Goal: Task Accomplishment & Management: Complete application form

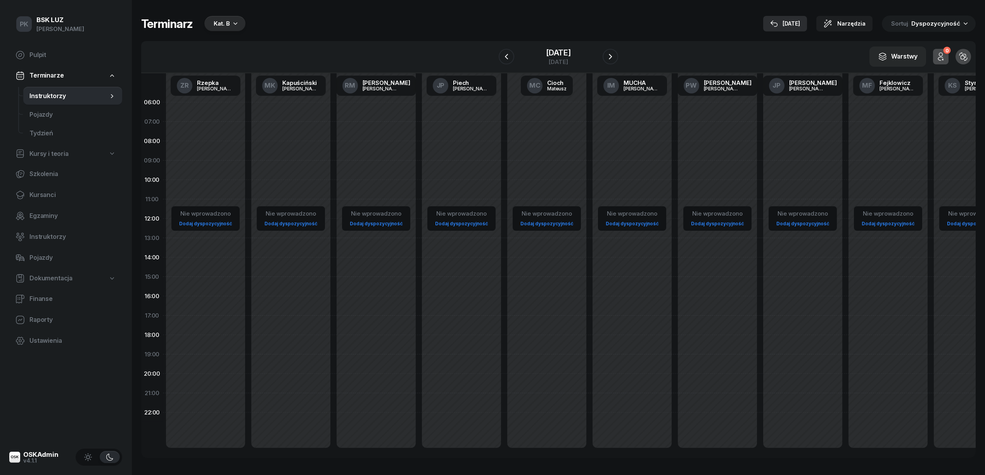
click at [795, 23] on div "[DATE]" at bounding box center [785, 23] width 30 height 9
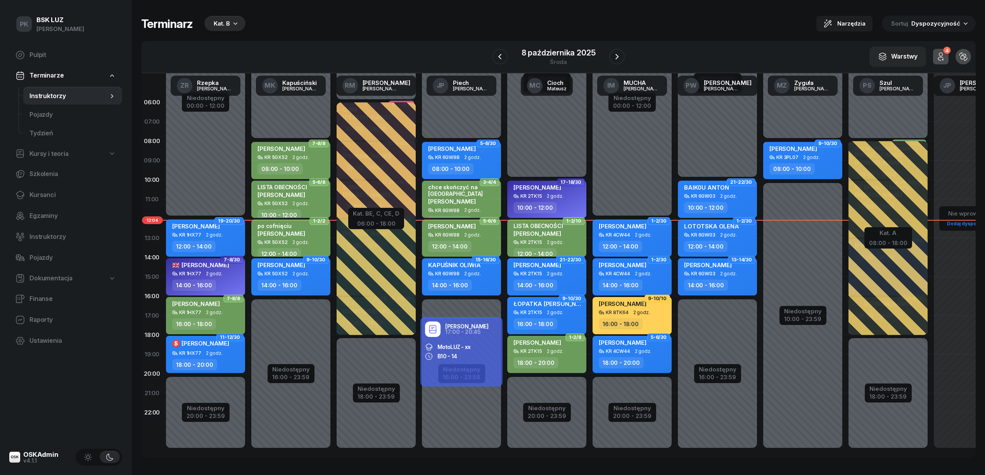
click at [211, 21] on div "Kat. B" at bounding box center [224, 24] width 41 height 16
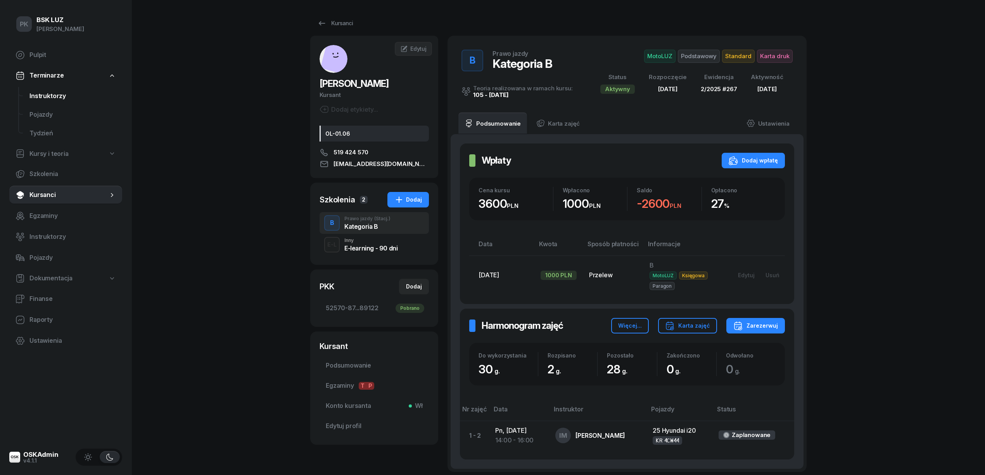
click at [53, 92] on span "Instruktorzy" at bounding box center [72, 96] width 86 height 10
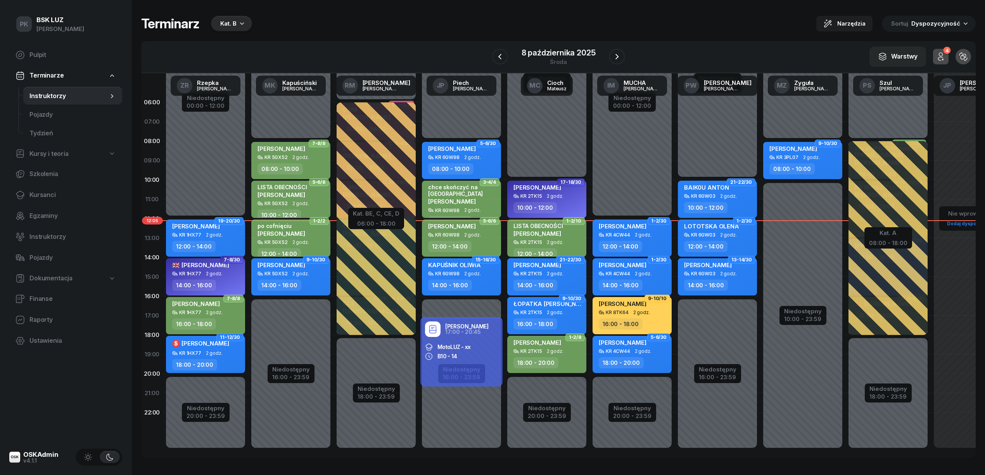
click at [230, 25] on div "Kat. B" at bounding box center [228, 23] width 16 height 9
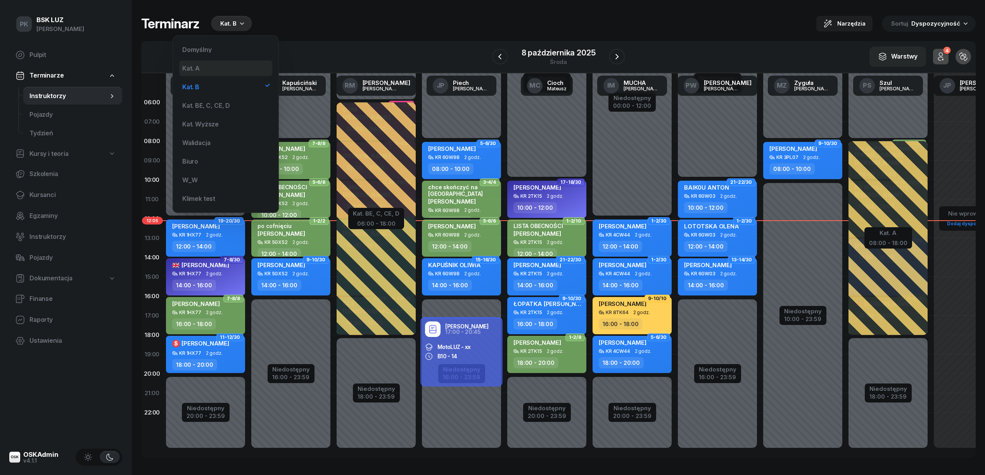
click at [222, 69] on div "Kat. A" at bounding box center [225, 68] width 93 height 16
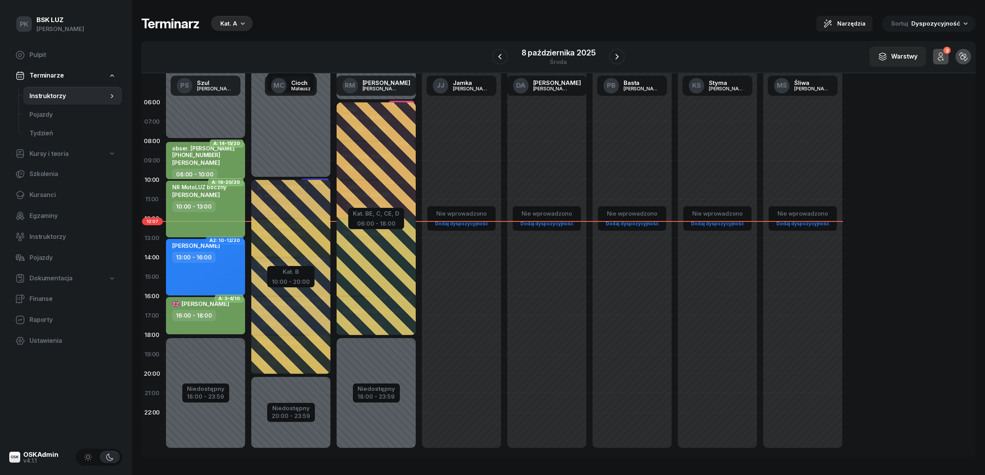
click at [206, 210] on div "10:00 - 13:00" at bounding box center [193, 206] width 43 height 11
select select "10"
select select "13"
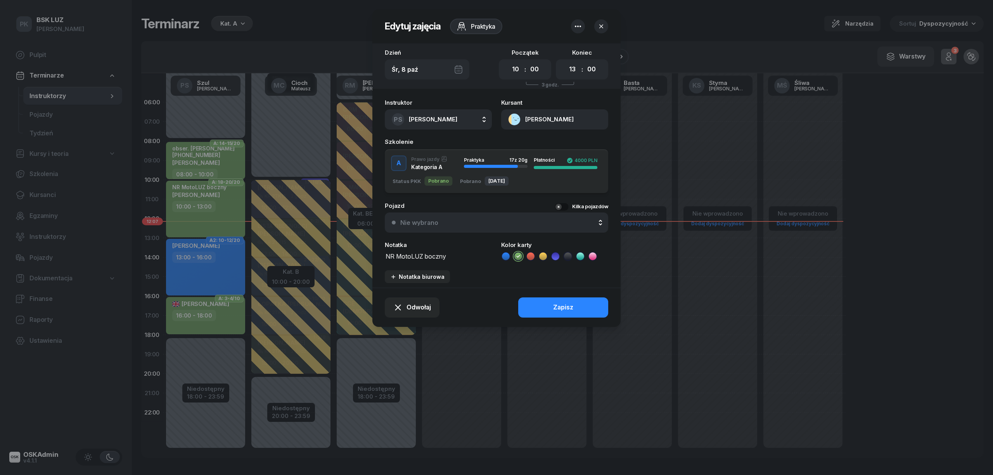
click at [544, 123] on button "[PERSON_NAME]" at bounding box center [554, 119] width 107 height 20
click at [546, 142] on link "Otwórz profil" at bounding box center [554, 145] width 102 height 19
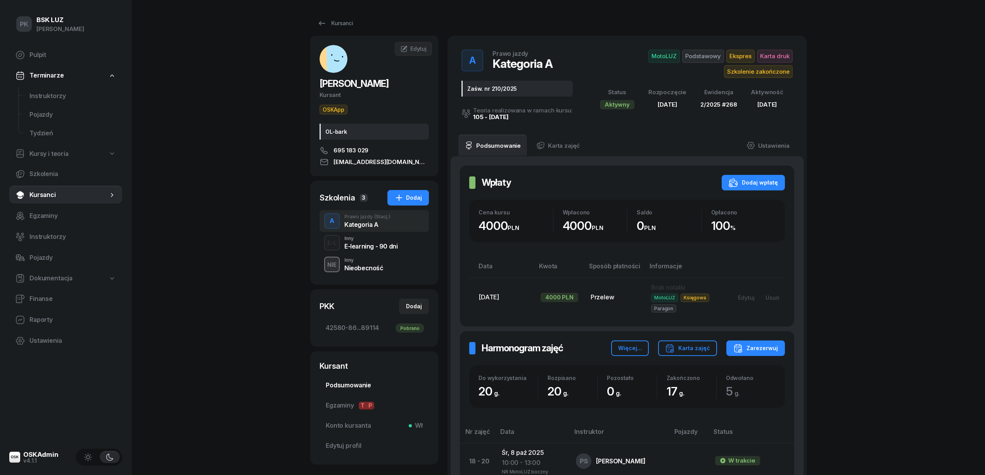
click at [348, 382] on span "Podsumowanie" at bounding box center [374, 385] width 97 height 10
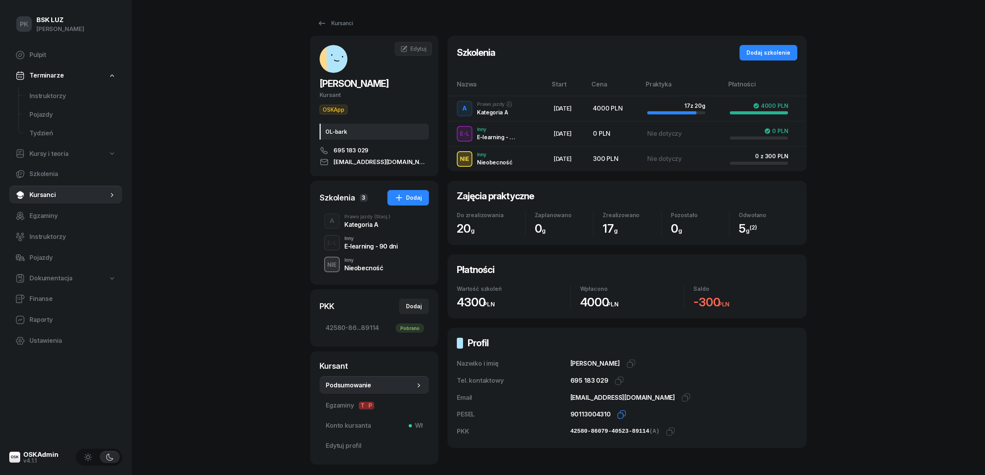
click at [620, 414] on icon "button" at bounding box center [622, 413] width 5 height 5
click at [45, 237] on span "Instruktorzy" at bounding box center [72, 237] width 86 height 10
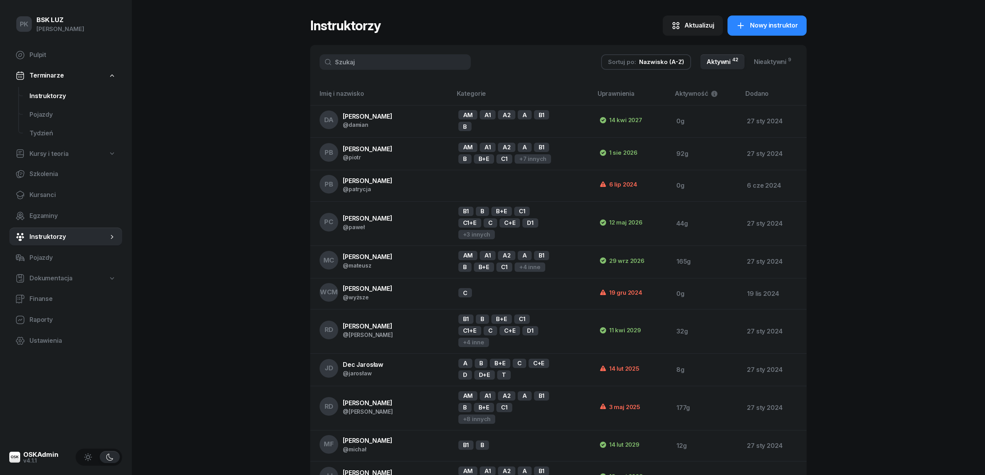
click at [58, 101] on link "Instruktorzy" at bounding box center [72, 96] width 99 height 19
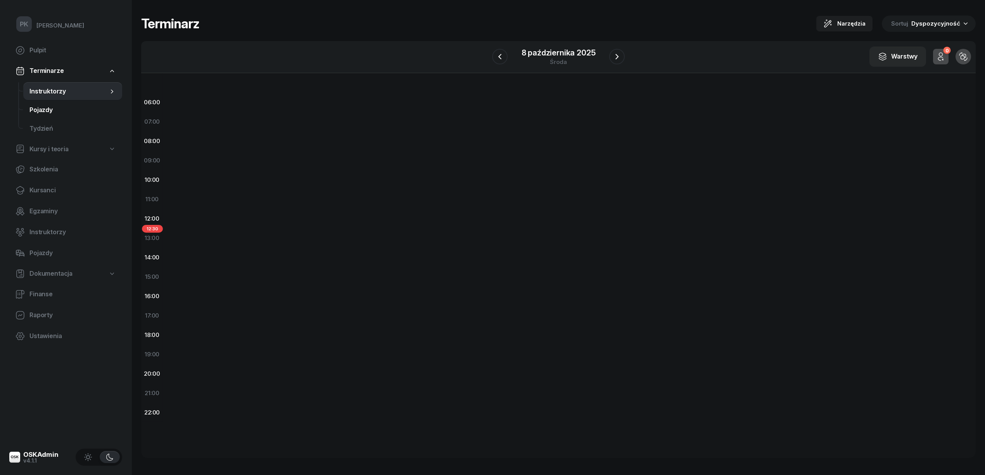
click at [49, 109] on span "Pojazdy" at bounding box center [72, 110] width 86 height 10
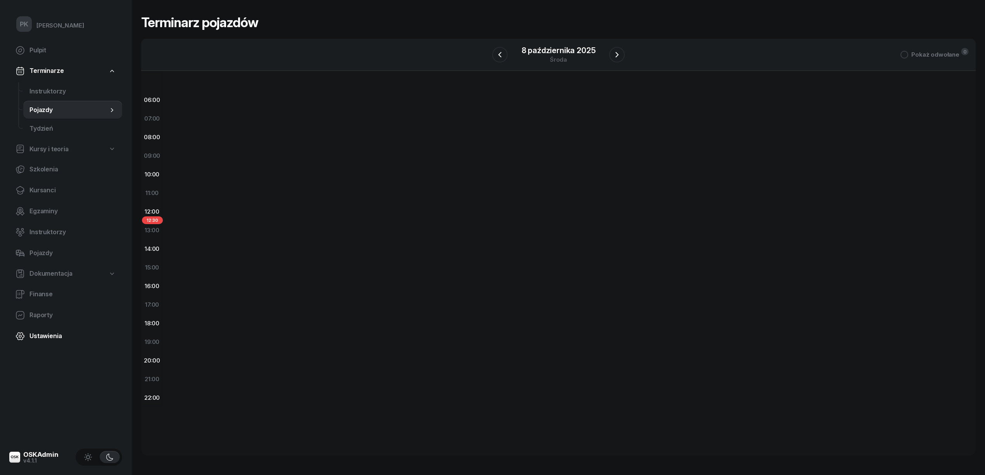
click at [47, 331] on span "Ustawienia" at bounding box center [72, 336] width 86 height 10
select select "06:00"
select select "22:00"
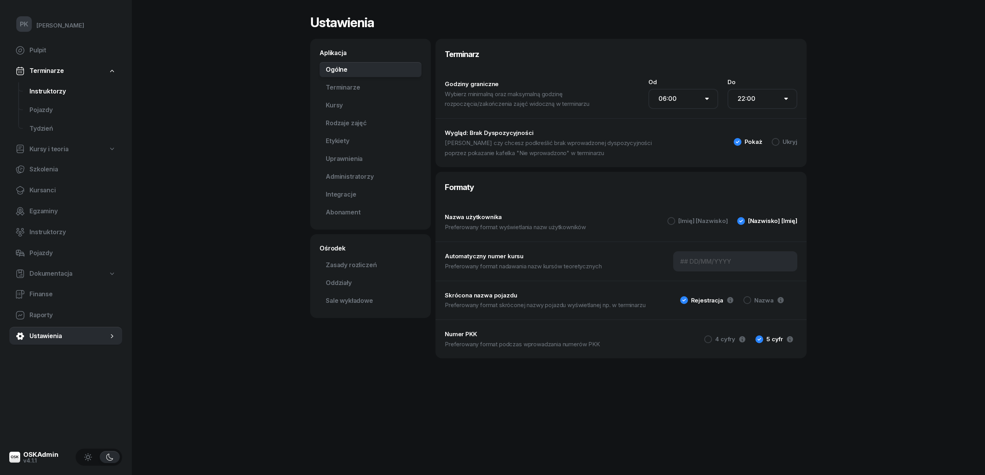
click at [50, 89] on span "Instruktorzy" at bounding box center [72, 91] width 86 height 10
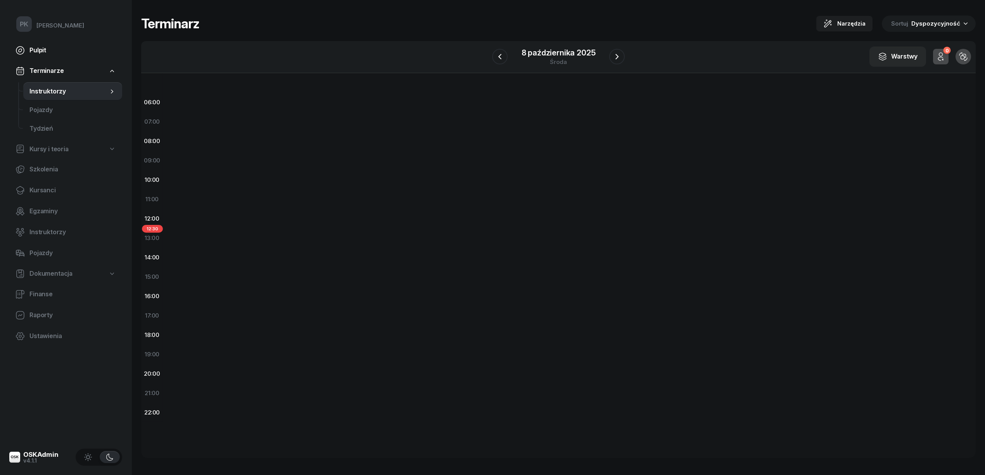
click at [44, 50] on span "Pulpit" at bounding box center [72, 50] width 86 height 10
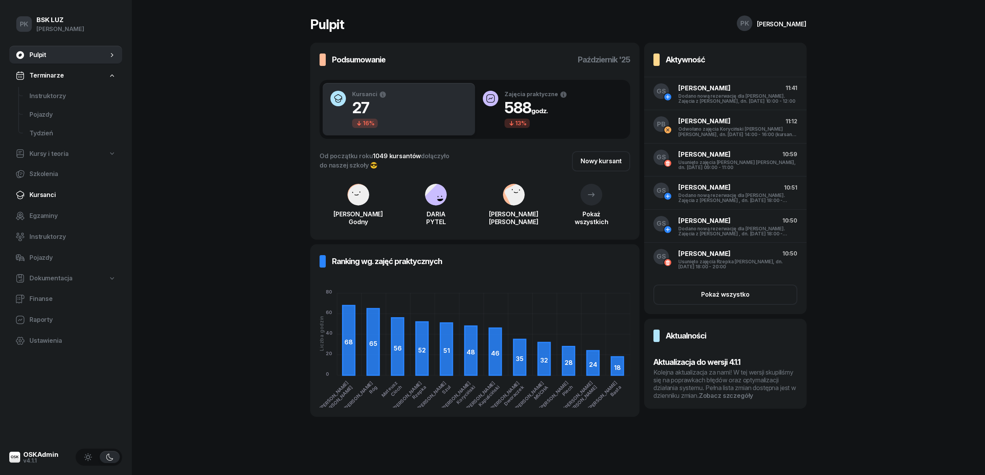
click at [51, 197] on span "Kursanci" at bounding box center [72, 195] width 86 height 10
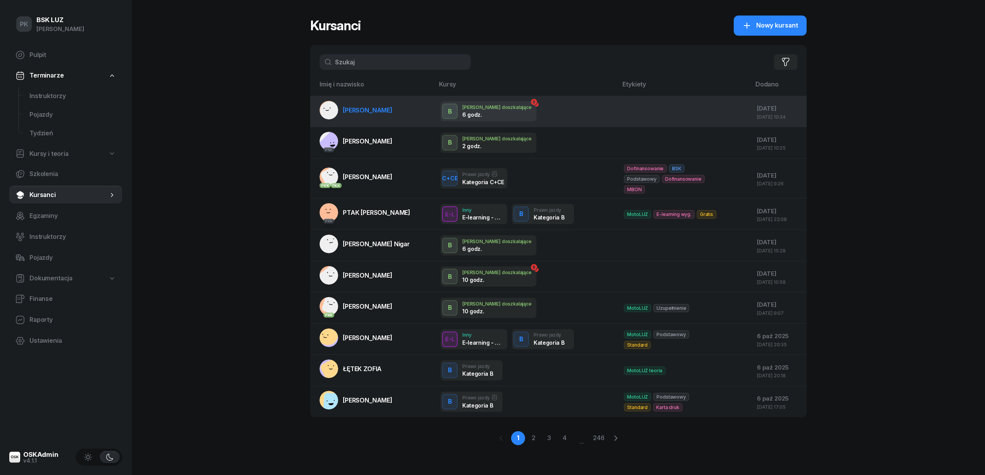
click at [394, 112] on td "[PERSON_NAME]" at bounding box center [372, 111] width 124 height 31
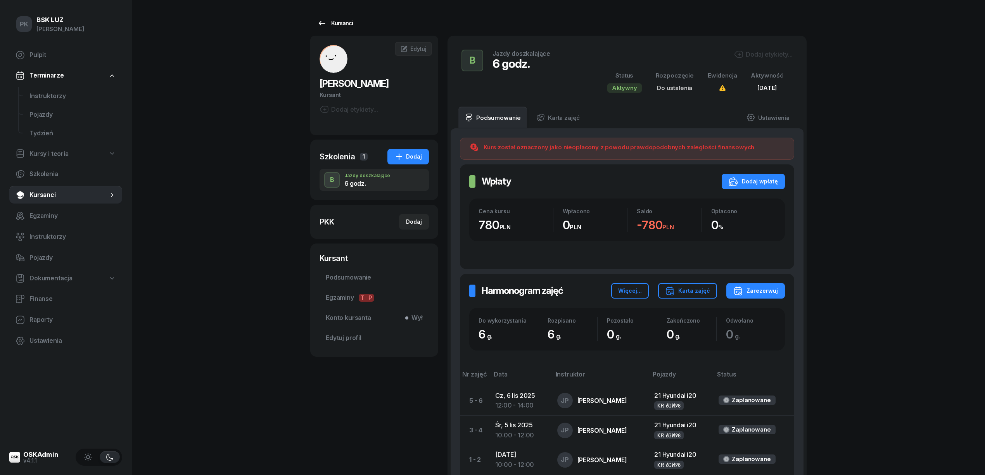
click at [351, 22] on div "Kursanci" at bounding box center [335, 23] width 36 height 9
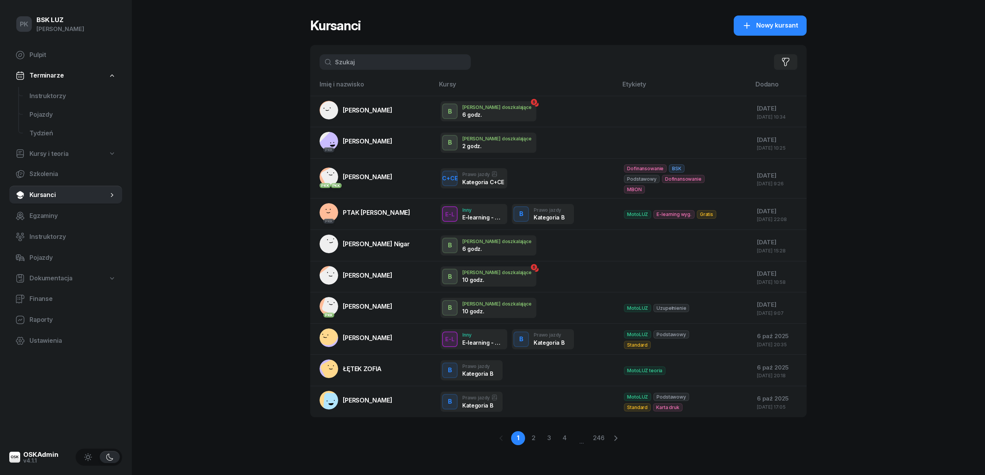
click at [367, 66] on input "text" at bounding box center [395, 62] width 151 height 16
click at [383, 55] on input "text" at bounding box center [395, 62] width 151 height 16
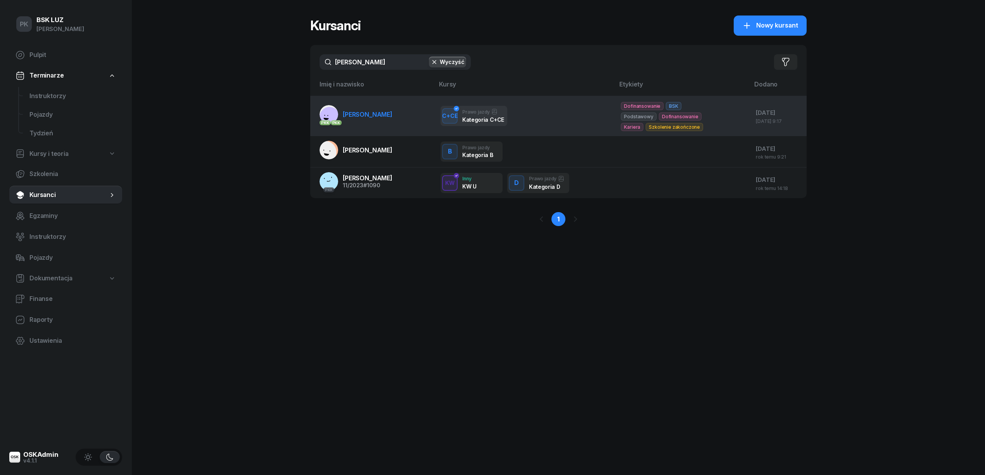
type input "walczak"
click at [383, 118] on span "WALCZAK MARCIN" at bounding box center [368, 115] width 50 height 8
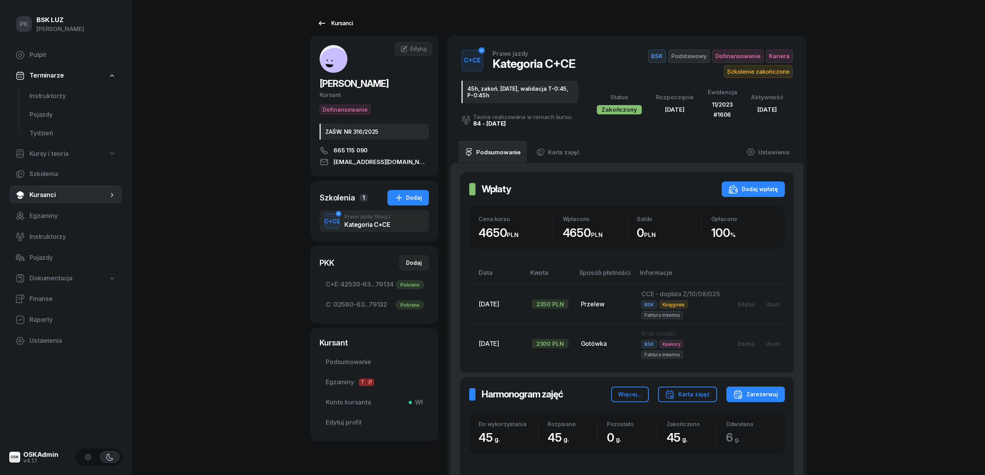
click at [342, 24] on div "Kursanci" at bounding box center [335, 23] width 36 height 9
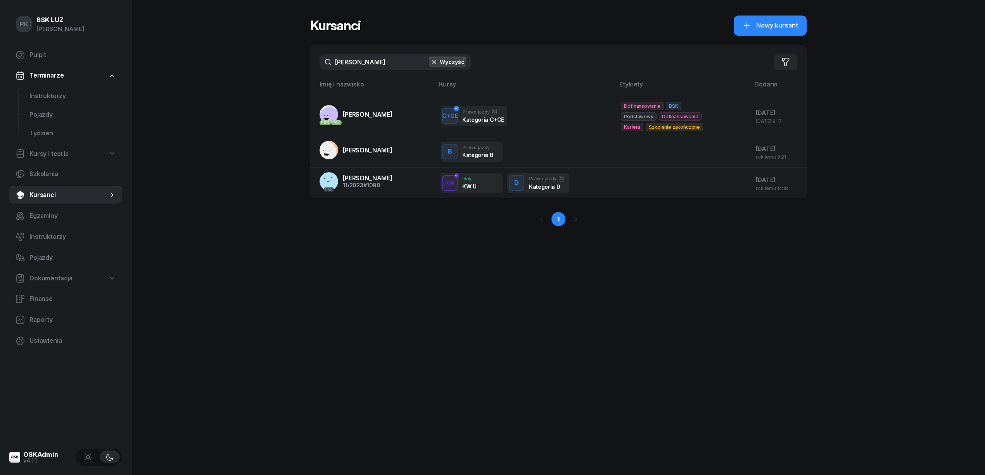
click at [358, 58] on input "walczak" at bounding box center [395, 62] width 151 height 16
drag, startPoint x: 358, startPoint y: 58, endPoint x: 172, endPoint y: 54, distance: 185.4
click at [172, 54] on div "PK BSK LUZ Piotr Klimek Pulpit Terminarze Instruktorzy Pojazdy Tydzień Kursy i …" at bounding box center [492, 237] width 985 height 475
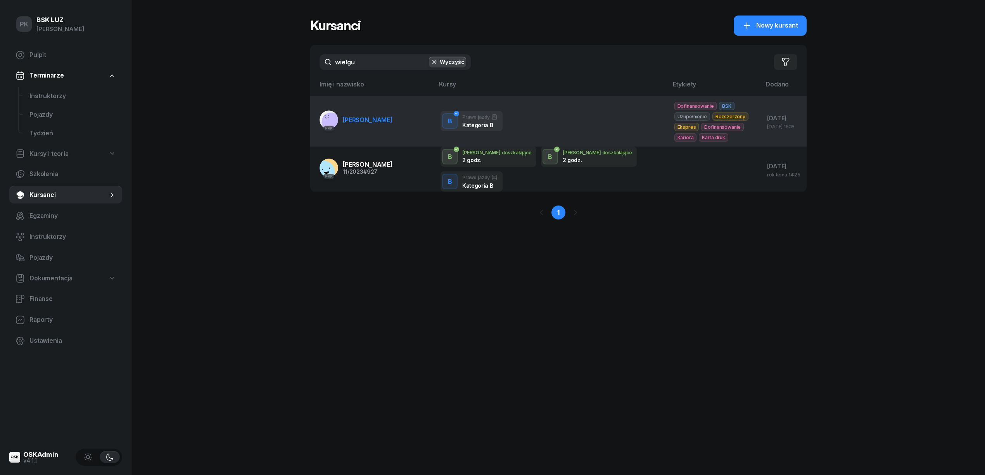
type input "wielgu"
click at [337, 128] on div "PKK" at bounding box center [329, 128] width 19 height 10
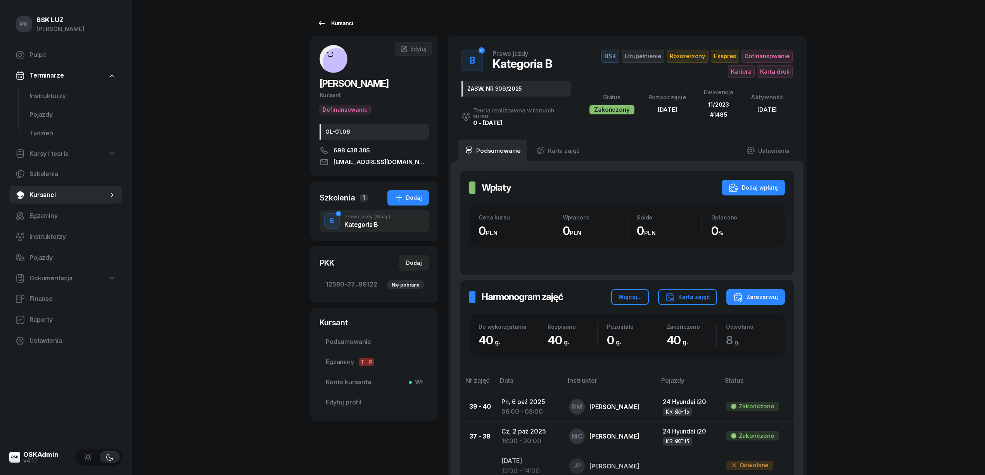
click at [340, 26] on div "Kursanci" at bounding box center [335, 23] width 36 height 9
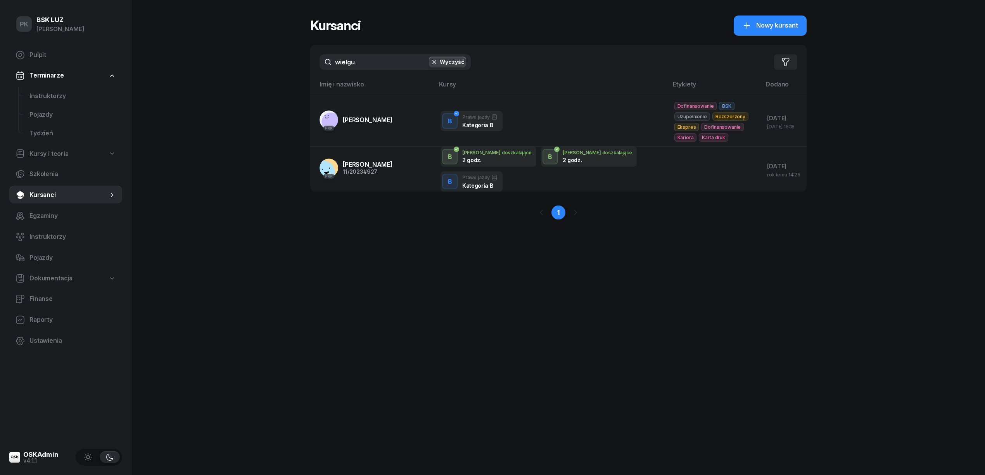
drag, startPoint x: 369, startPoint y: 66, endPoint x: 291, endPoint y: 74, distance: 78.8
click at [291, 74] on div "PK BSK LUZ Piotr Klimek Pulpit Terminarze Instruktorzy Pojazdy Tydzień Kursy i …" at bounding box center [492, 237] width 985 height 475
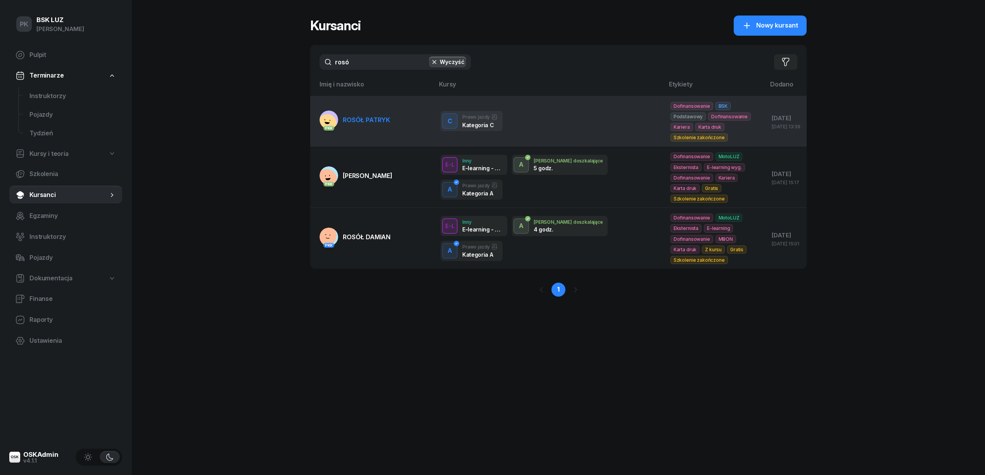
type input "rosó"
click at [359, 125] on link "PKK ROSÓŁ PATRYK" at bounding box center [355, 120] width 71 height 19
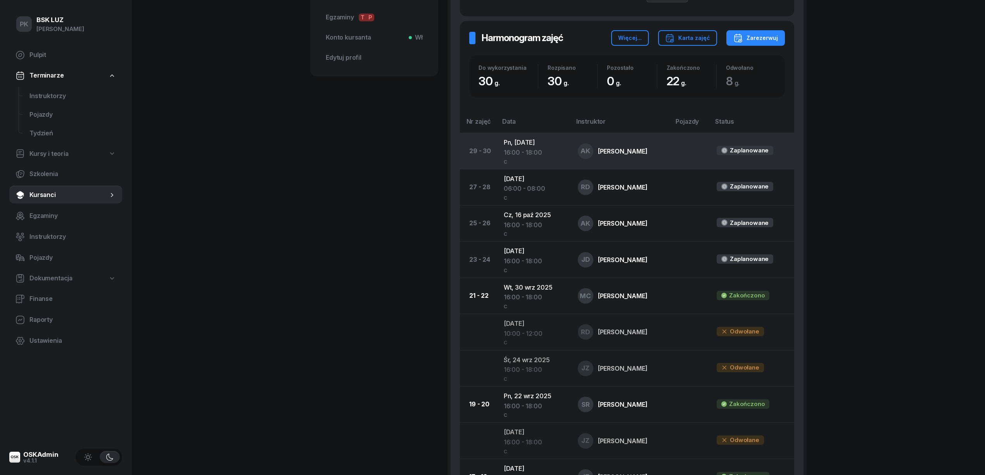
scroll to position [362, 0]
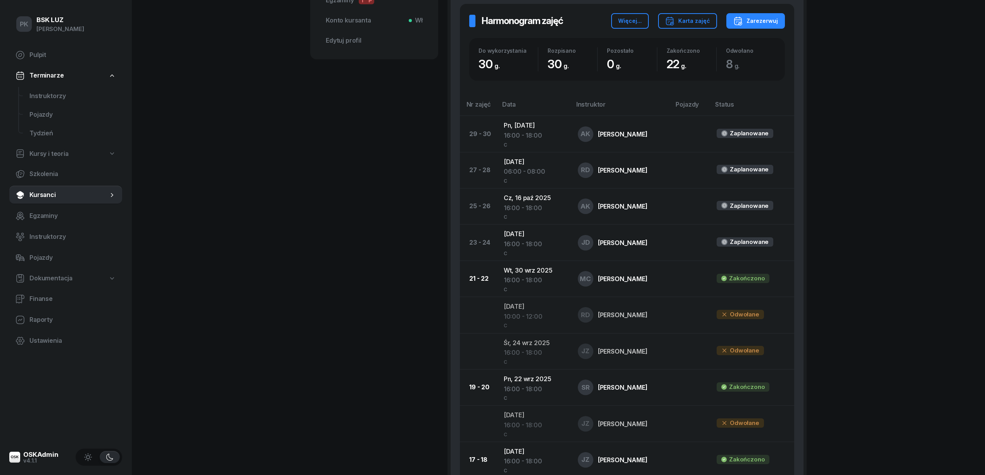
click at [297, 208] on div "PK BSK LUZ Piotr Klimek Pulpit Terminarze Instruktorzy Pojazdy Tydzień Kursy i …" at bounding box center [492, 269] width 985 height 1263
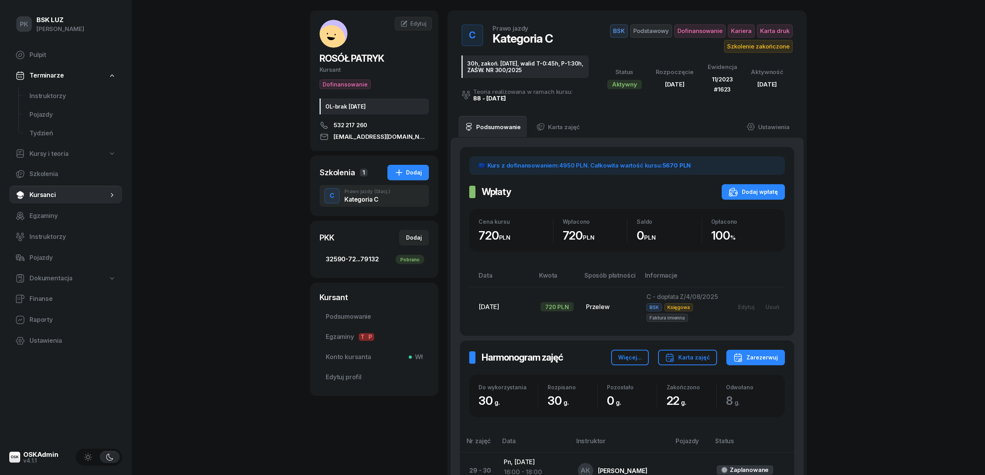
scroll to position [0, 0]
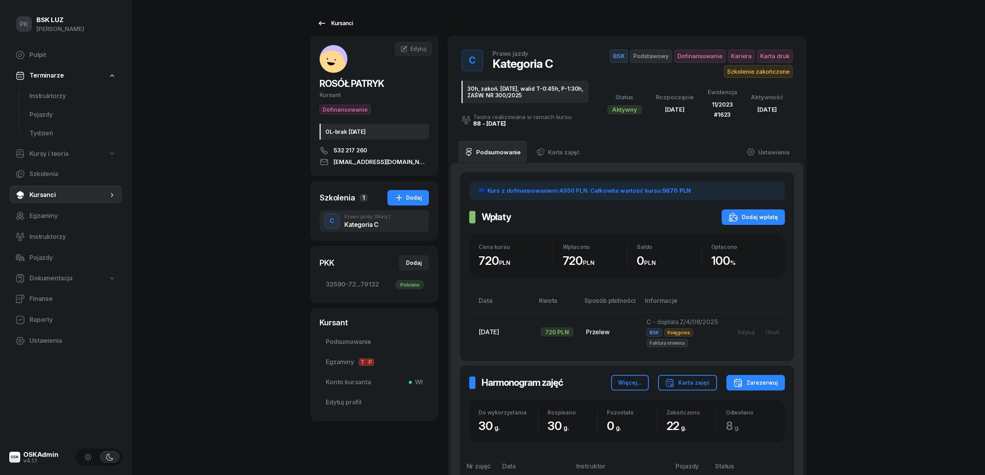
click at [340, 23] on div "Kursanci" at bounding box center [335, 23] width 36 height 9
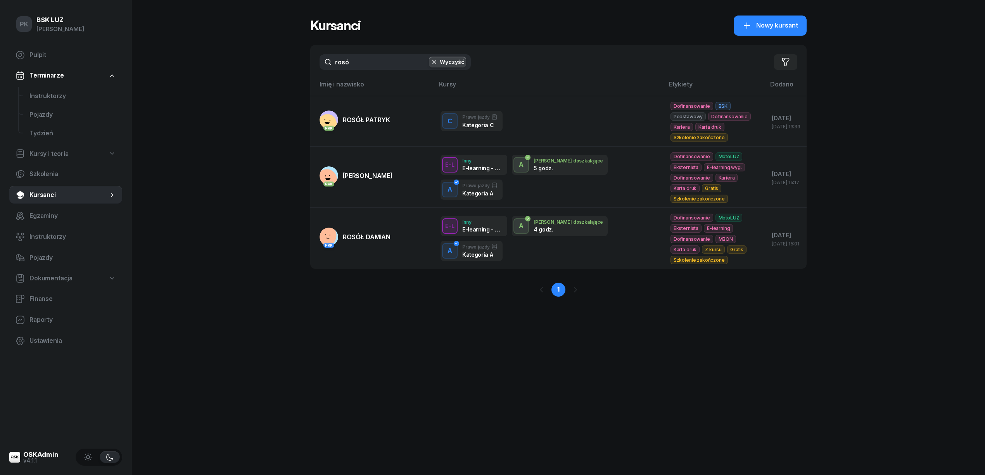
drag, startPoint x: 363, startPoint y: 62, endPoint x: 295, endPoint y: 64, distance: 68.3
click at [295, 64] on div "PK BSK LUZ Piotr Klimek Pulpit Terminarze Instruktorzy Pojazdy Tydzień Kursy i …" at bounding box center [492, 237] width 985 height 475
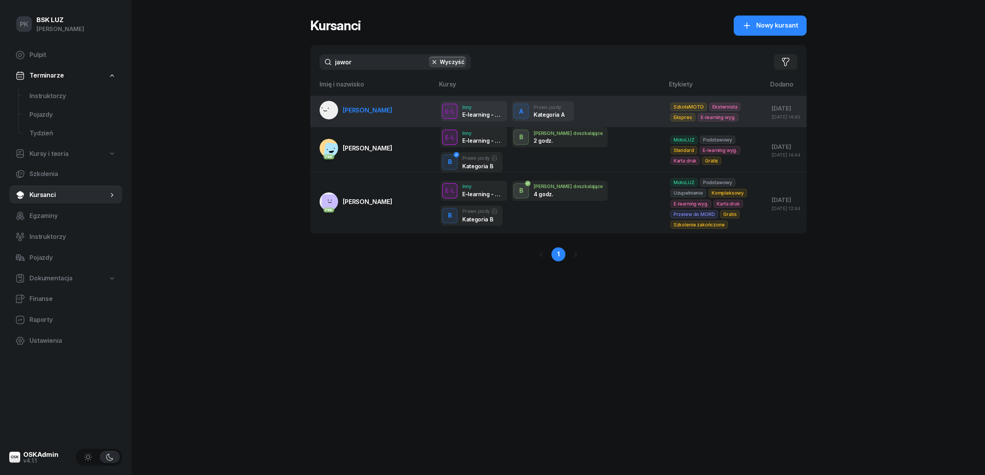
type input "jawor"
click at [392, 109] on span "JAWORSKI MACIEJ" at bounding box center [368, 110] width 50 height 8
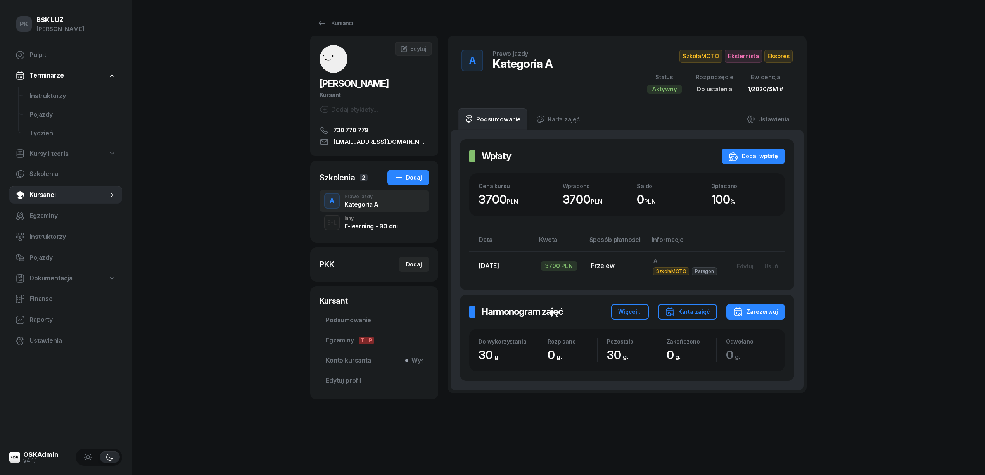
click at [750, 60] on span "Eksternista" at bounding box center [743, 56] width 37 height 13
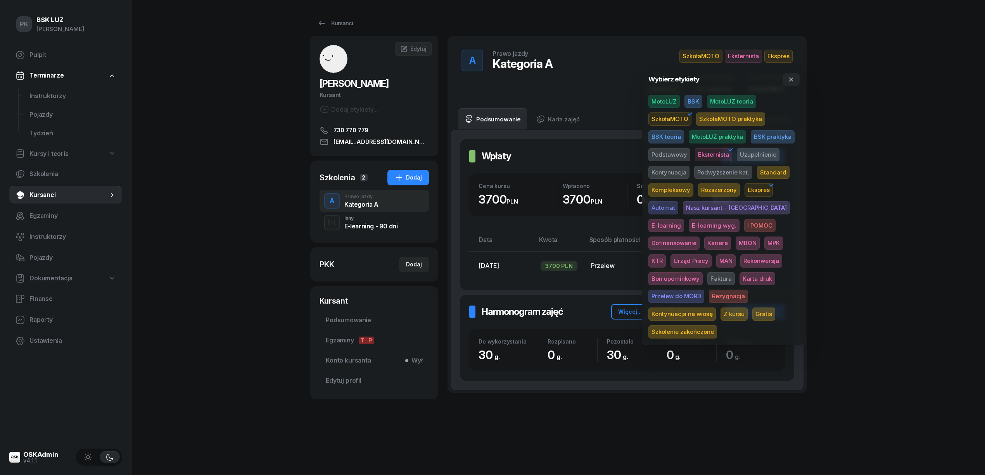
click at [716, 307] on span "Kontynuacja na wiosę" at bounding box center [681, 313] width 67 height 13
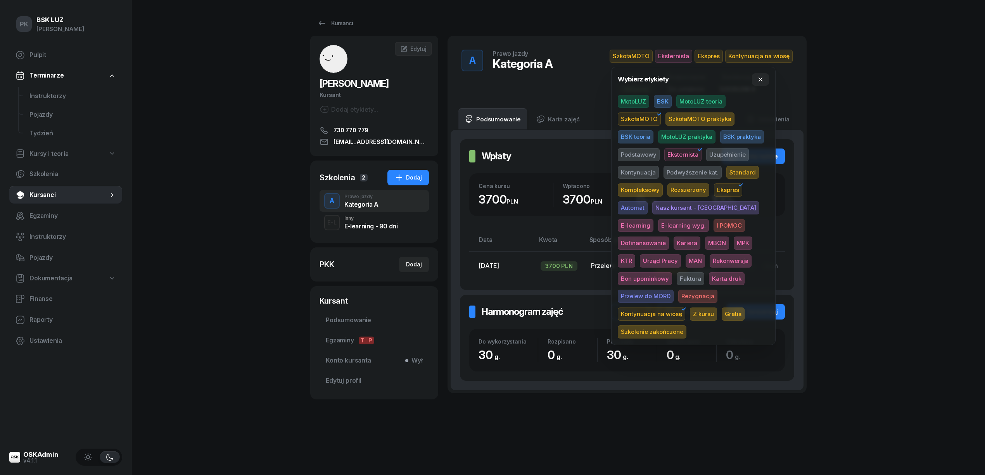
click at [862, 215] on div "PK BSK LUZ Piotr Klimek Pulpit Terminarze Instruktorzy Pojazdy Tydzień Kursy i …" at bounding box center [492, 237] width 985 height 475
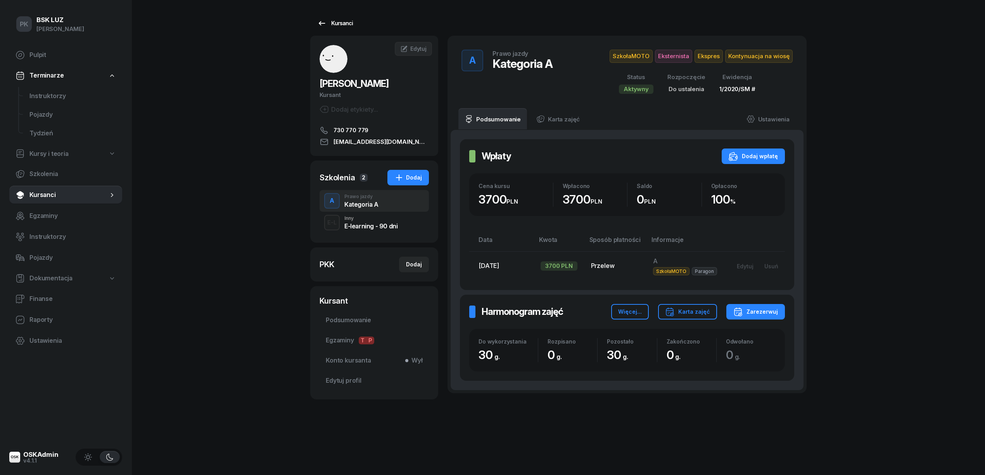
click at [346, 21] on div "Kursanci" at bounding box center [335, 23] width 36 height 9
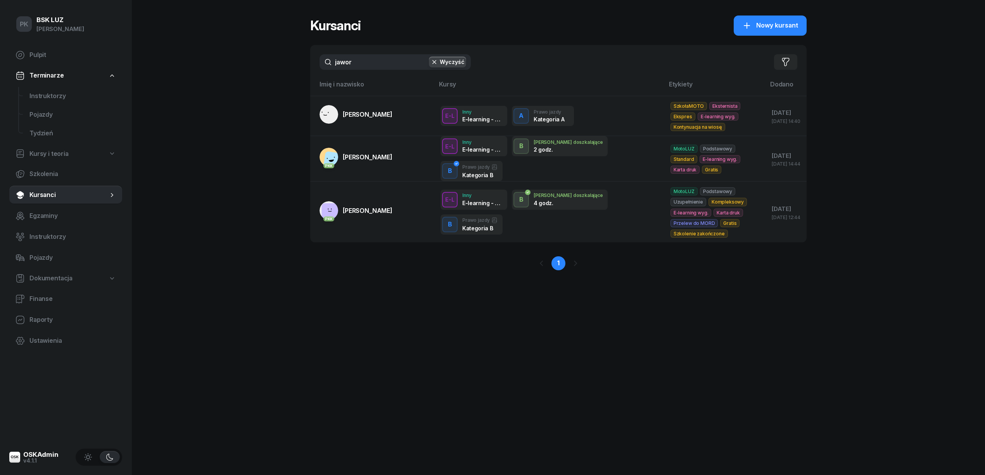
drag, startPoint x: 352, startPoint y: 61, endPoint x: 285, endPoint y: 70, distance: 68.4
click at [296, 69] on div "PK BSK LUZ Piotr Klimek Pulpit Terminarze Instruktorzy Pojazdy Tydzień Kursy i …" at bounding box center [492, 237] width 985 height 475
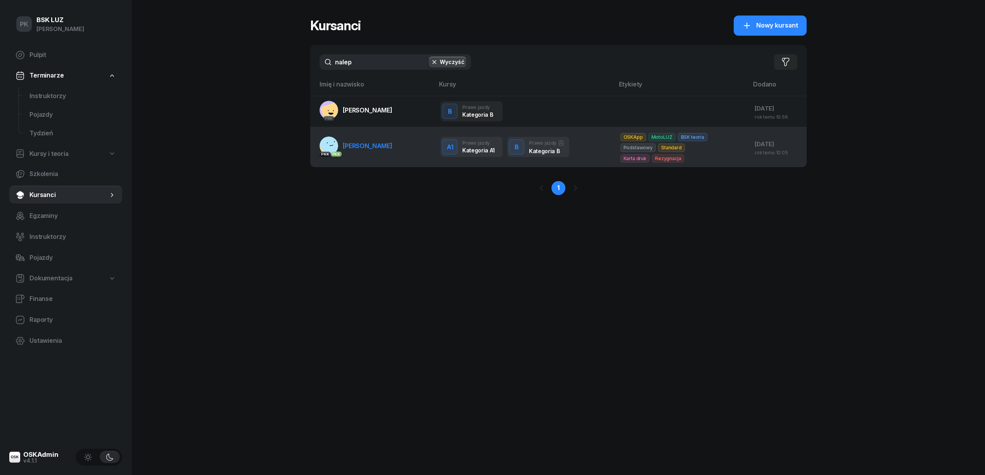
type input "nalep"
click at [374, 138] on link "PKK PKK NALEPKA ŁUKASZ" at bounding box center [356, 145] width 73 height 19
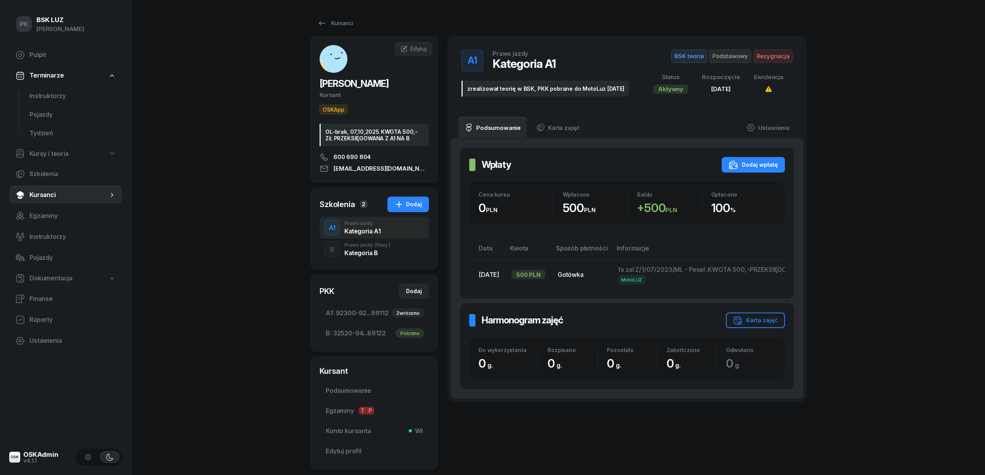
click at [372, 254] on div "Kategoria B" at bounding box center [367, 253] width 46 height 6
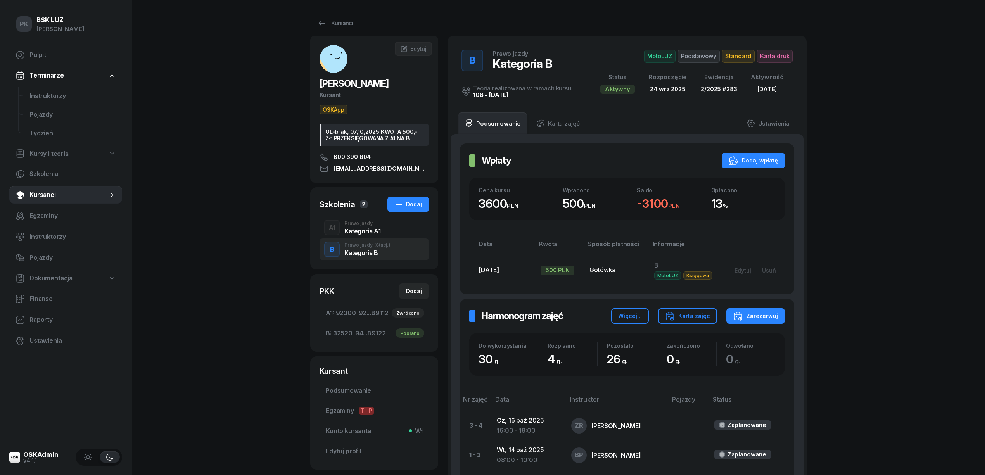
click at [371, 241] on div "B Prawo jazdy (Stacj.) Kategoria B" at bounding box center [374, 249] width 109 height 22
click at [370, 230] on div "Kategoria A1" at bounding box center [362, 231] width 36 height 6
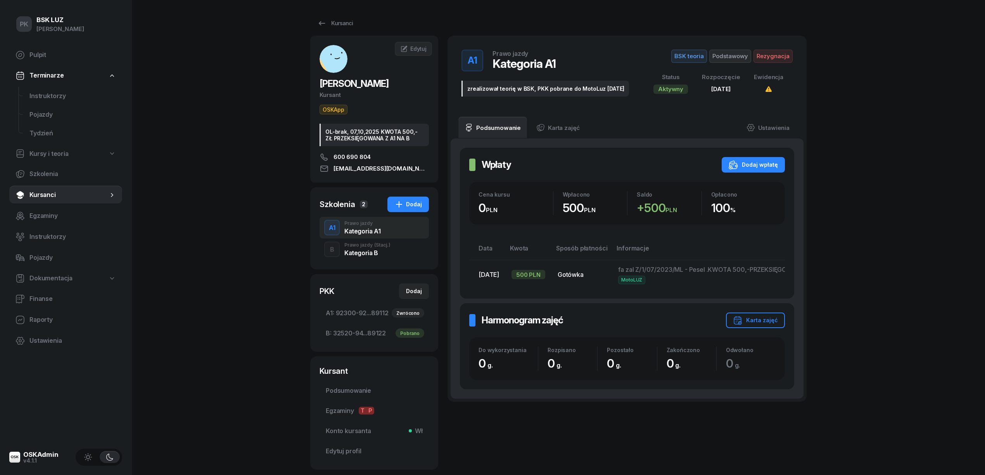
click at [365, 247] on div "Prawo jazdy (Stacj.)" at bounding box center [367, 245] width 46 height 5
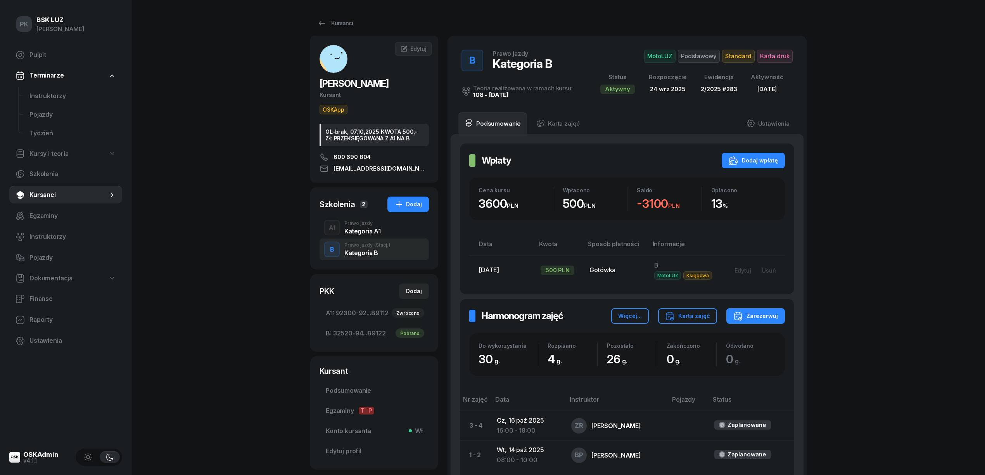
click at [368, 234] on div "Kategoria A1" at bounding box center [362, 231] width 36 height 6
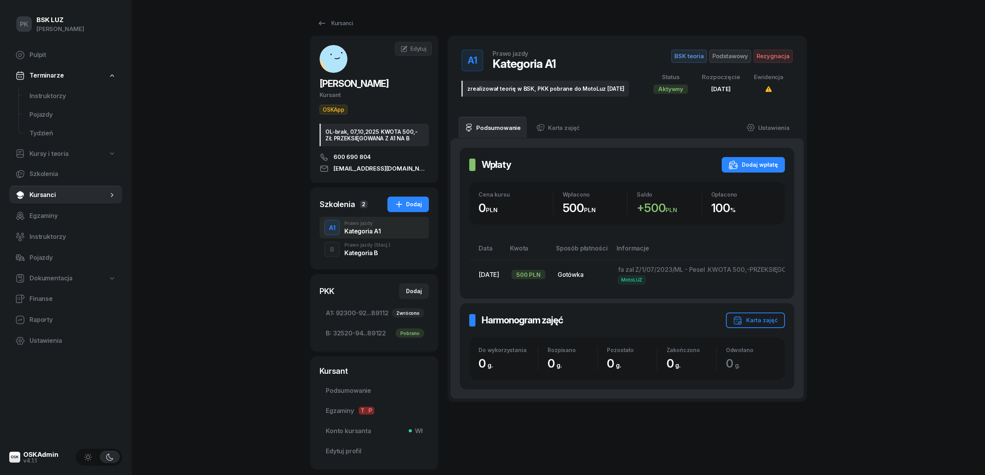
click at [369, 242] on div "B Prawo jazdy (Stacj.) Kategoria B" at bounding box center [374, 249] width 109 height 22
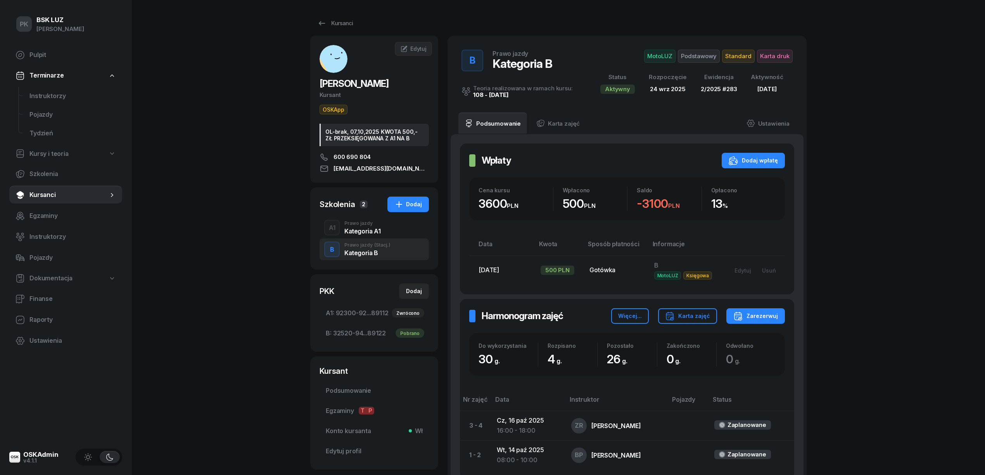
click at [374, 235] on div "A1 Prawo jazdy Kategoria A1" at bounding box center [374, 228] width 109 height 22
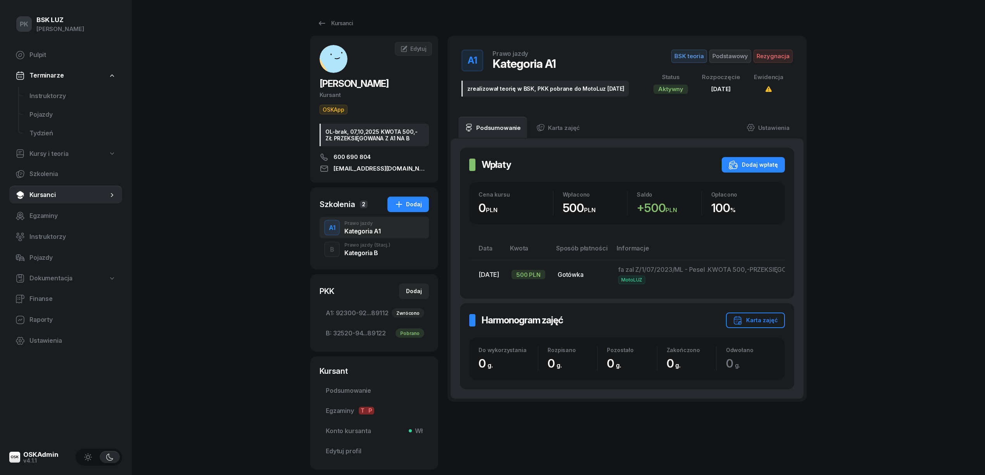
click at [371, 247] on div "Prawo jazdy (Stacj.)" at bounding box center [367, 245] width 46 height 5
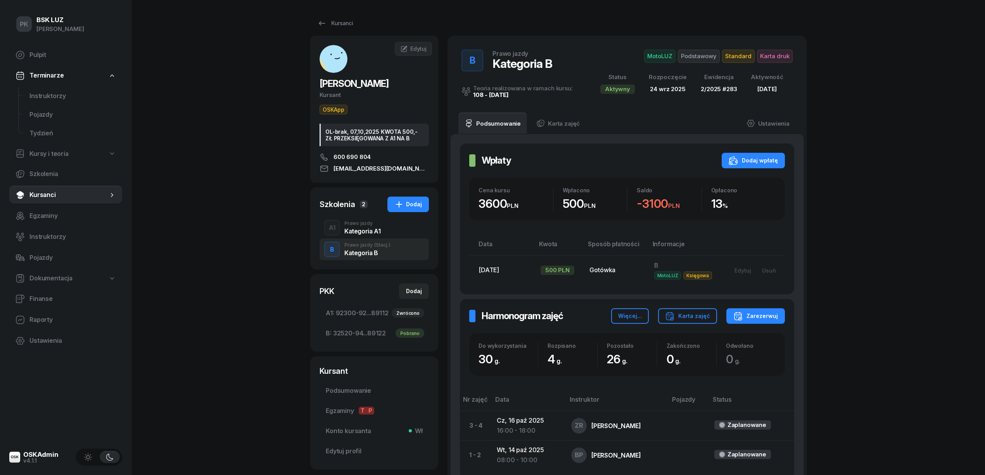
click at [371, 231] on div "Kategoria A1" at bounding box center [362, 231] width 36 height 6
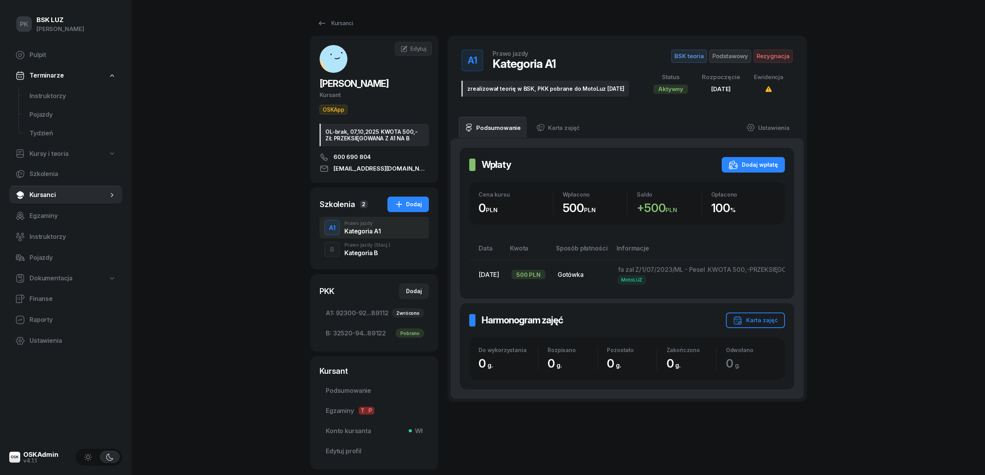
click at [359, 250] on div "Kategoria B" at bounding box center [367, 253] width 46 height 6
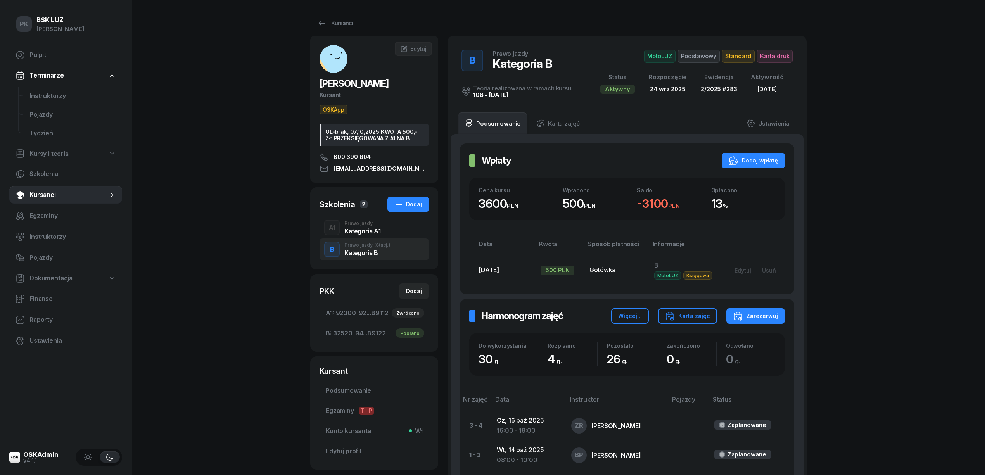
click at [361, 233] on div "Kategoria A1" at bounding box center [362, 231] width 36 height 6
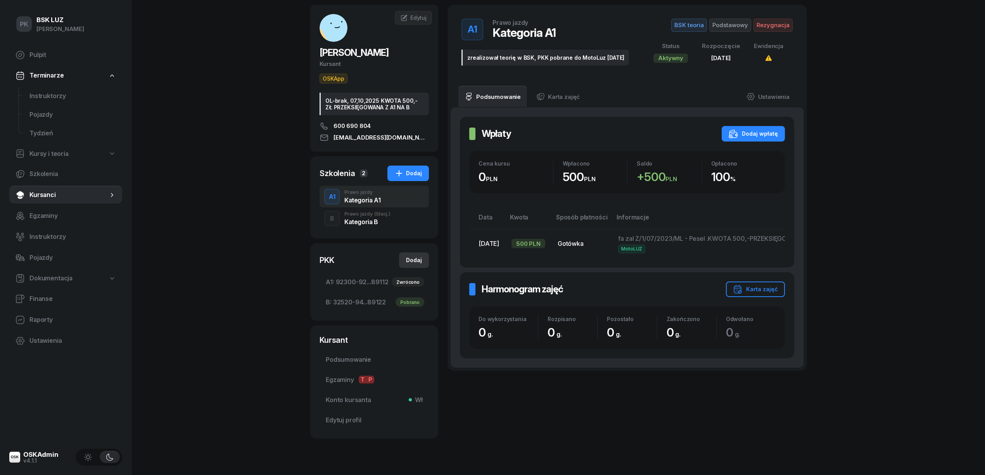
scroll to position [48, 0]
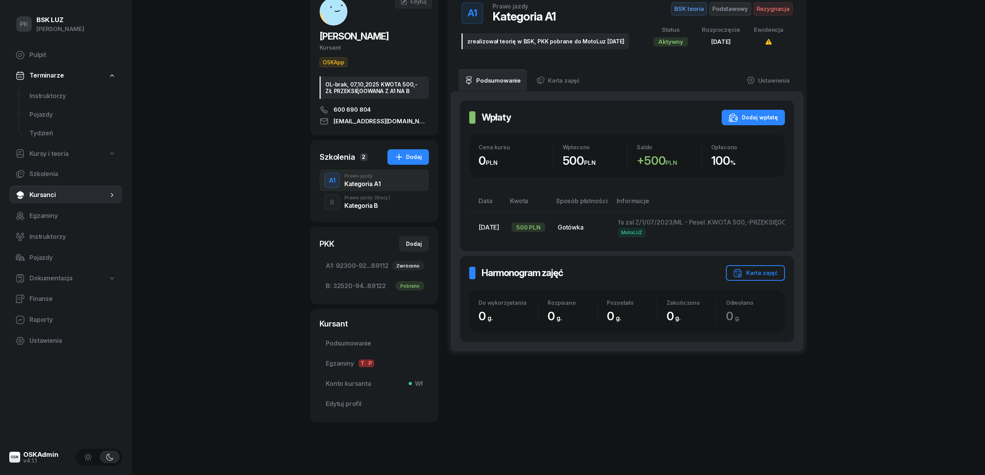
click at [669, 226] on td "fa zal Z/1/07/2023/ML - Pesel .KWOTA 500,-PRZEKSIĘGOWANA NA KAT.B MotoLUZ" at bounding box center [727, 226] width 231 height 29
click at [683, 223] on span "fa zal Z/1/07/2023/ML - Pesel .KWOTA 500,-PRZEKSIĘGOWANA NA KAT.B" at bounding box center [727, 222] width 218 height 8
click at [775, 79] on link "Ustawienia" at bounding box center [767, 80] width 55 height 22
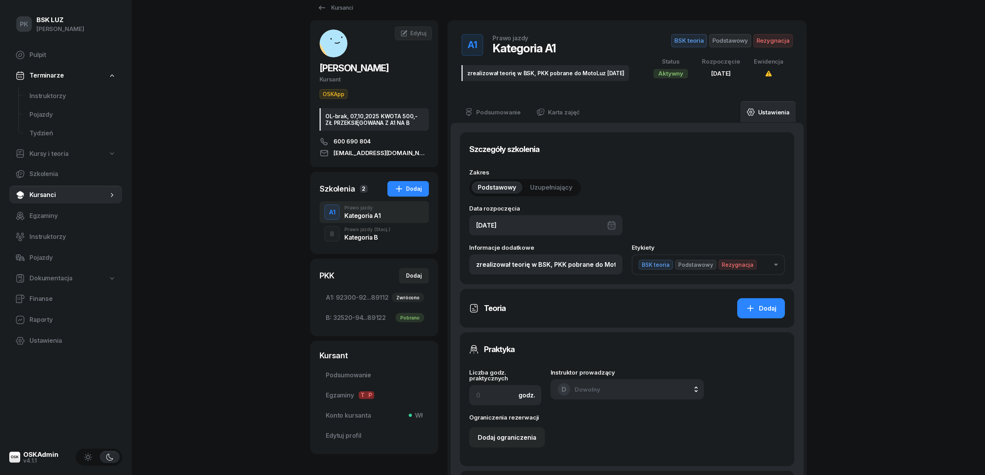
scroll to position [0, 0]
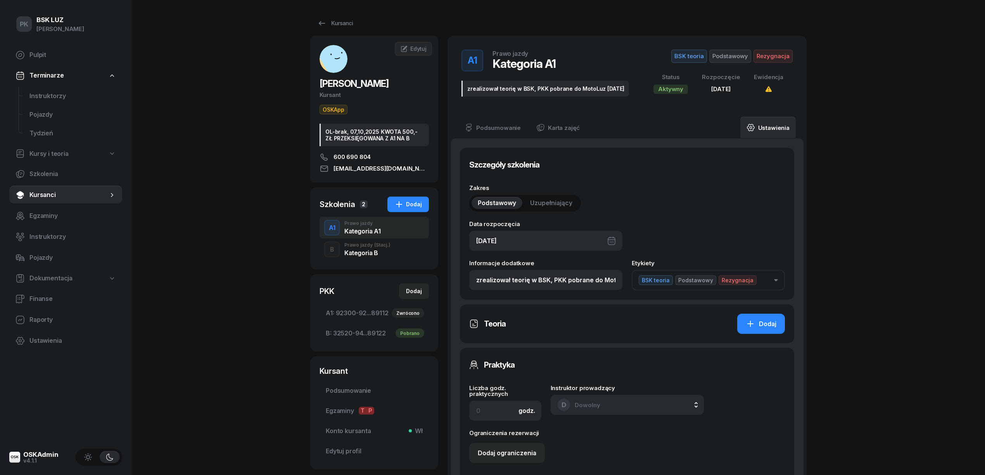
click at [374, 247] on span "(Stacj.)" at bounding box center [382, 245] width 16 height 5
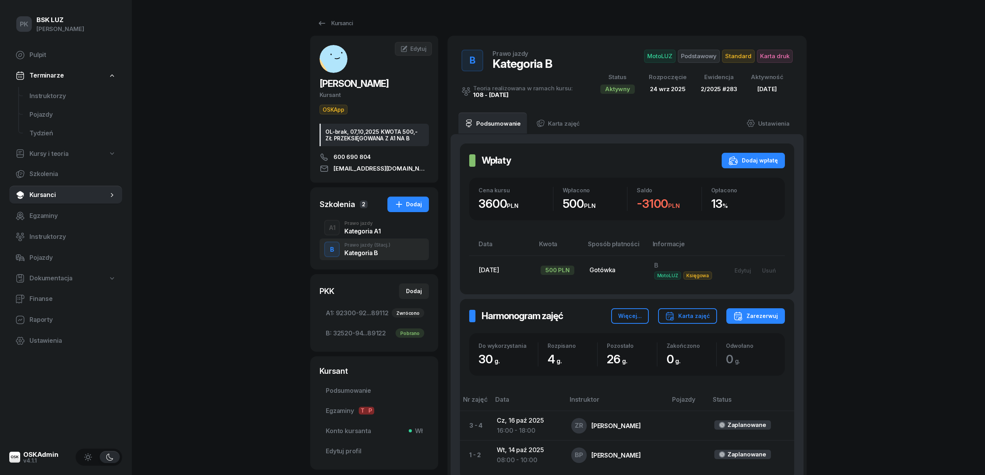
click at [375, 232] on div "Kategoria A1" at bounding box center [362, 231] width 36 height 6
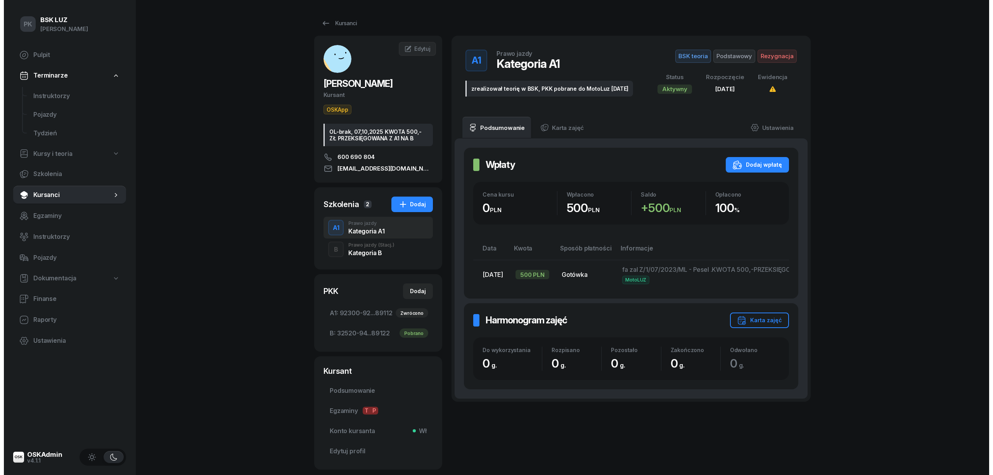
scroll to position [0, 118]
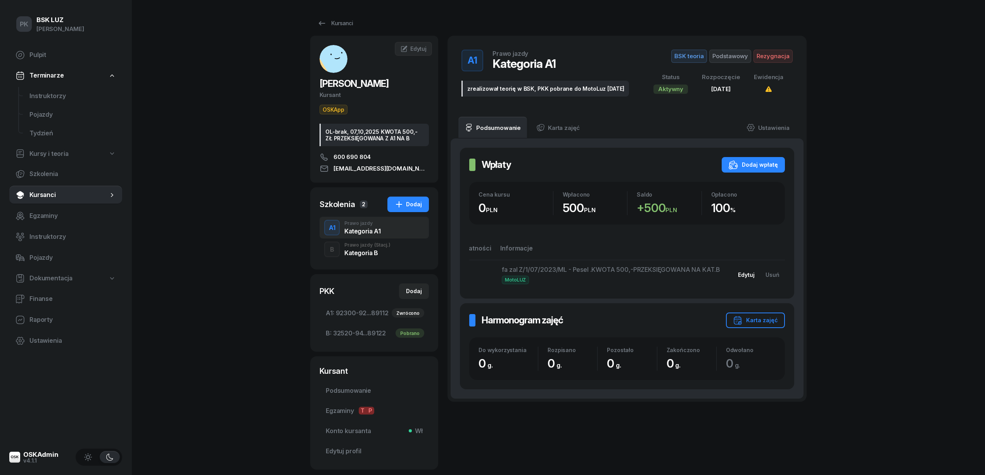
click at [750, 275] on div "Edytuj" at bounding box center [746, 274] width 17 height 7
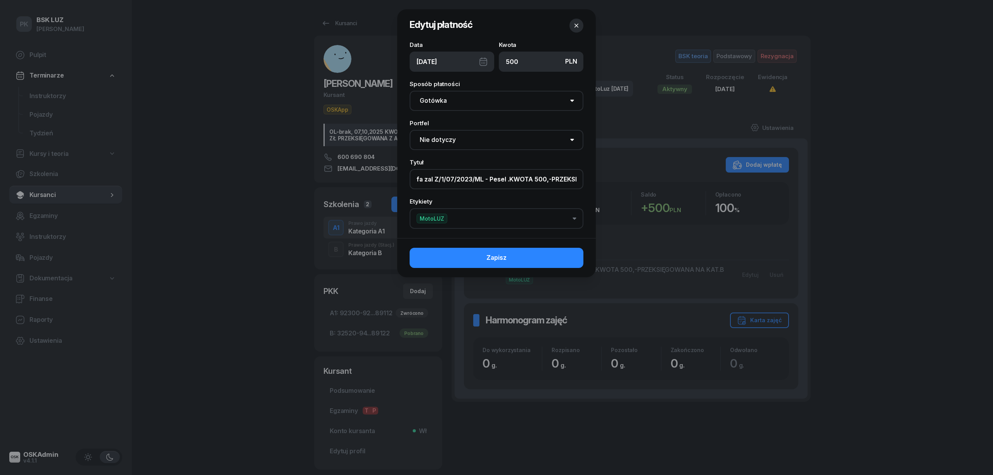
scroll to position [0, 61]
drag, startPoint x: 414, startPoint y: 178, endPoint x: 603, endPoint y: 179, distance: 188.5
click at [603, 179] on div "Edytuj płatność Data 07/07/2023 Kwota PLN 500 Sposób płatności Gotówka Karta Pr…" at bounding box center [496, 237] width 993 height 475
click at [574, 23] on icon "button" at bounding box center [576, 26] width 8 height 8
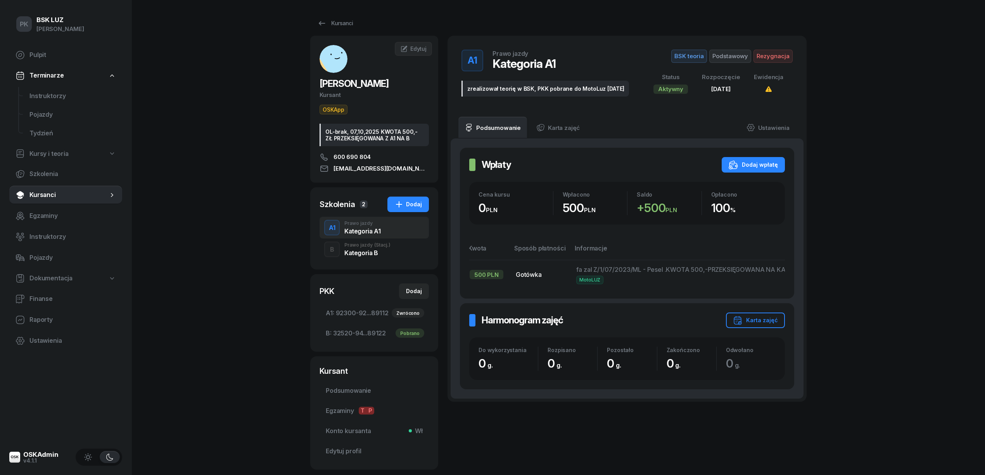
scroll to position [0, 39]
click at [374, 255] on div "Kategoria B" at bounding box center [367, 253] width 46 height 6
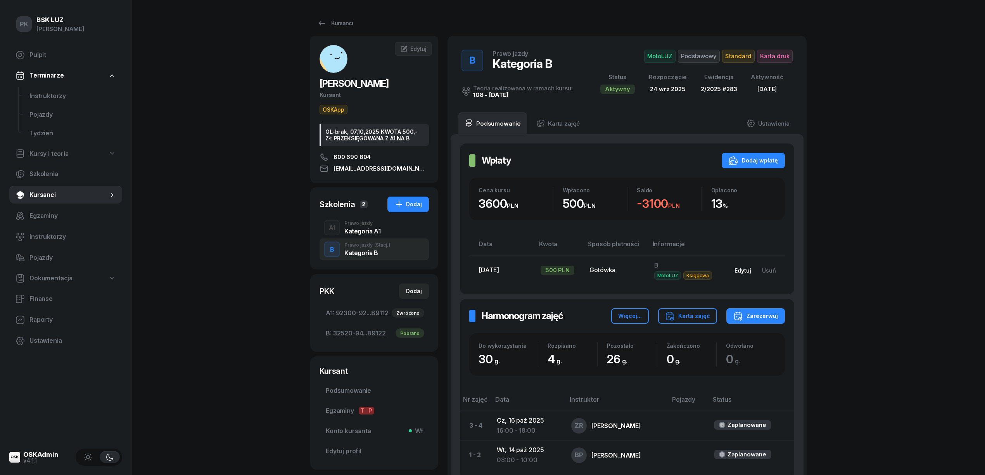
click at [748, 273] on div "Edytuj" at bounding box center [742, 270] width 17 height 7
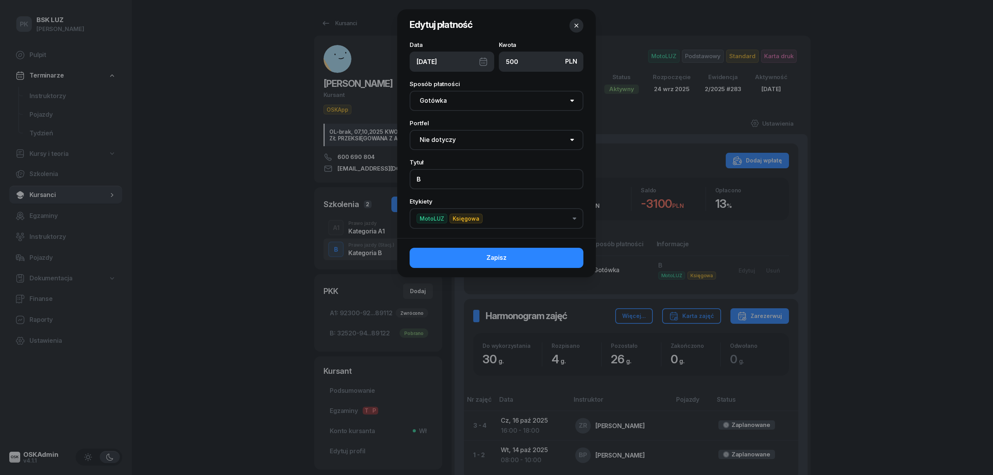
click at [491, 182] on input "B" at bounding box center [496, 179] width 174 height 20
paste input "fa zal Z/1/07/2023/ML - Pesel .KWOTA 500,-PRZEKSIĘGOWANA NA KAT.B"
drag, startPoint x: 494, startPoint y: 173, endPoint x: 604, endPoint y: 181, distance: 110.8
click at [604, 181] on div "Edytuj płatność Data 07/07/2023 Kwota PLN 500 Sposób płatności Gotówka Karta Pr…" at bounding box center [496, 237] width 993 height 475
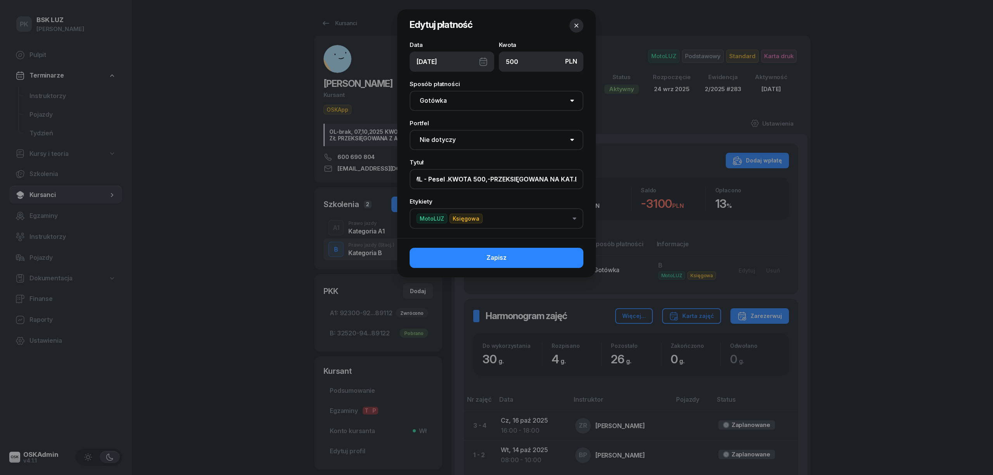
click at [518, 177] on input "B (fa zal Z/1/07/2023/ML - Pesel .KWOTA 500,-PRZEKSIĘGOWANA NA KAT.B" at bounding box center [496, 179] width 174 height 20
click at [487, 179] on input "B (fa zal Z/1/07/2023/ML - Pesel .KWOTA 500,-PRZEKSIĘGOWANA NA KAT.B" at bounding box center [496, 179] width 174 height 20
drag, startPoint x: 485, startPoint y: 180, endPoint x: 600, endPoint y: 179, distance: 115.6
click at [600, 179] on div "Edytuj płatność Data 07/07/2023 Kwota PLN 500 Sposób płatności Gotówka Karta Pr…" at bounding box center [496, 237] width 993 height 475
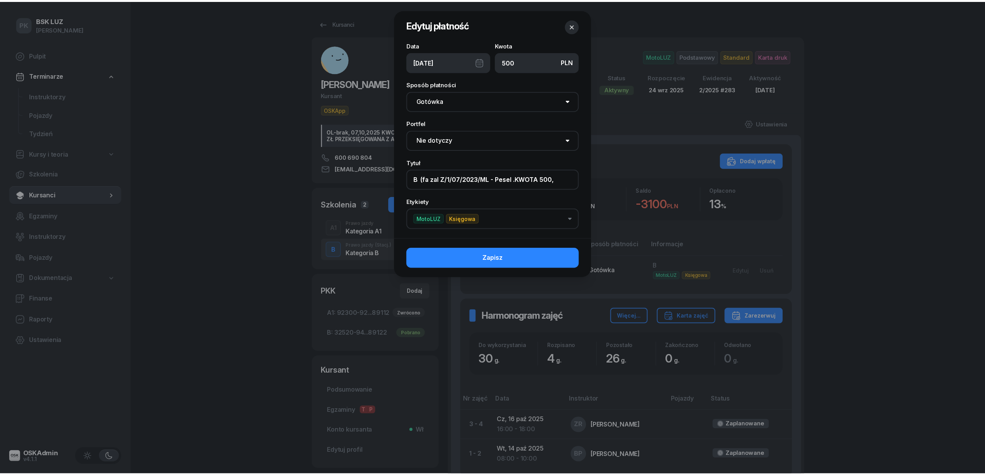
scroll to position [0, 0]
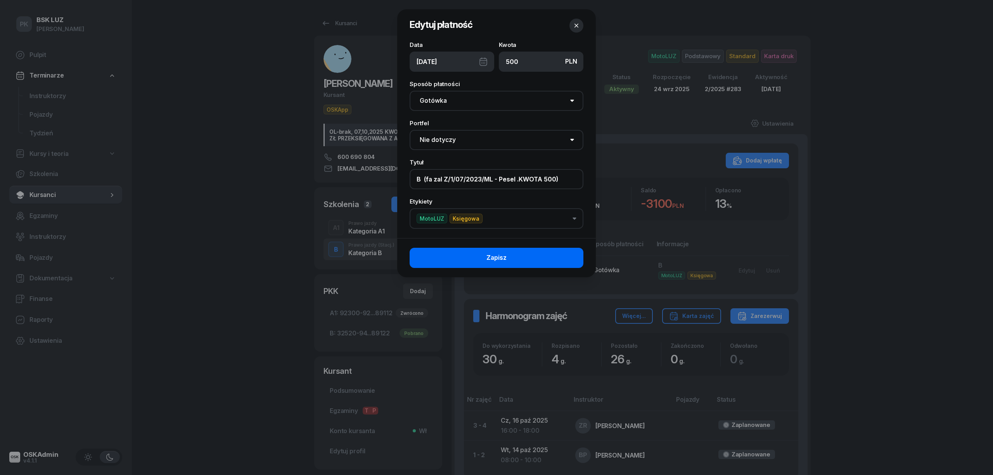
type input "B (fa zal Z/1/07/2023/ML - Pesel .KWOTA 500)"
click at [541, 256] on button "Zapisz" at bounding box center [496, 258] width 174 height 20
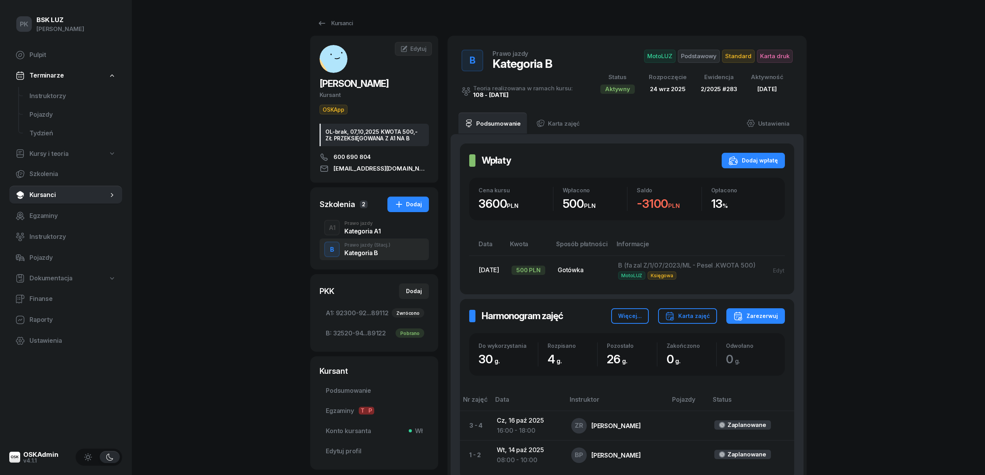
click at [394, 233] on div "A1 Prawo jazdy Kategoria A1" at bounding box center [374, 228] width 109 height 22
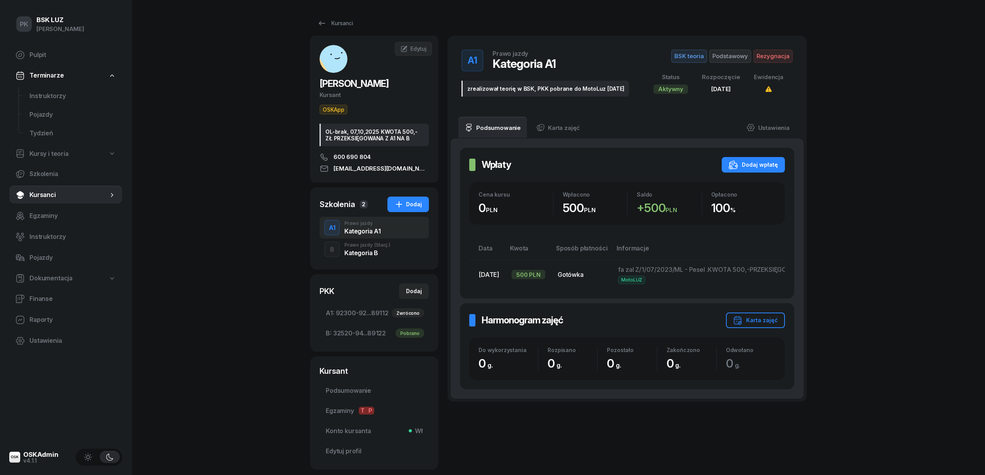
click at [368, 253] on div "Kategoria B" at bounding box center [367, 253] width 46 height 6
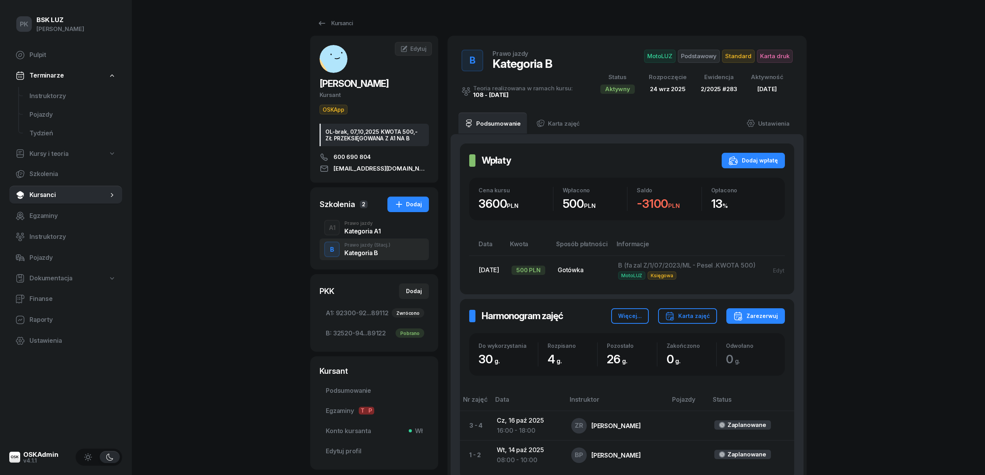
click at [368, 236] on div "A1 Prawo jazdy Kategoria A1" at bounding box center [374, 228] width 109 height 22
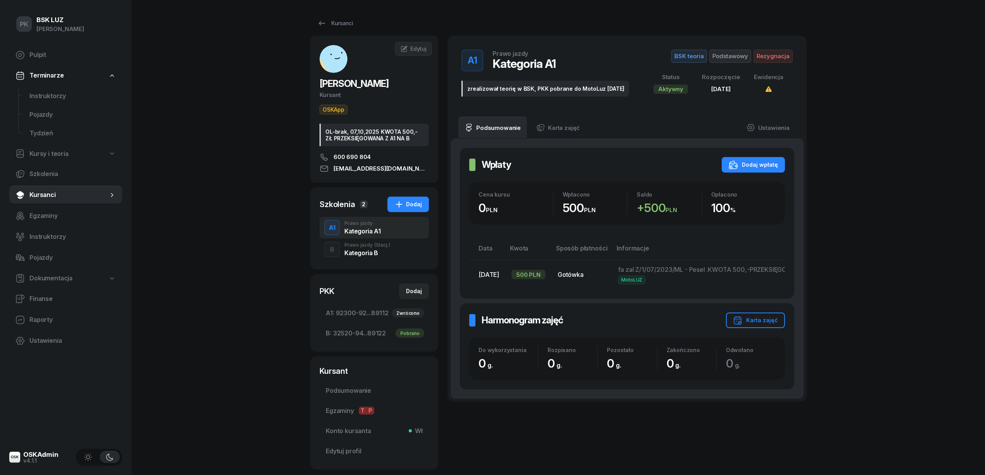
click at [410, 252] on div "B Prawo jazdy (Stacj.) Kategoria B" at bounding box center [374, 249] width 109 height 22
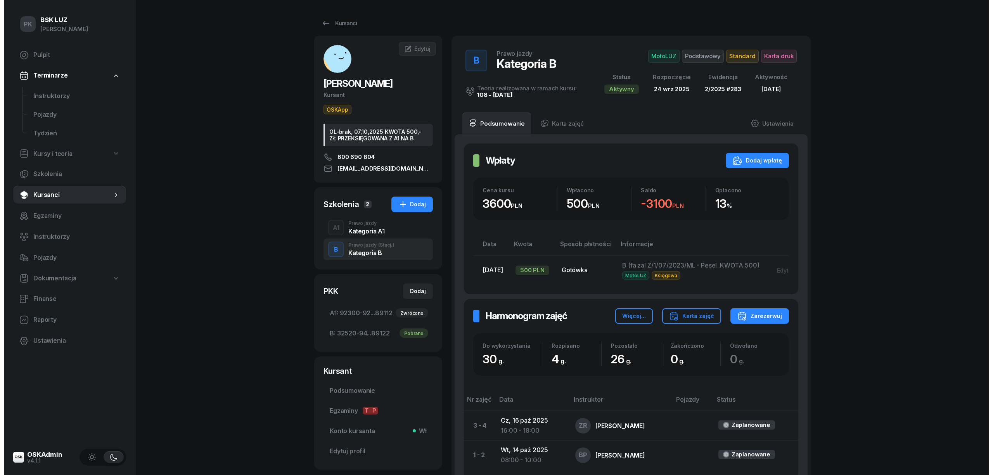
scroll to position [0, 37]
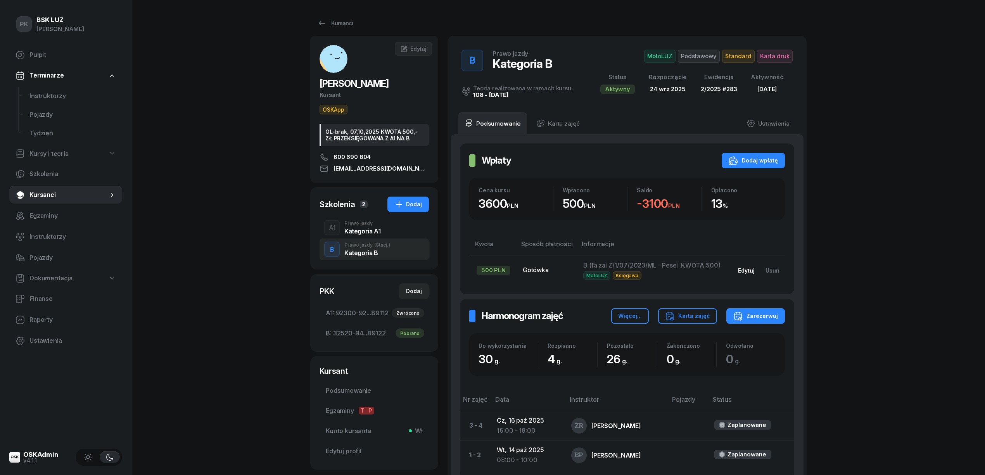
click at [748, 270] on div "Edytuj" at bounding box center [746, 270] width 17 height 7
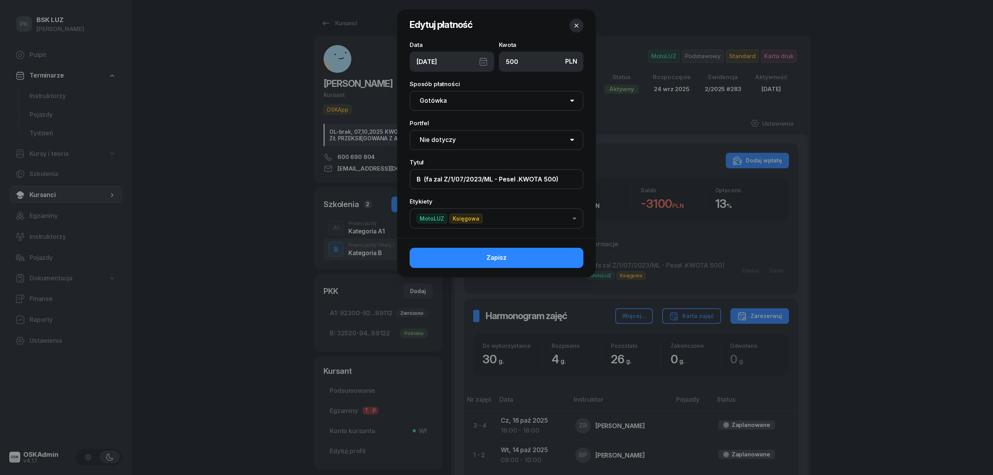
drag, startPoint x: 493, startPoint y: 182, endPoint x: 382, endPoint y: 180, distance: 111.7
click at [382, 180] on div "Edytuj płatność Data 07/07/2023 Kwota PLN 500 Sposób płatności Gotówka Karta Pr…" at bounding box center [496, 237] width 993 height 475
click at [498, 180] on input "B (fa zal Z/1/07/2023/ML - Pesel .KWOTA 500)" at bounding box center [496, 179] width 174 height 20
click at [553, 179] on input "B (fa zal Z/1/07/2023/ML - Pesel .KWOTA 500)" at bounding box center [496, 179] width 174 height 20
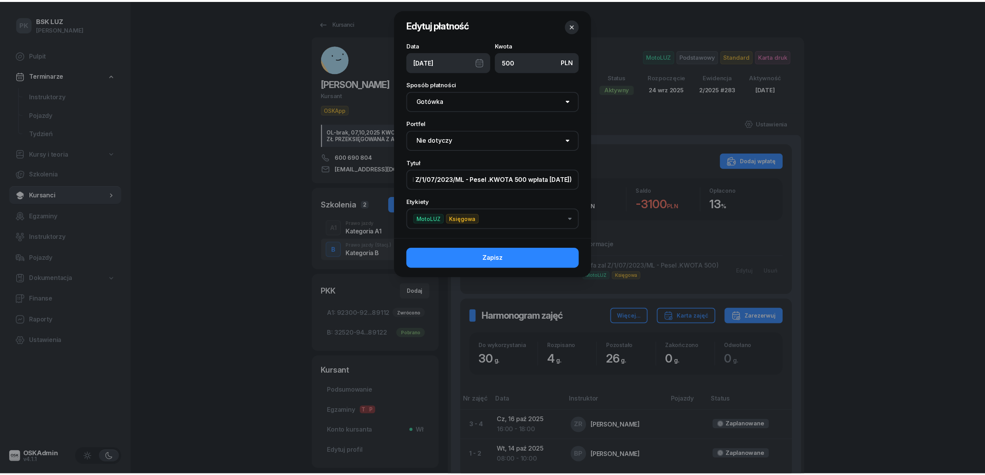
scroll to position [0, 34]
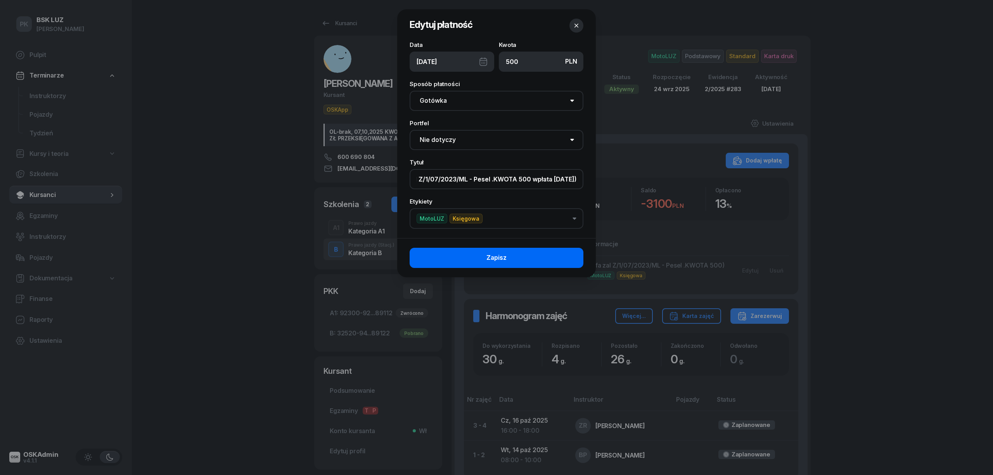
type input "B (fa zal Z/1/07/2023/ML - Pesel .KWOTA 500 wpłata 23.07.2023)"
click at [574, 252] on button "Zapisz" at bounding box center [496, 258] width 174 height 20
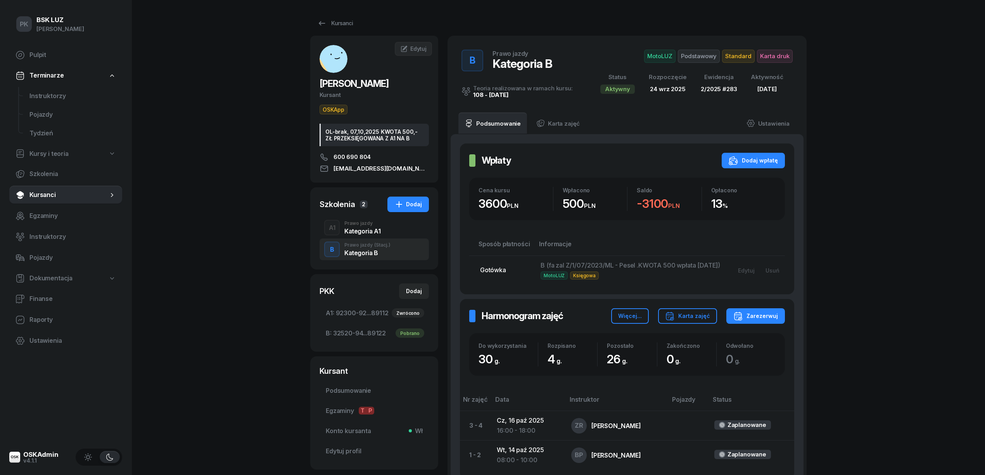
scroll to position [0, 0]
click at [351, 234] on div "Kategoria A1" at bounding box center [362, 231] width 36 height 6
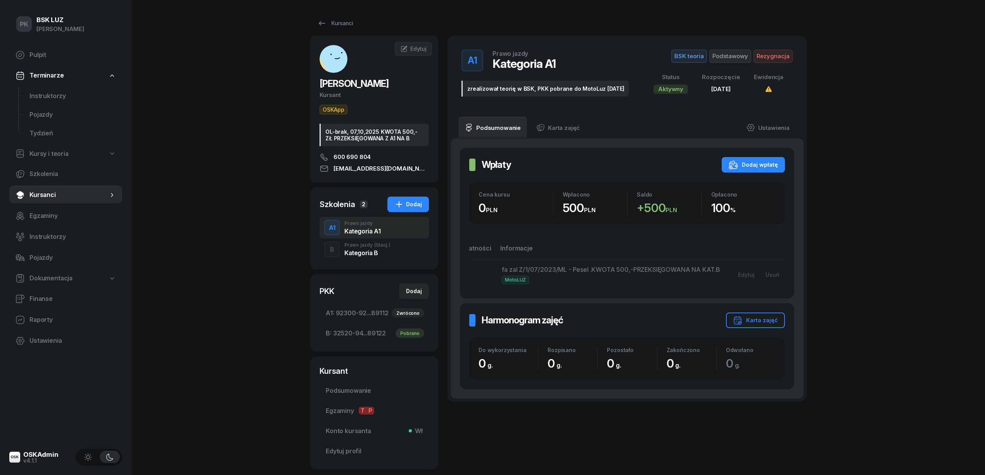
scroll to position [0, 39]
click at [380, 250] on div "Kategoria B" at bounding box center [367, 253] width 46 height 6
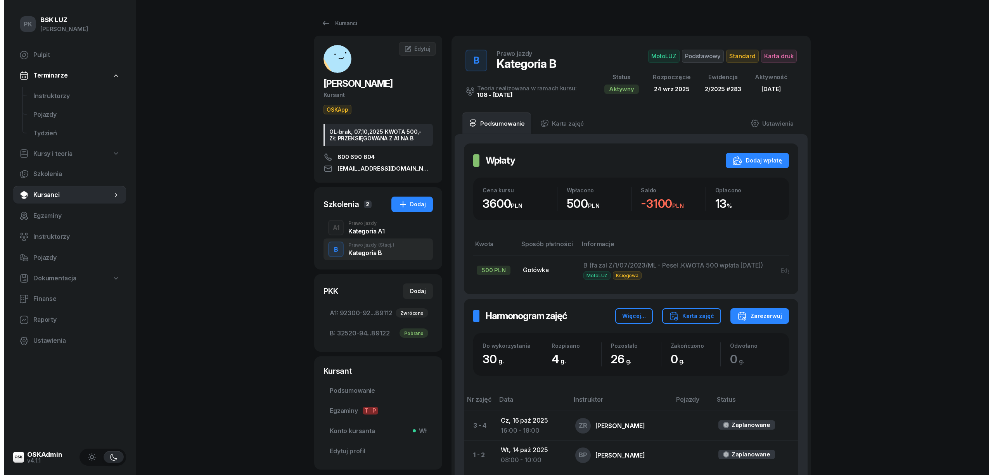
scroll to position [0, 92]
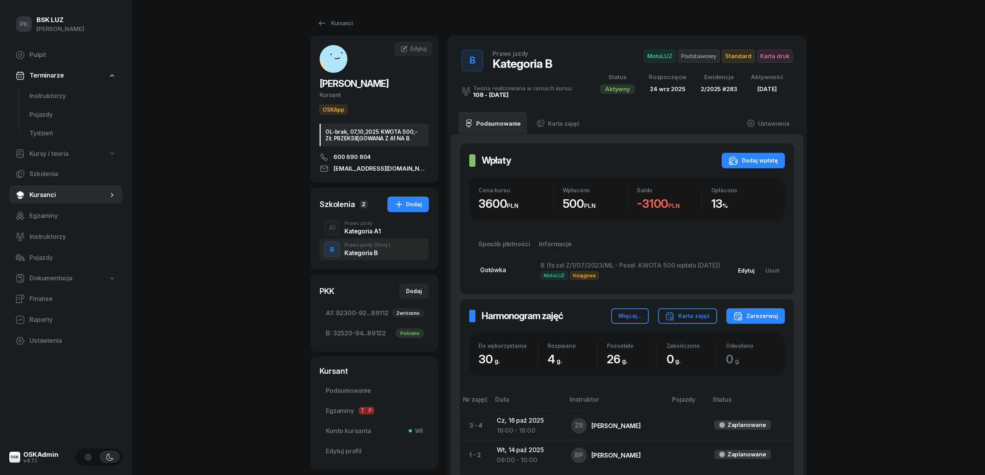
click at [750, 271] on div "Edytuj" at bounding box center [746, 270] width 17 height 7
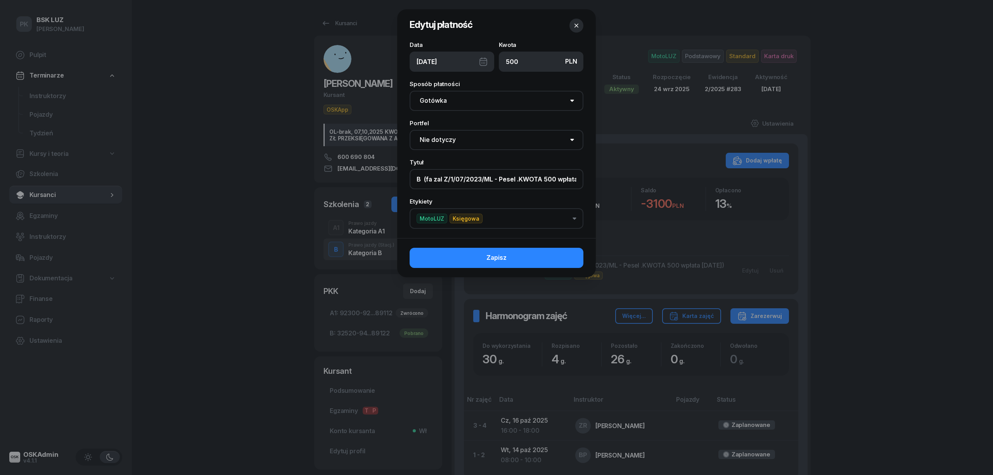
scroll to position [0, 36]
drag, startPoint x: 519, startPoint y: 178, endPoint x: 585, endPoint y: 178, distance: 66.3
click at [585, 178] on div "Data 07/07/2023 Kwota PLN 500 Sposób płatności Gotówka Karta Przelew Płatności …" at bounding box center [496, 140] width 199 height 196
click at [547, 179] on input "B (fa zal Z/1/07/2023/ML - Pesel .KWOTA 500 wpłata 23.07.2023)" at bounding box center [496, 179] width 174 height 20
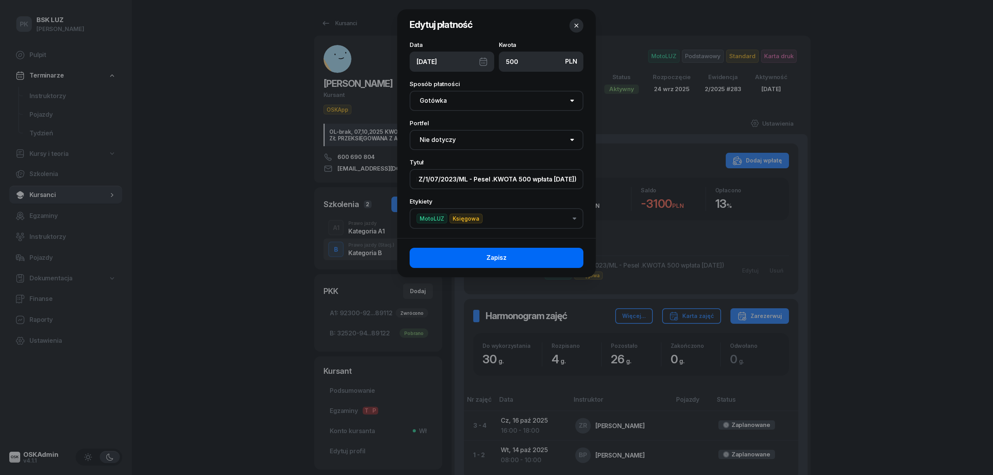
type input "B (fa zal Z/1/07/2023/ML - Pesel .KWOTA 500 wpłata 7.07.2023)"
click at [543, 259] on button "Zapisz" at bounding box center [496, 258] width 174 height 20
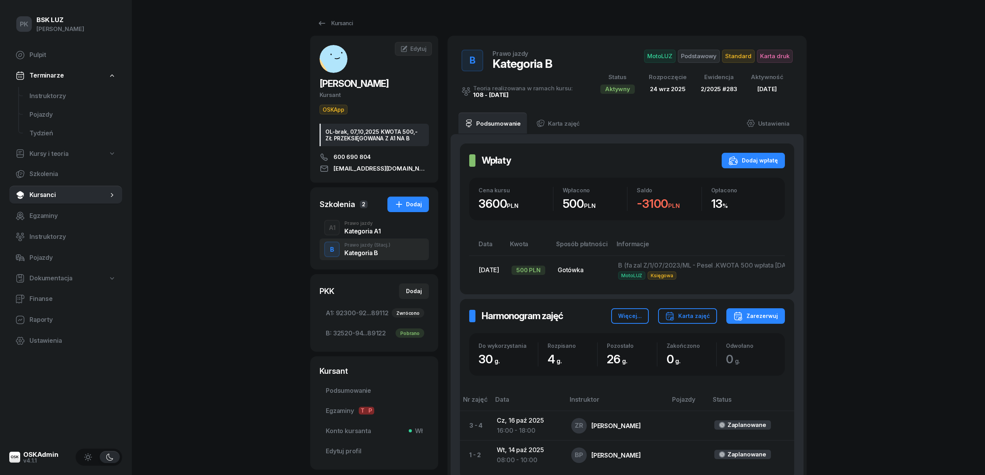
scroll to position [0, 87]
click at [740, 267] on button "Edytuj" at bounding box center [746, 270] width 28 height 13
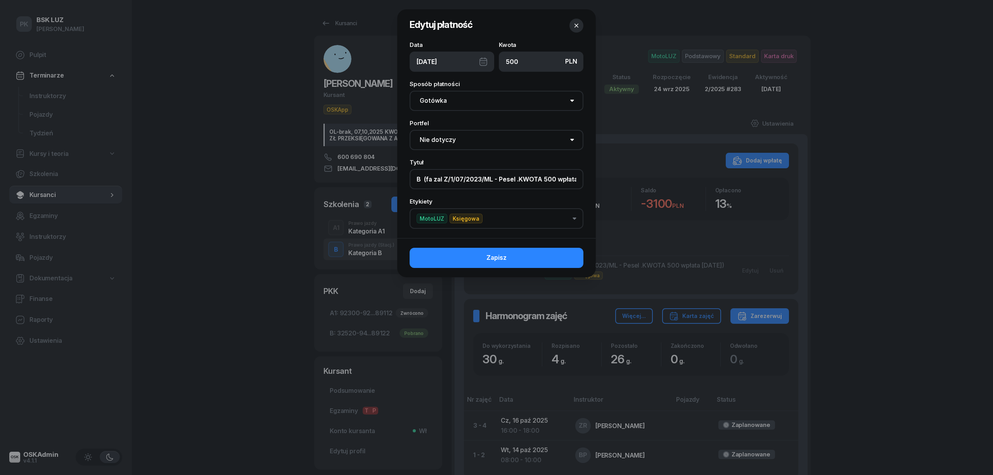
click at [513, 179] on input "B (fa zal Z/1/07/2023/ML - Pesel .KWOTA 500 wpłata 7.07.2023)" at bounding box center [496, 179] width 174 height 20
click at [555, 180] on input "B (fa zal Z/1/07/2023/ML - Pesel .KWOTA 500 wpłata 7.07.2023)" at bounding box center [496, 179] width 174 height 20
type input "B (fa zal Z/1/07/2023/ML - Pesel, wpłata 7.07.2023)"
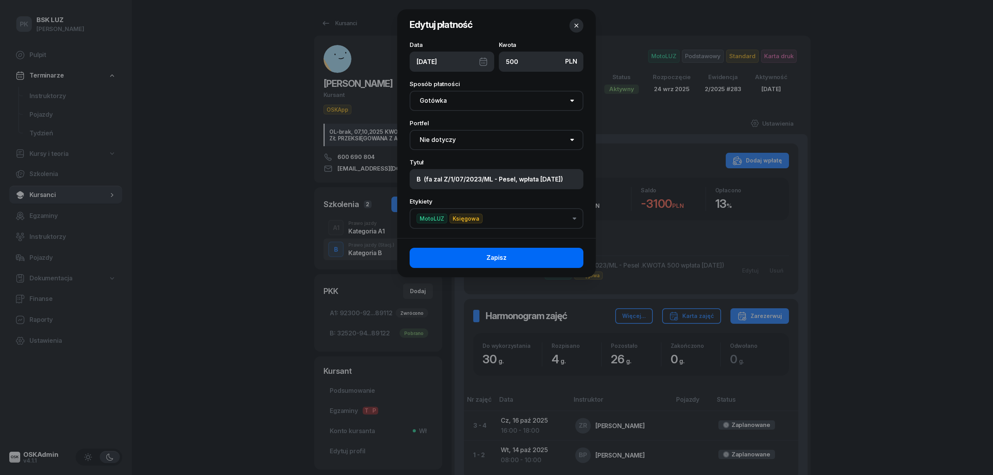
click at [553, 256] on button "Zapisz" at bounding box center [496, 258] width 174 height 20
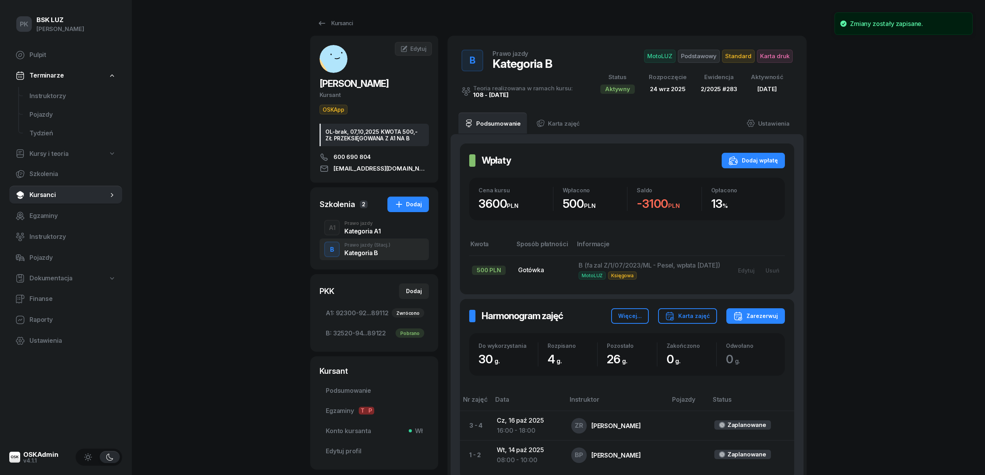
scroll to position [0, 0]
click at [550, 294] on div "Wpłaty Wpłaty Dodaj wpłatę Cena kursu 3600 PLN Wpłacono 500 PLN Saldo -3100 PLN…" at bounding box center [627, 218] width 334 height 151
click at [372, 229] on div "Kategoria A1" at bounding box center [362, 231] width 36 height 6
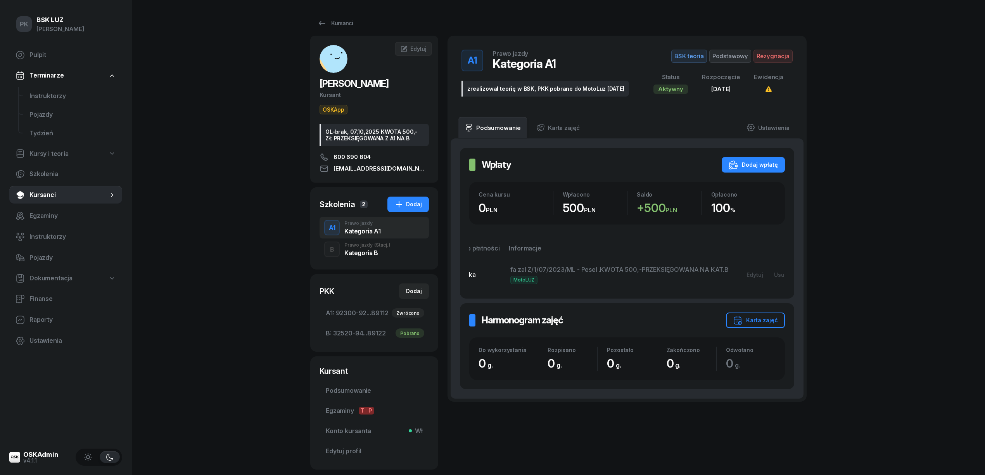
scroll to position [0, 118]
click at [776, 275] on div "Usuń" at bounding box center [772, 274] width 14 height 7
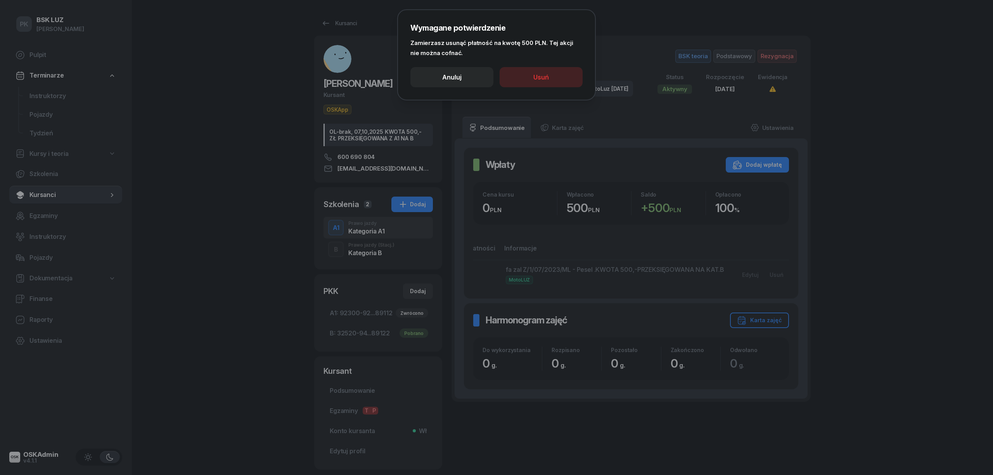
click at [727, 231] on div at bounding box center [496, 237] width 993 height 475
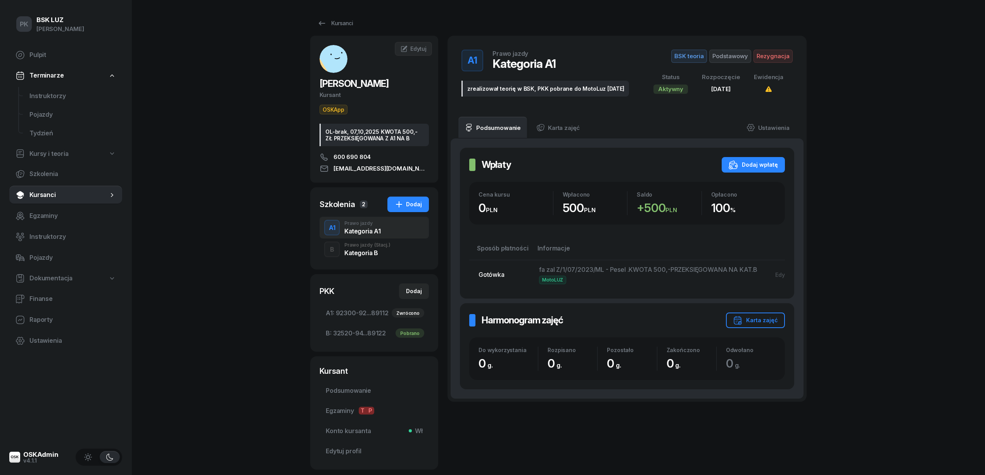
scroll to position [0, 0]
click at [363, 250] on div "Kategoria B" at bounding box center [367, 253] width 46 height 6
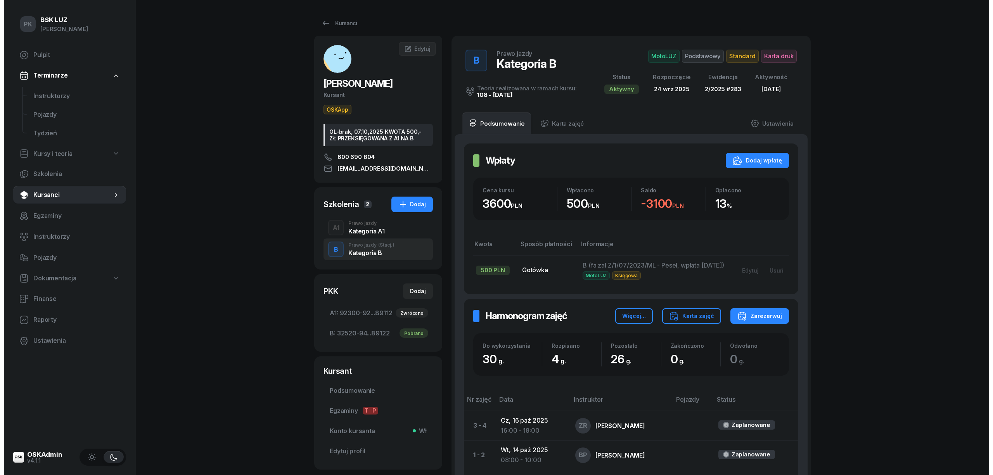
scroll to position [0, 50]
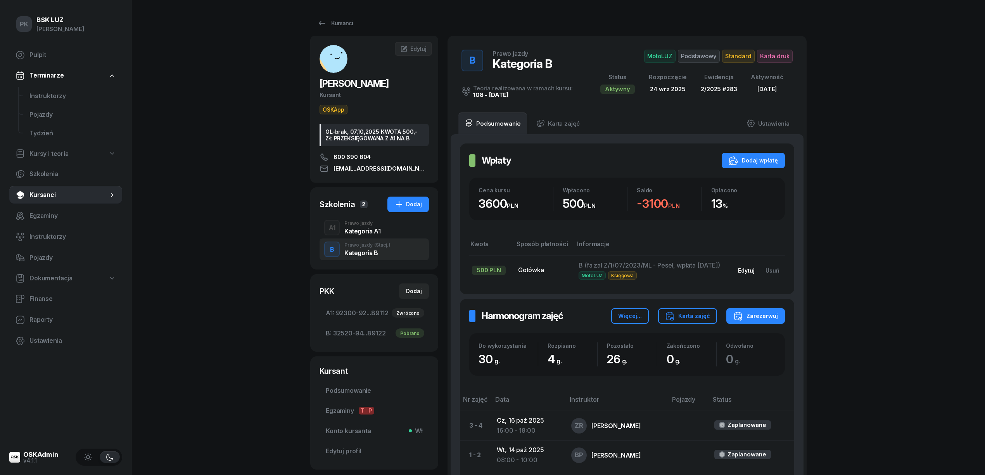
click at [750, 271] on div "Edytuj" at bounding box center [746, 270] width 17 height 7
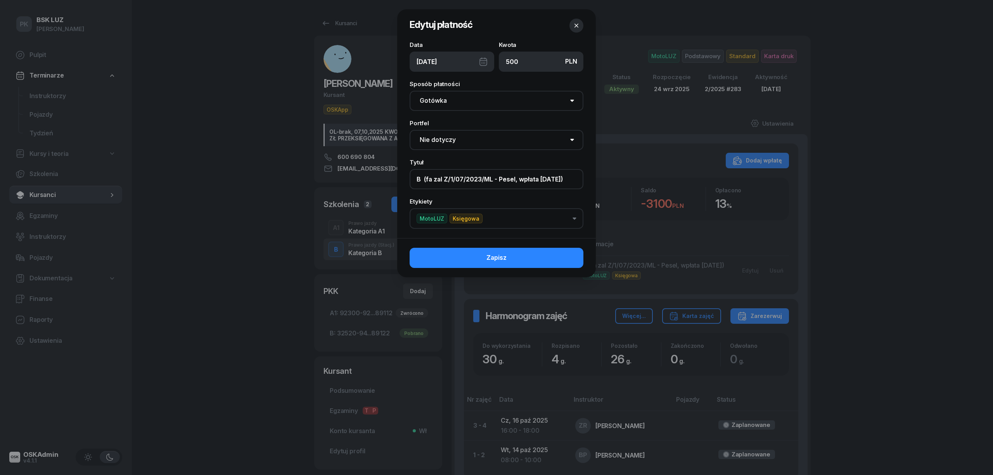
click at [537, 182] on input "B (fa zal Z/1/07/2023/ML - Pesel, wpłata 7.07.2023)" at bounding box center [496, 179] width 174 height 20
drag, startPoint x: 557, startPoint y: 181, endPoint x: 604, endPoint y: 181, distance: 46.9
click at [604, 181] on div "Edytuj płatność Data 07/07/2023 Kwota PLN 500 Sposób płatności Gotówka Karta Pr…" at bounding box center [496, 237] width 993 height 475
click at [573, 179] on input "B (fa zal Z/1/07/2023/ML - Pesel, wpłata na A1 7.07.2023)" at bounding box center [496, 179] width 174 height 20
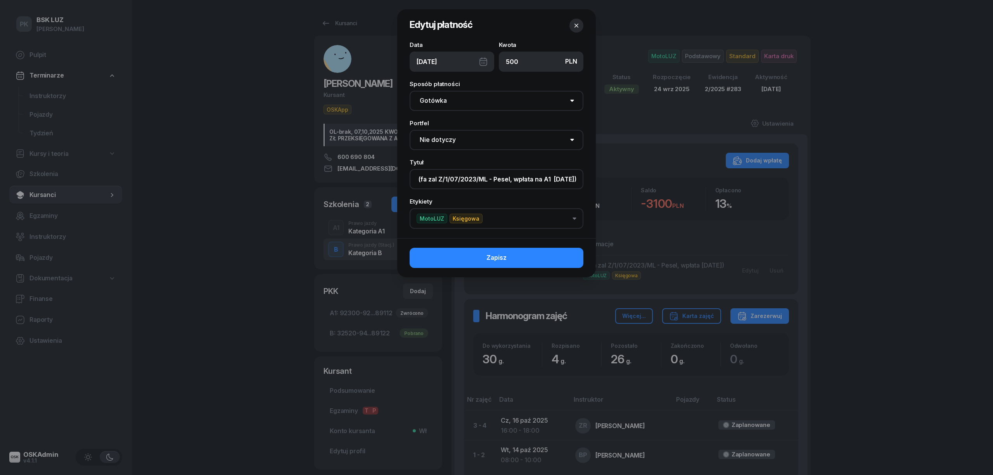
click at [525, 179] on input "B (fa zal Z/1/07/2023/ML - Pesel, wpłata na A1 7.07.2023)" at bounding box center [496, 179] width 174 height 20
type input "B (fa zal Z/1/07/2023/ML - Pesel, wpłata 500 zł na A1 7.07.2023)"
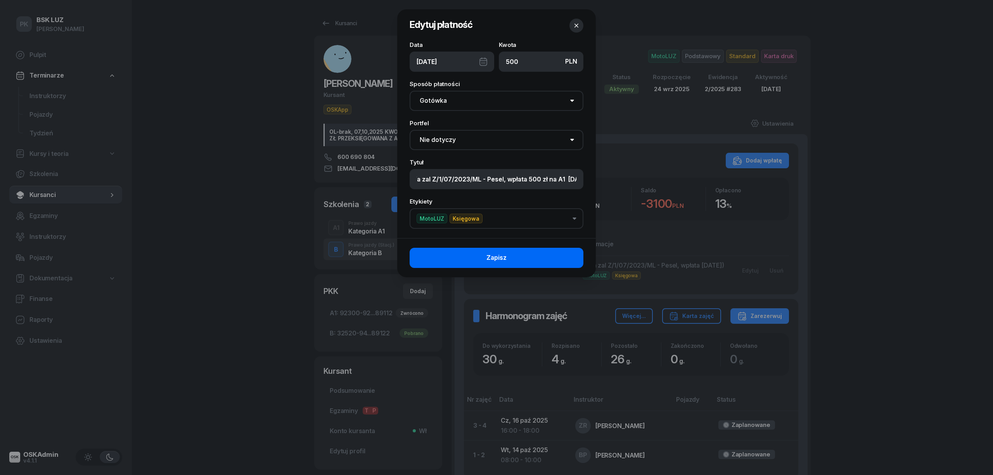
click at [538, 262] on button "Zapisz" at bounding box center [496, 258] width 174 height 20
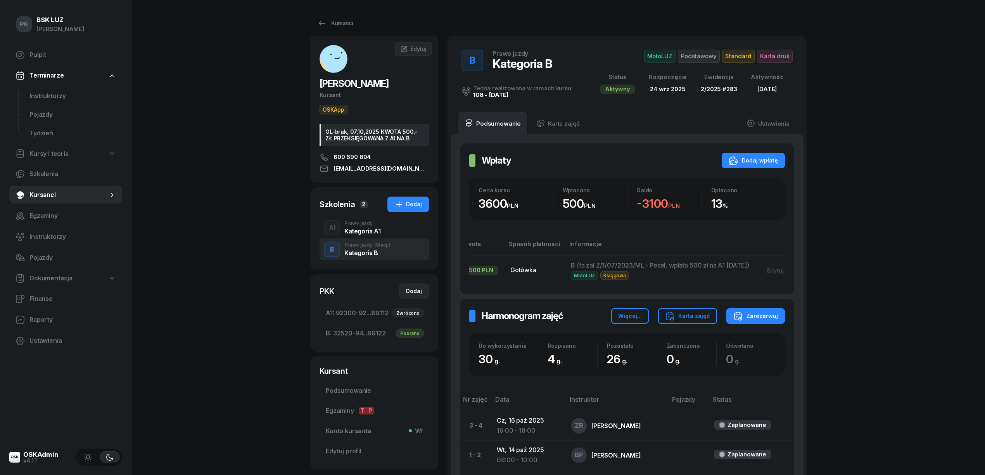
scroll to position [0, 0]
click at [372, 232] on div "Kategoria A1" at bounding box center [362, 231] width 36 height 6
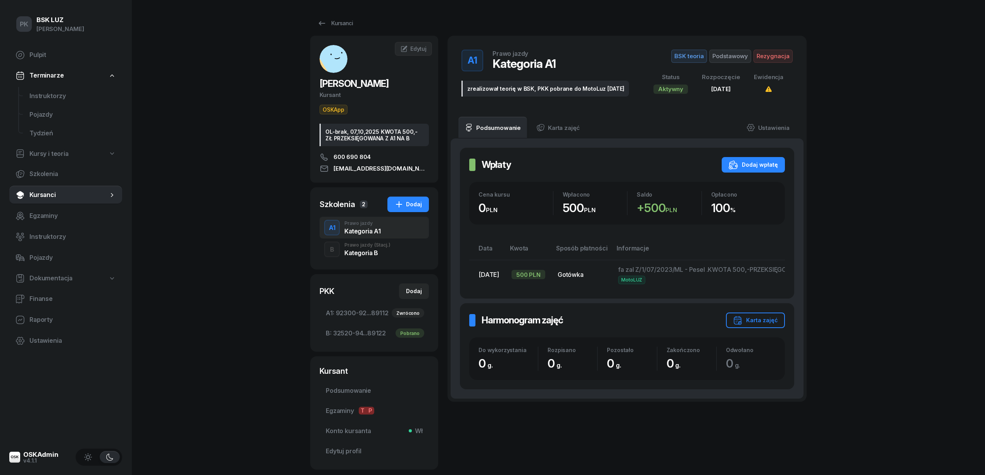
click at [664, 288] on td "fa zal Z/1/07/2023/ML - Pesel .KWOTA 500,-PRZEKSIĘGOWANA NA KAT.B MotoLUZ" at bounding box center [727, 274] width 231 height 29
click at [770, 275] on div "Usuń" at bounding box center [772, 274] width 14 height 7
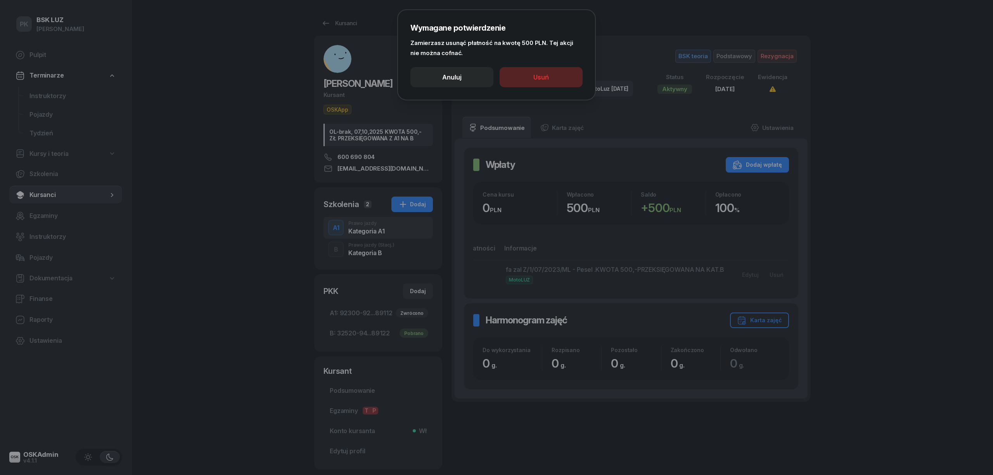
click at [520, 76] on button "Usuń" at bounding box center [540, 77] width 83 height 20
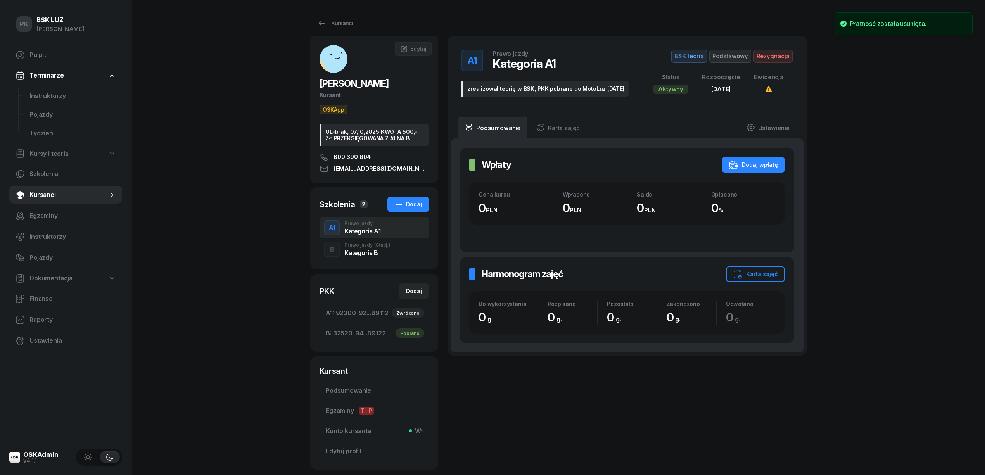
scroll to position [0, 0]
click at [358, 251] on div "Kategoria B" at bounding box center [367, 253] width 46 height 6
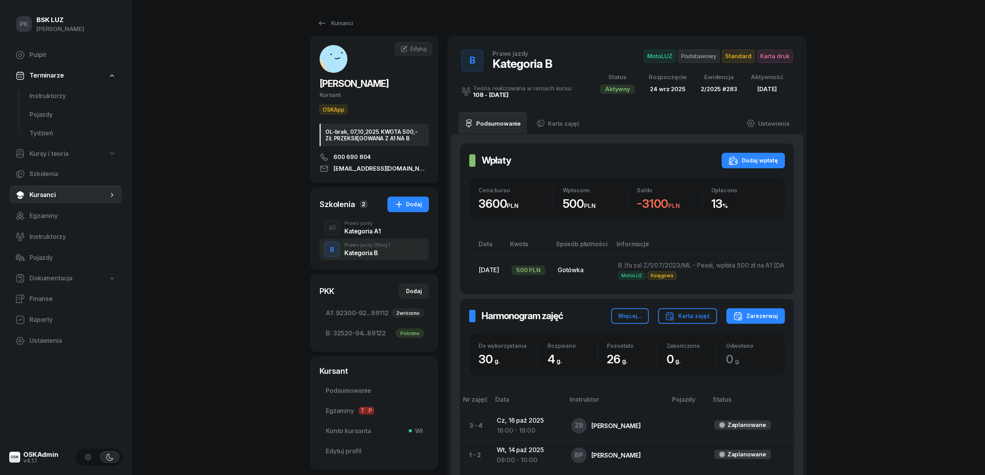
click at [216, 155] on div "PK BSK LUZ Piotr Klimek Pulpit Terminarze Instruktorzy Pojazdy Tydzień Kursy i …" at bounding box center [492, 283] width 985 height 567
click at [339, 16] on link "Kursanci" at bounding box center [335, 24] width 50 height 16
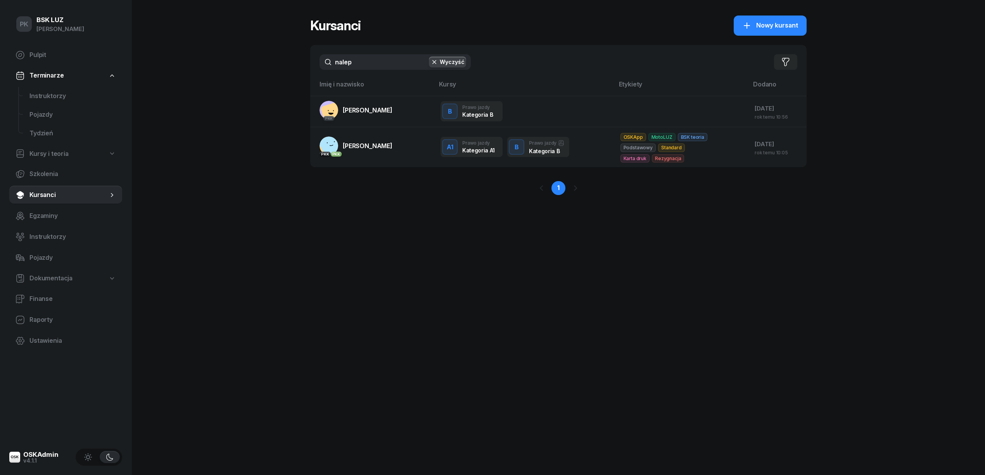
drag, startPoint x: 367, startPoint y: 60, endPoint x: 276, endPoint y: 60, distance: 90.3
click at [304, 60] on div "PK BSK LUZ Piotr Klimek Pulpit Terminarze Instruktorzy Pojazdy Tydzień Kursy i …" at bounding box center [492, 237] width 985 height 475
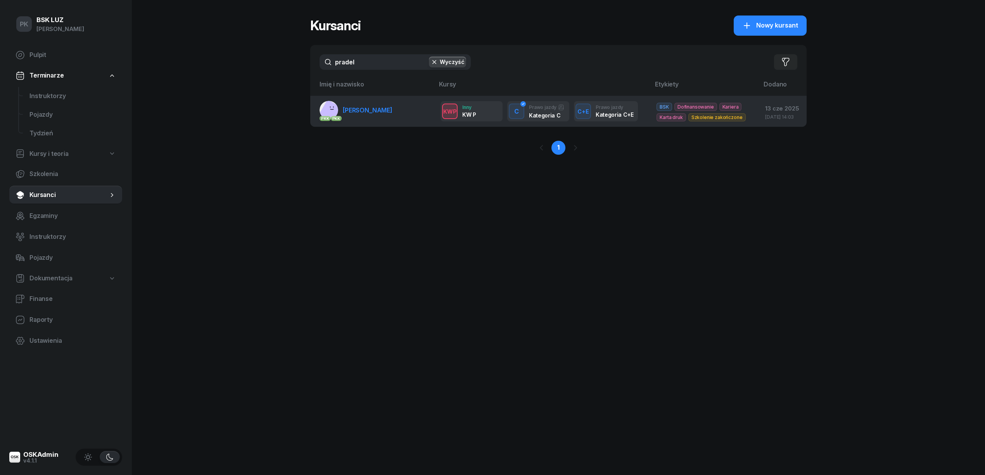
type input "pradel"
click at [371, 114] on span "PRADEL PAWEŁ" at bounding box center [368, 110] width 50 height 8
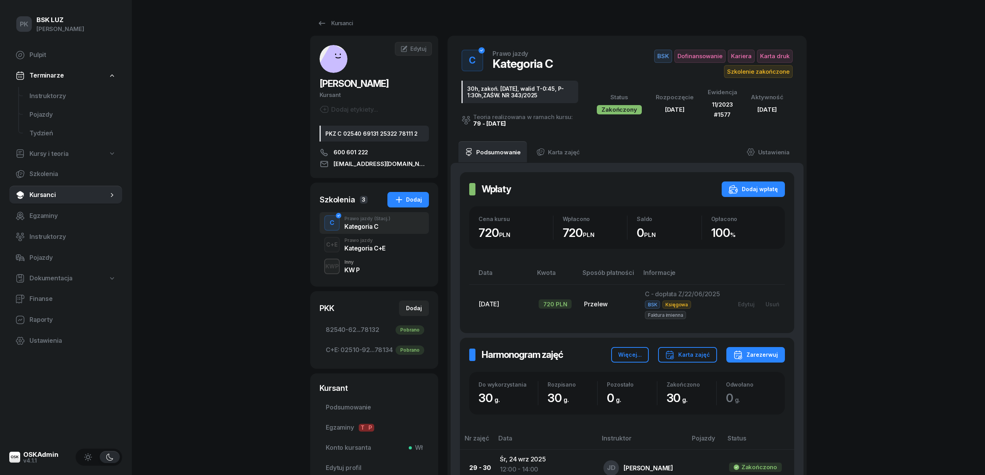
click at [385, 250] on div "C+E Prawo jazdy Kategoria C+E" at bounding box center [374, 245] width 109 height 22
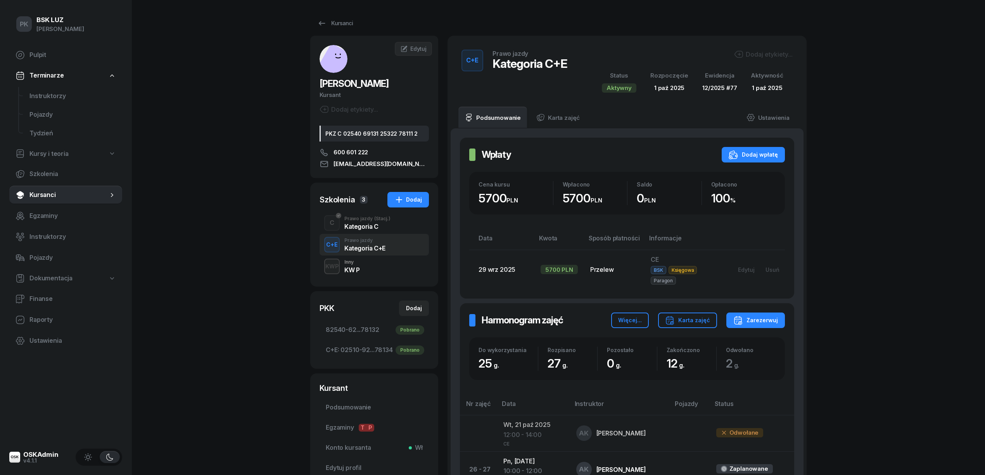
click at [367, 219] on div "Prawo jazdy (Stacj.)" at bounding box center [367, 218] width 46 height 5
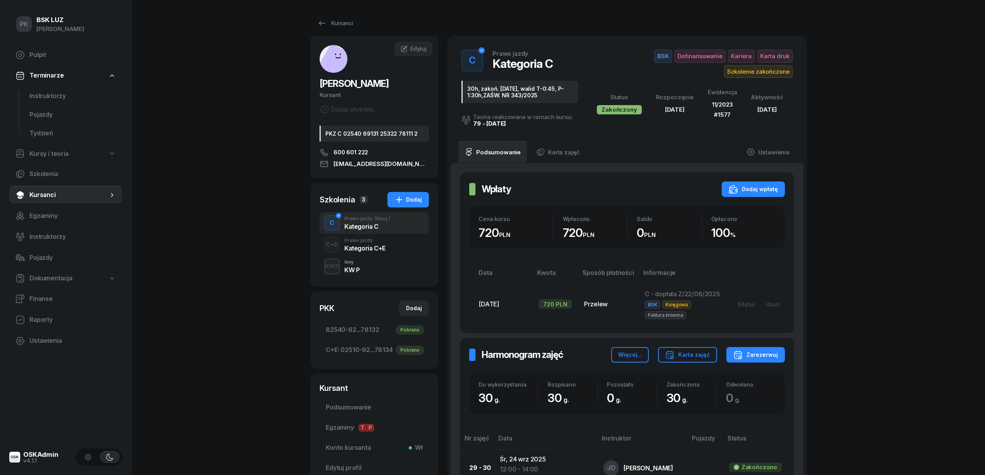
click at [370, 238] on div "Prawo jazdy" at bounding box center [364, 240] width 41 height 5
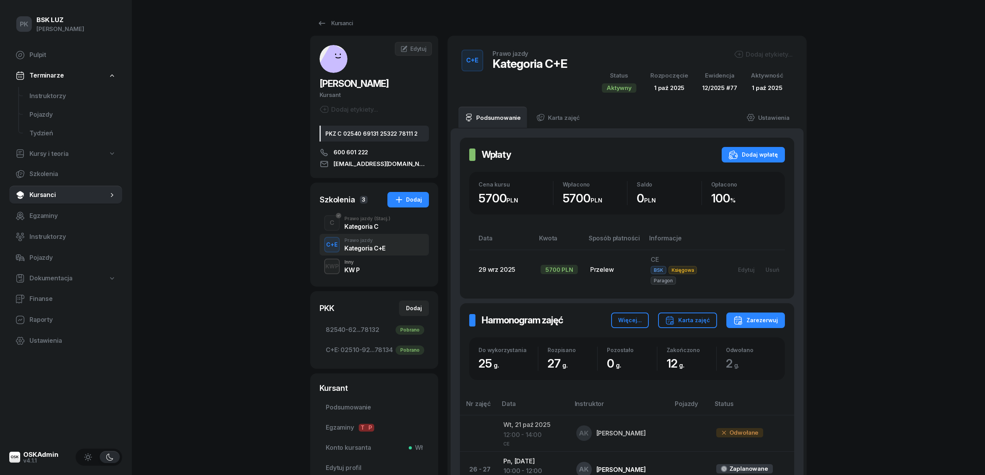
click at [757, 53] on div "Dodaj etykiety..." at bounding box center [763, 54] width 59 height 9
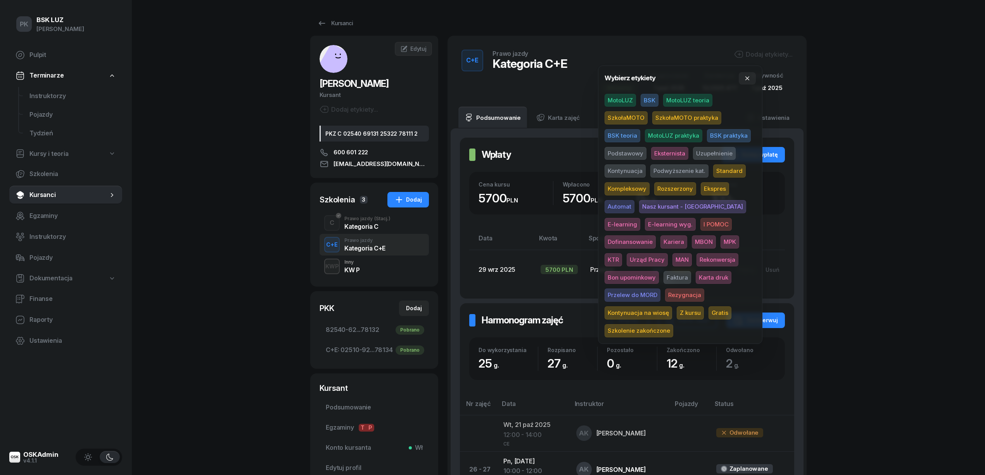
click at [648, 106] on span "BSK" at bounding box center [650, 100] width 18 height 13
click at [648, 99] on span "BSK" at bounding box center [650, 101] width 18 height 13
click at [648, 98] on span "BSK" at bounding box center [650, 100] width 18 height 13
drag, startPoint x: 692, startPoint y: 163, endPoint x: 690, endPoint y: 168, distance: 4.9
click at [690, 168] on div "MotoLUZ BSK MotoLUZ teoria SzkołaMOTO SzkołaMOTO praktyka BSK teoria MotoLUZ pr…" at bounding box center [680, 217] width 151 height 244
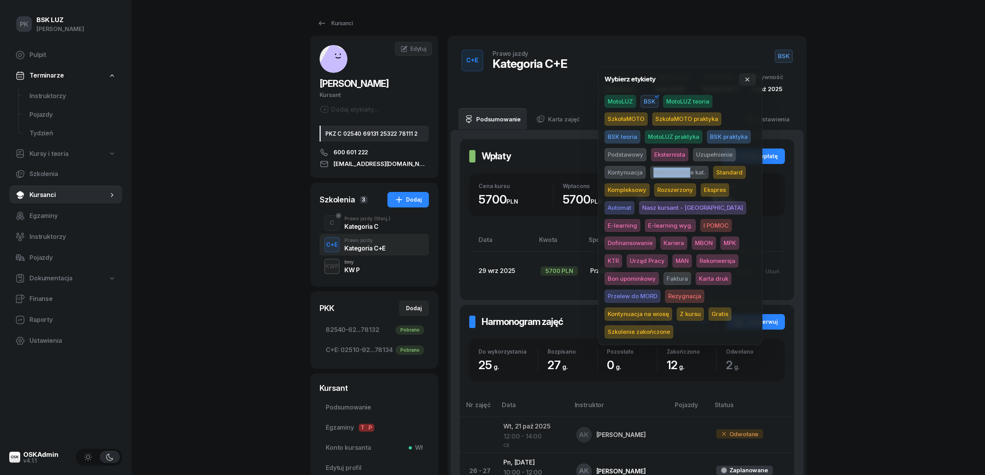
click at [689, 168] on span "Podwyższenie kat." at bounding box center [679, 172] width 58 height 13
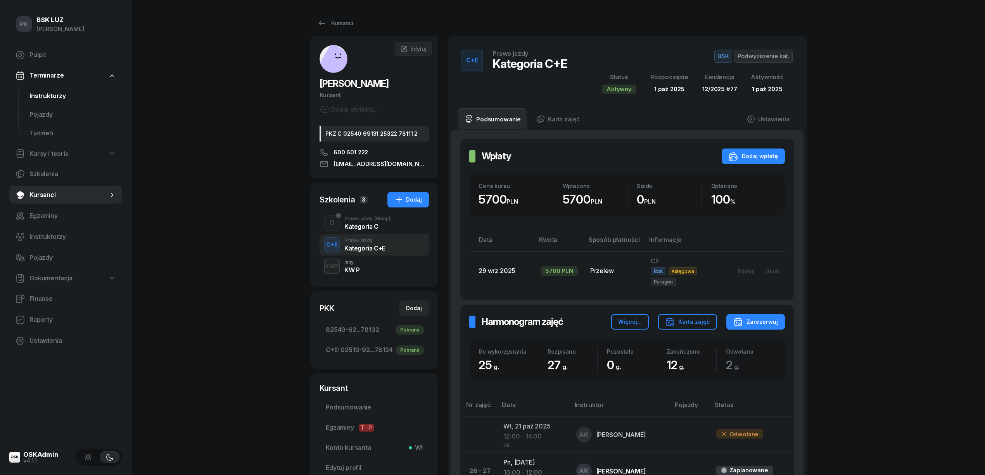
click at [53, 92] on span "Instruktorzy" at bounding box center [72, 96] width 86 height 10
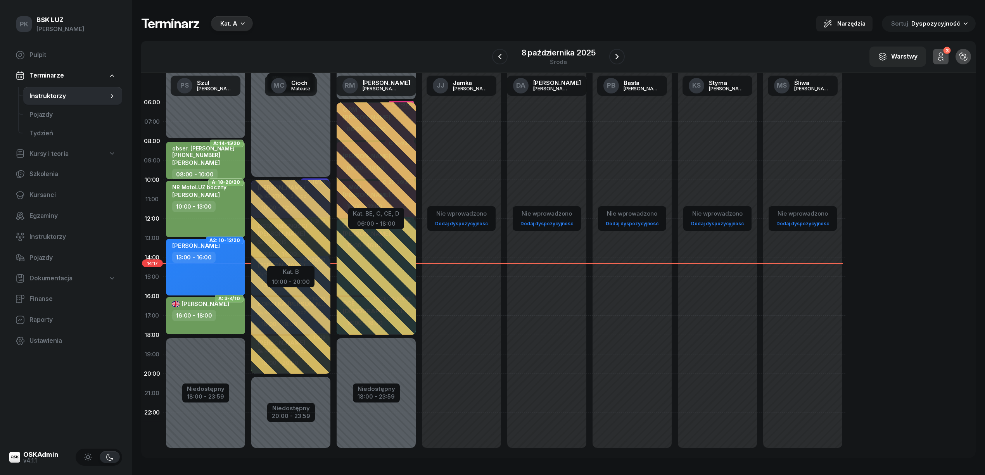
click at [336, 461] on div "Terminarz Kat. A Narzędzia Sortuj Dyspozycyjność W Wybierz AK Koryciński Artur …" at bounding box center [558, 236] width 834 height 473
click at [547, 46] on div "8 października 2025 środa" at bounding box center [558, 57] width 93 height 22
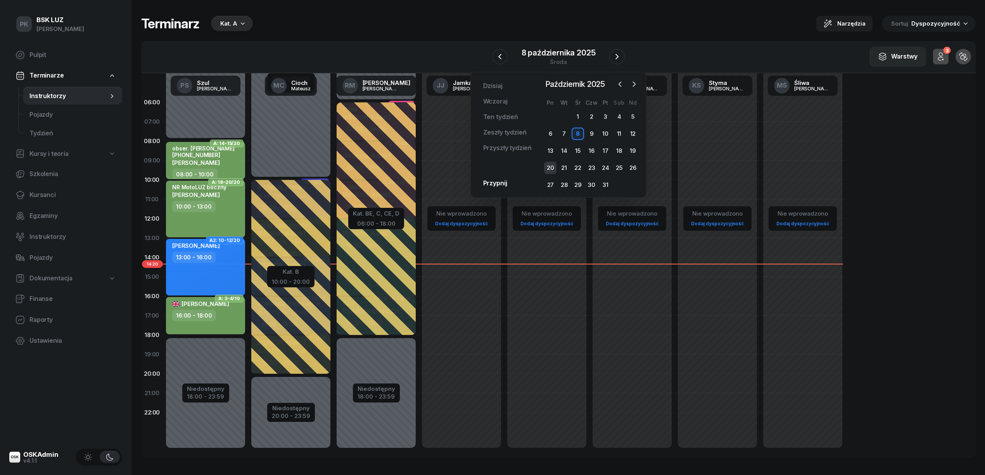
click at [551, 166] on div "20" at bounding box center [550, 168] width 12 height 12
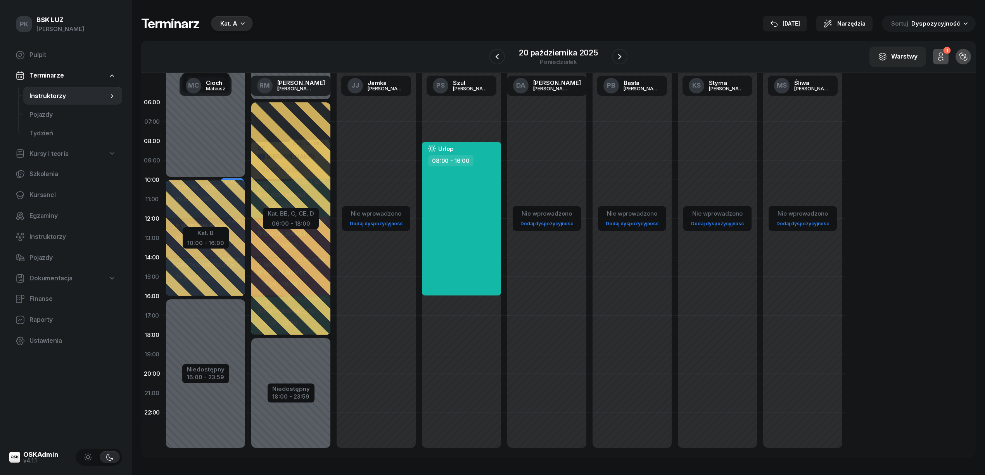
click at [241, 22] on icon "button" at bounding box center [243, 23] width 8 height 8
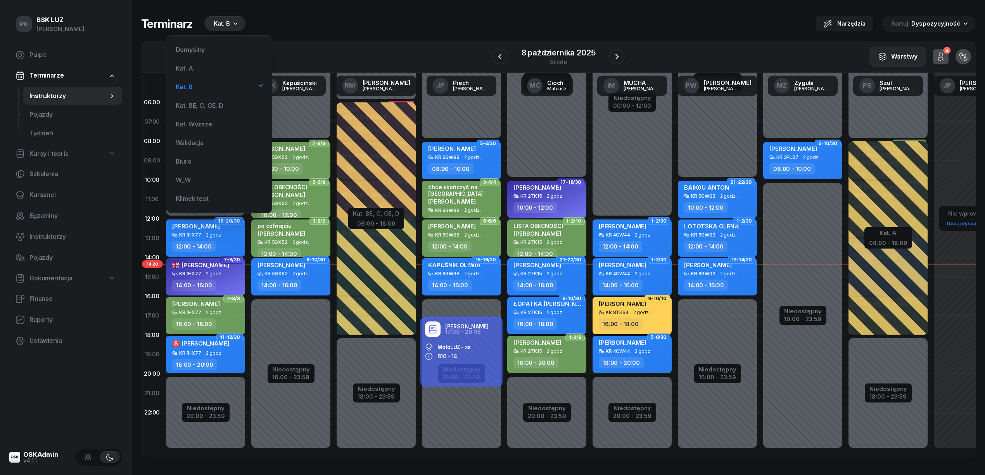
click at [548, 50] on div "8 października 2025" at bounding box center [559, 53] width 74 height 8
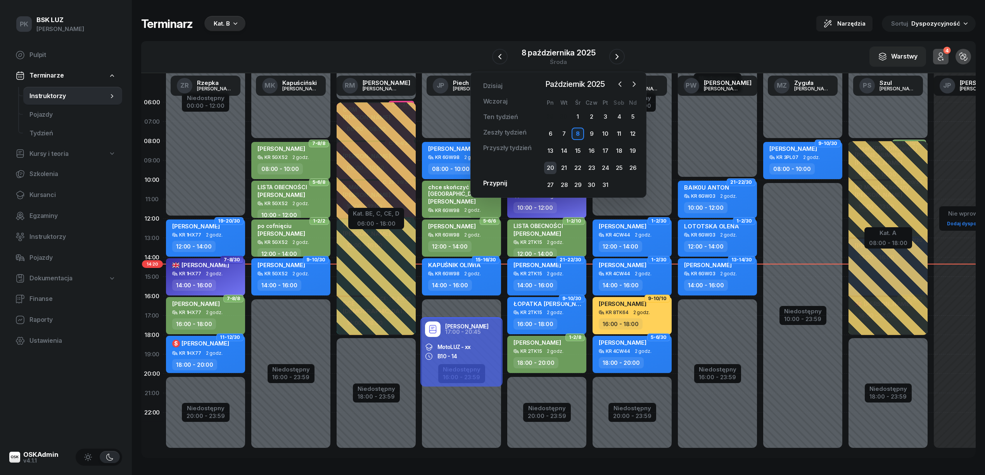
click at [549, 164] on div "20" at bounding box center [550, 168] width 12 height 12
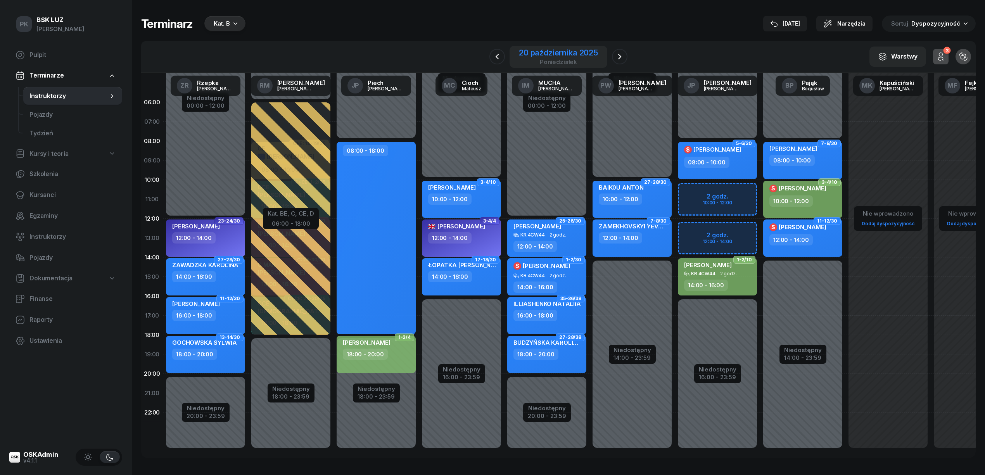
click at [562, 53] on div "20 października 2025" at bounding box center [558, 53] width 79 height 8
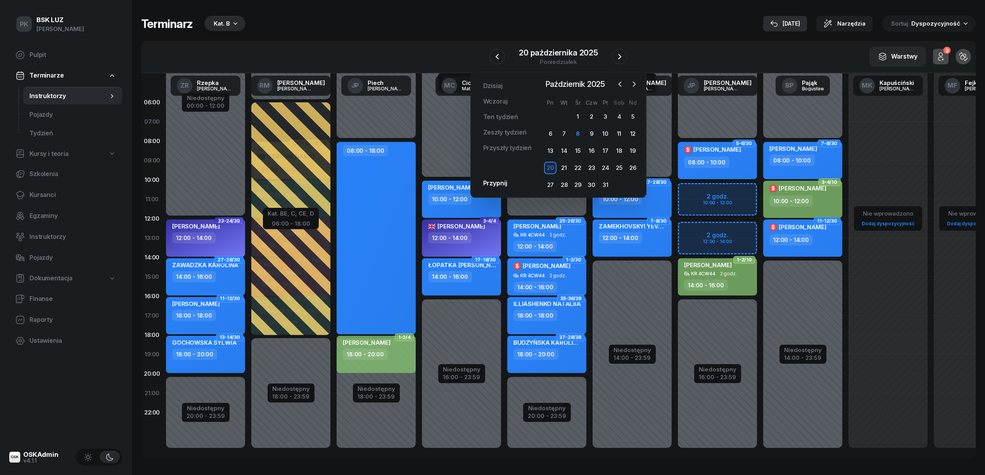
click at [799, 19] on div "[DATE]" at bounding box center [785, 23] width 30 height 9
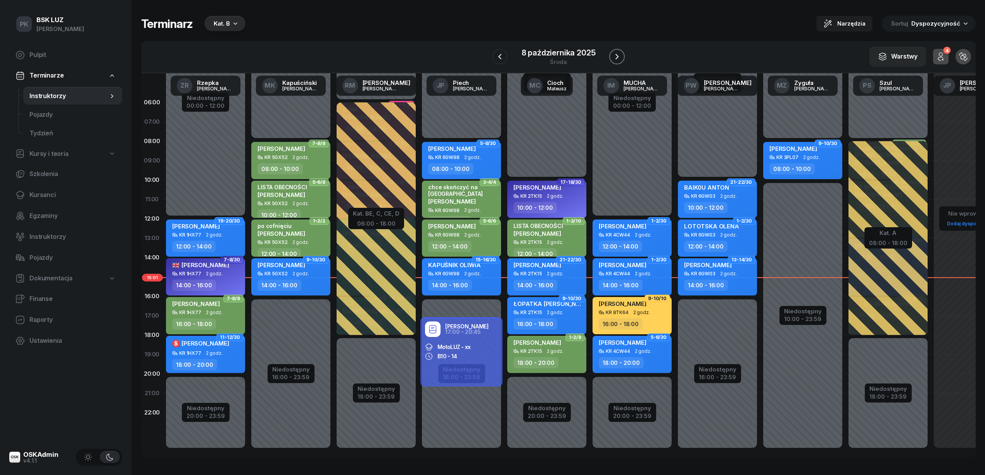
click at [617, 57] on icon "button" at bounding box center [616, 56] width 3 height 5
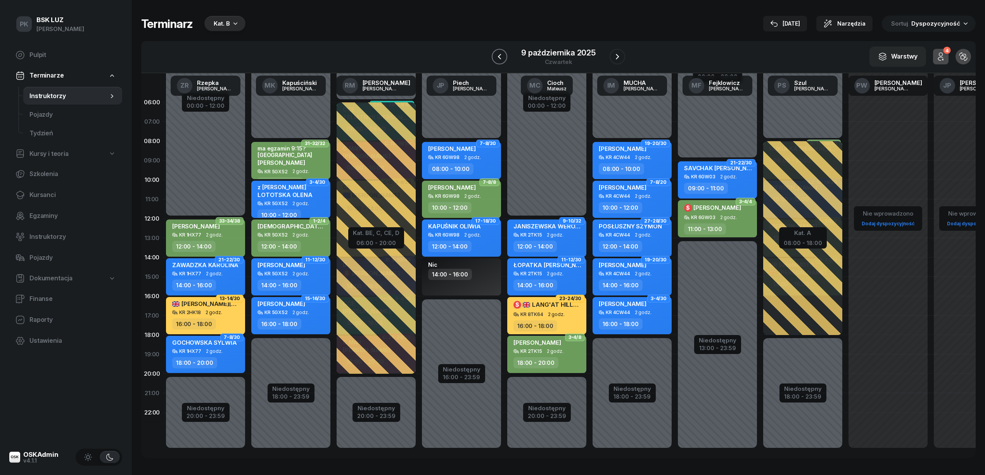
click at [504, 58] on button "button" at bounding box center [500, 57] width 16 height 16
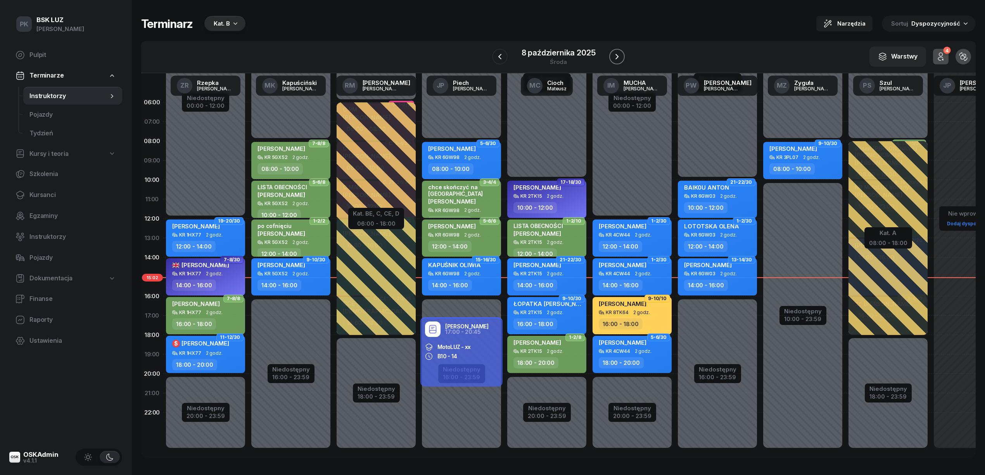
click at [610, 56] on button "button" at bounding box center [617, 57] width 16 height 16
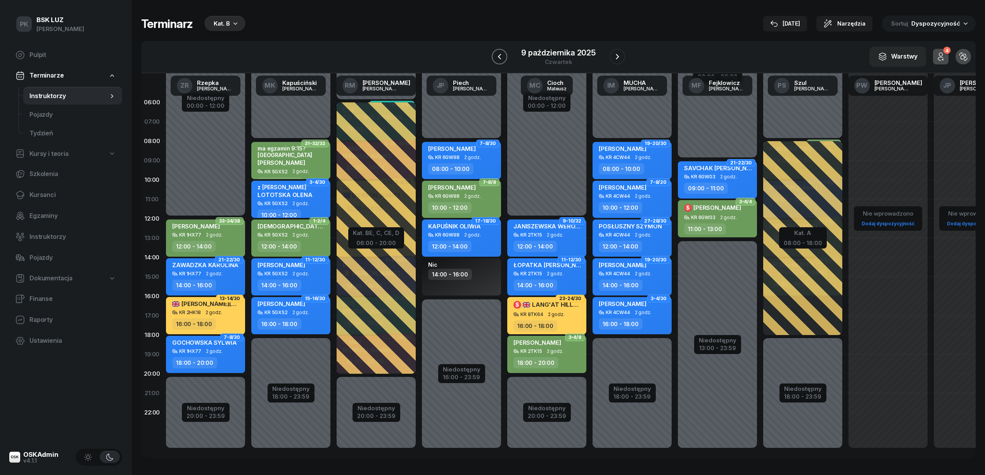
click at [497, 56] on icon "button" at bounding box center [499, 56] width 9 height 9
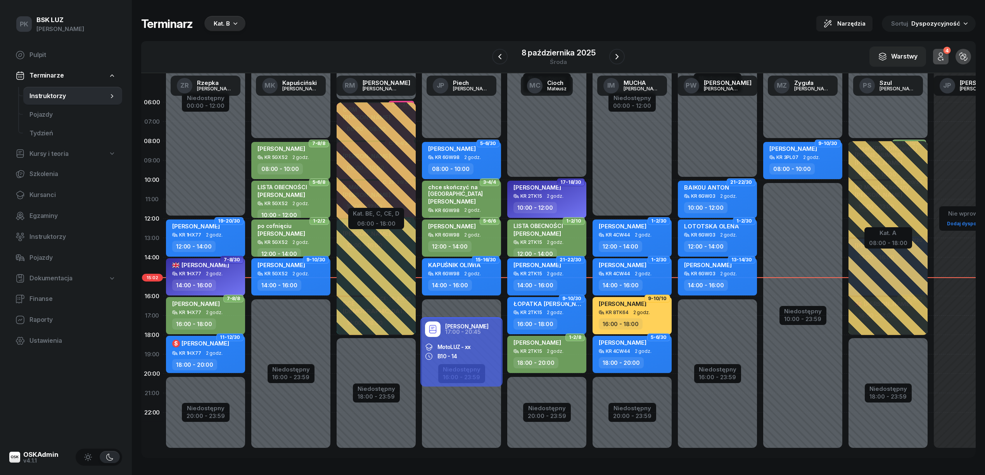
click at [51, 276] on span "Dokumentacja" at bounding box center [50, 278] width 43 height 10
click at [49, 275] on span "Dokumentacja" at bounding box center [50, 278] width 43 height 10
click at [46, 155] on span "Kursy i teoria" at bounding box center [48, 154] width 39 height 10
select select
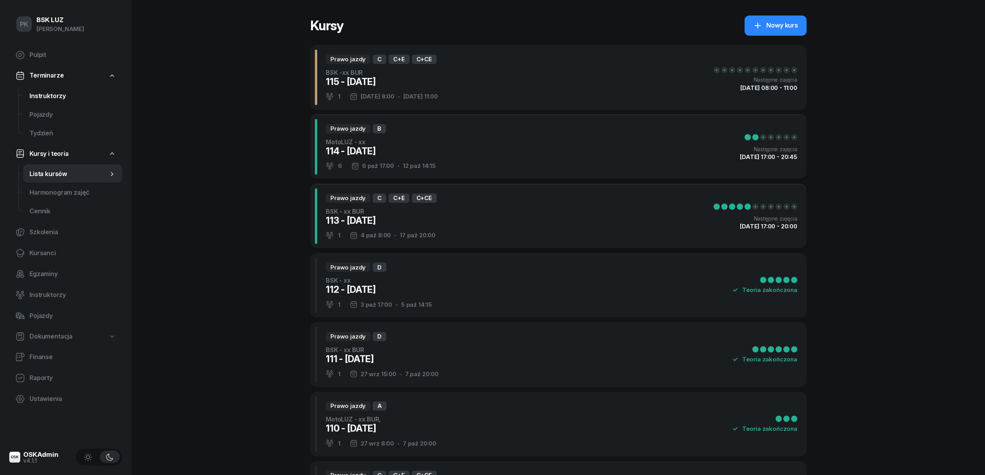
click at [53, 97] on span "Instruktorzy" at bounding box center [72, 96] width 86 height 10
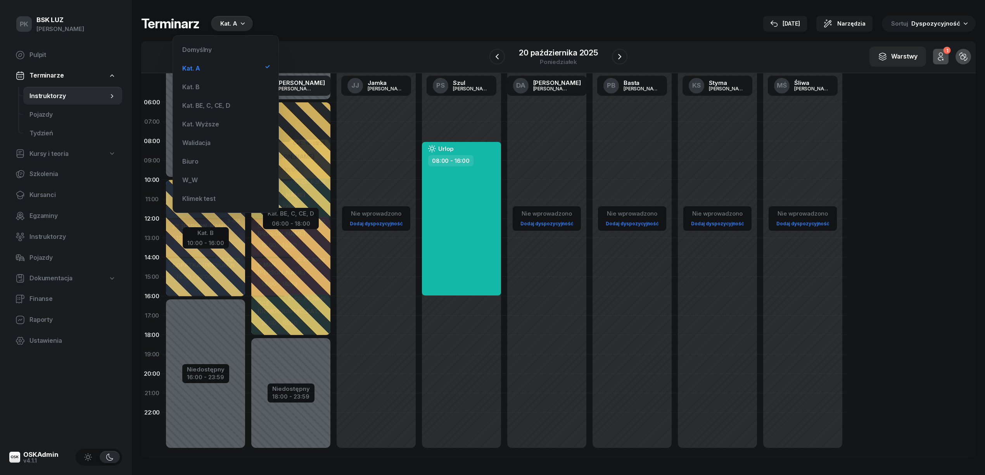
click at [481, 11] on div "Terminarz Kat. A [DATE] Narzędzia Sortuj Dyspozycyjność W Wybierz AK [PERSON_NA…" at bounding box center [558, 236] width 834 height 473
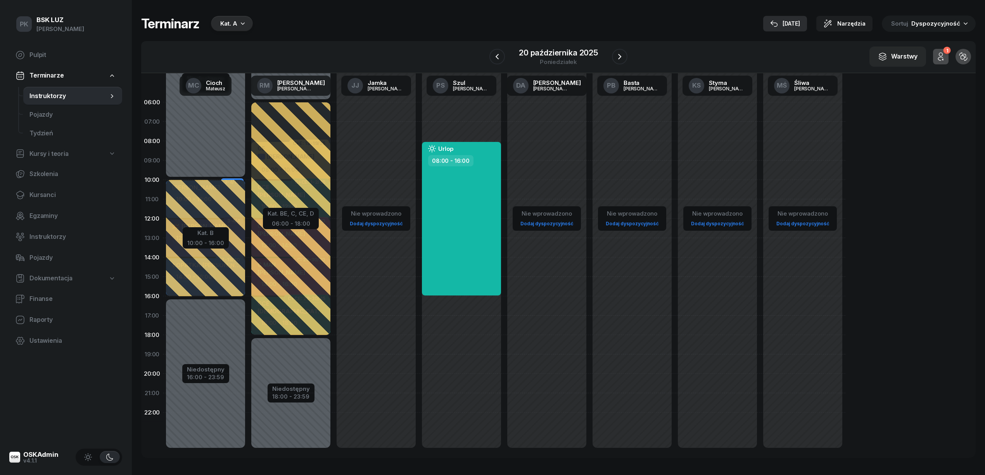
click at [801, 18] on button "[DATE]" at bounding box center [785, 24] width 44 height 16
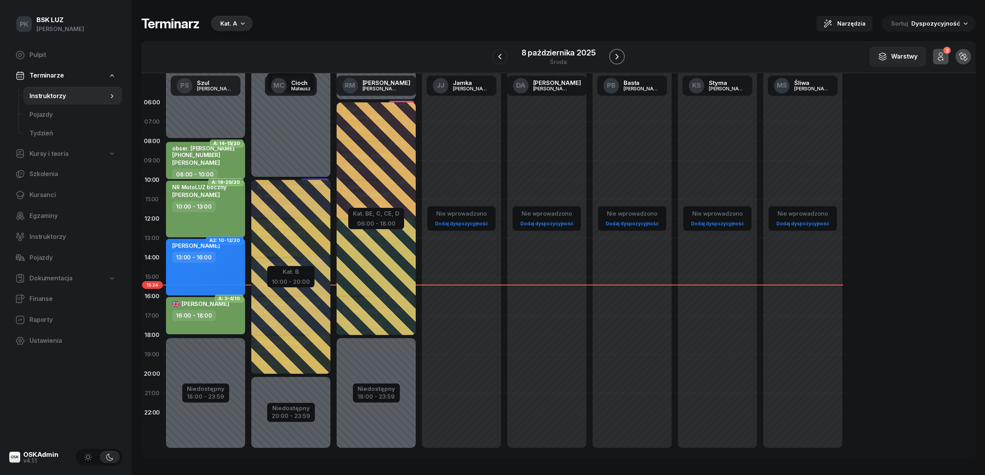
click at [618, 56] on icon "button" at bounding box center [616, 56] width 9 height 9
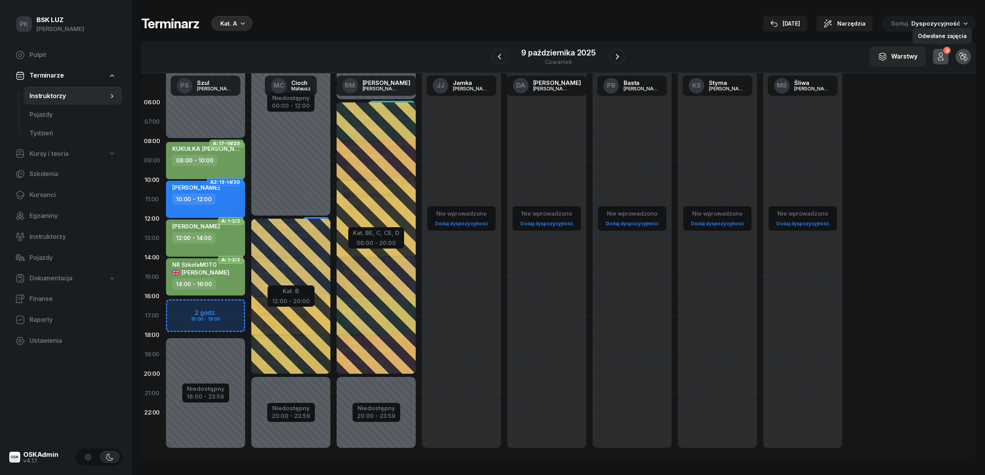
click at [944, 55] on icon "button" at bounding box center [940, 56] width 9 height 9
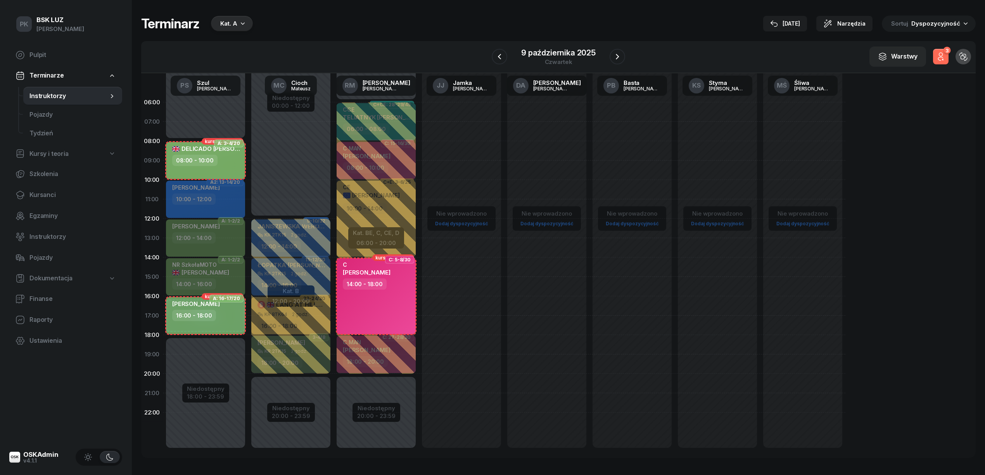
click at [944, 55] on icon "button" at bounding box center [940, 56] width 9 height 9
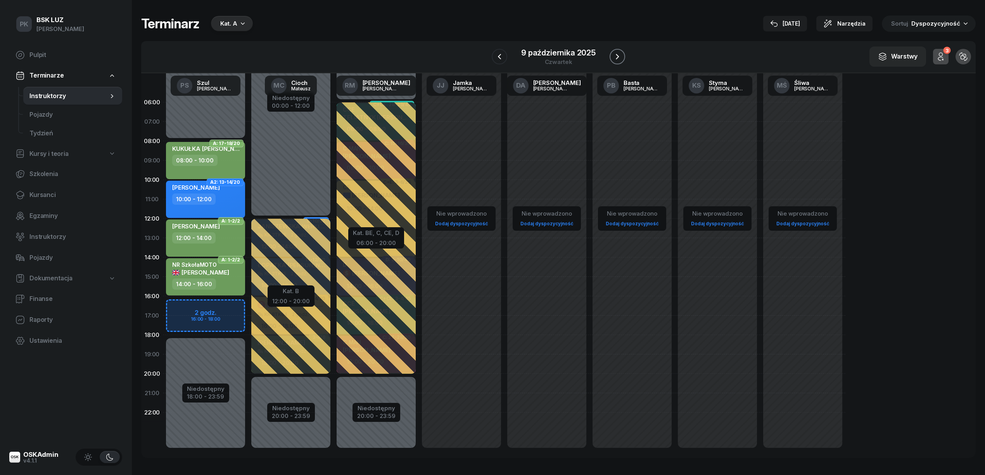
click at [620, 60] on icon "button" at bounding box center [617, 56] width 9 height 9
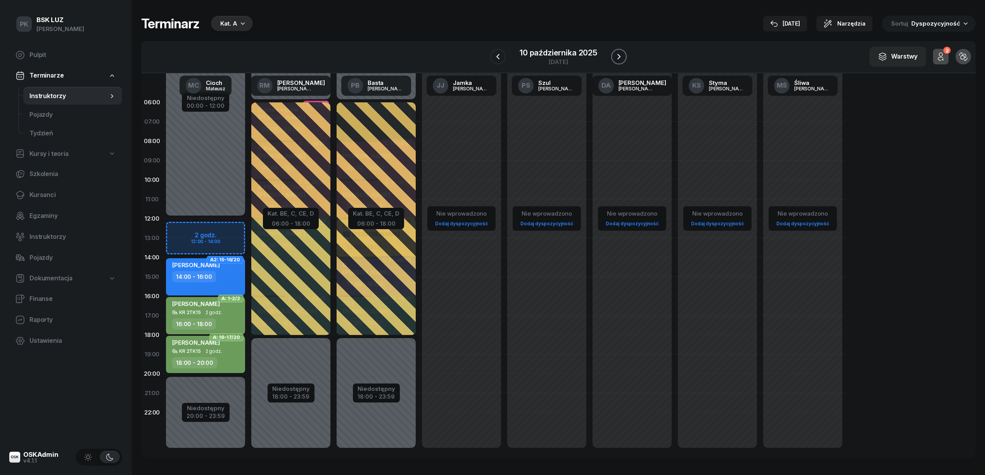
click at [618, 57] on icon "button" at bounding box center [618, 56] width 9 height 9
click at [612, 57] on icon "button" at bounding box center [610, 56] width 3 height 5
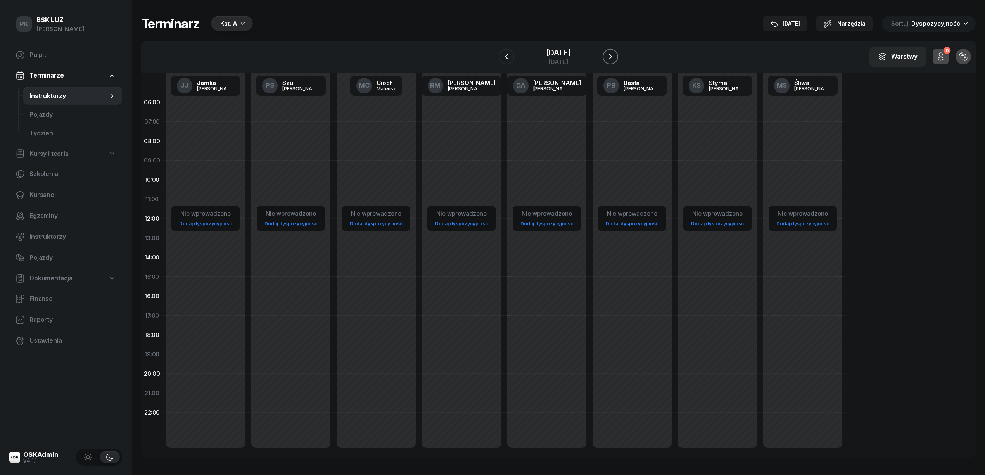
click at [615, 57] on icon "button" at bounding box center [610, 56] width 9 height 9
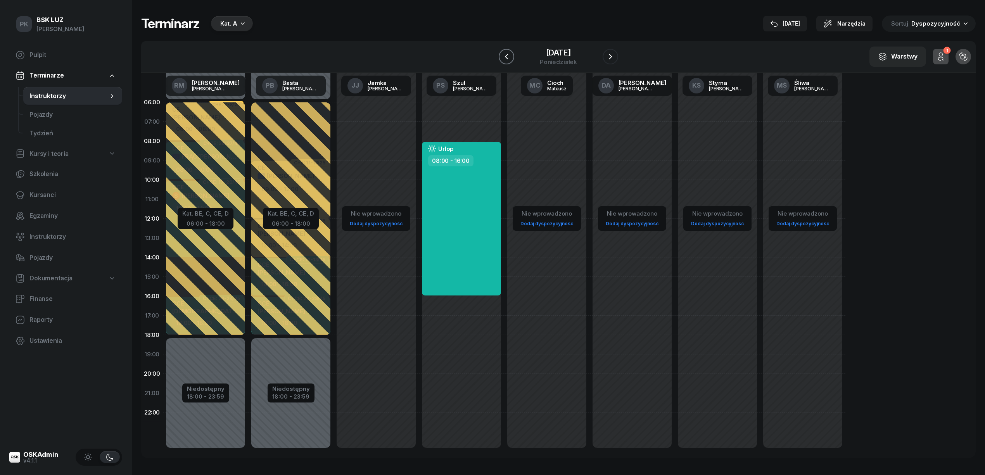
click at [502, 56] on icon "button" at bounding box center [506, 56] width 9 height 9
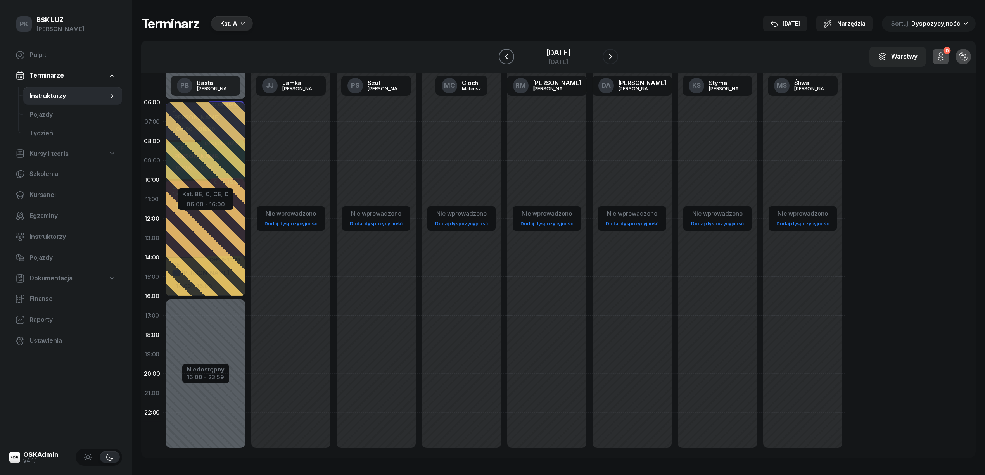
click at [502, 56] on icon "button" at bounding box center [506, 56] width 9 height 9
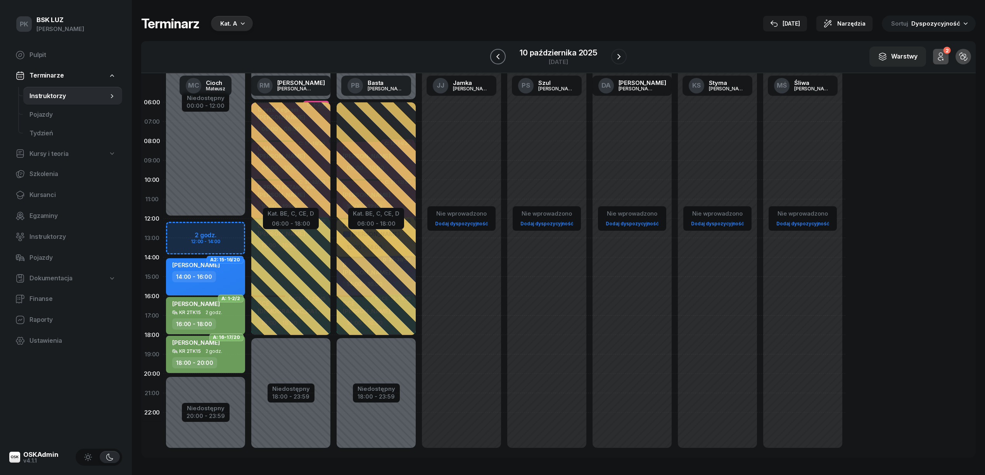
click at [496, 55] on icon "button" at bounding box center [497, 56] width 9 height 9
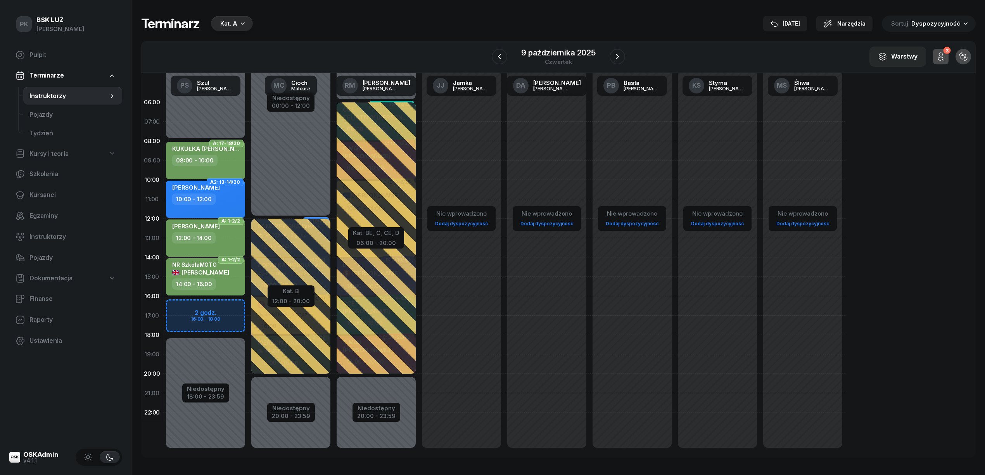
click at [560, 339] on div "Nie wprowadzono Dodaj dyspozycyjność" at bounding box center [546, 277] width 85 height 368
select select "18"
select select "20"
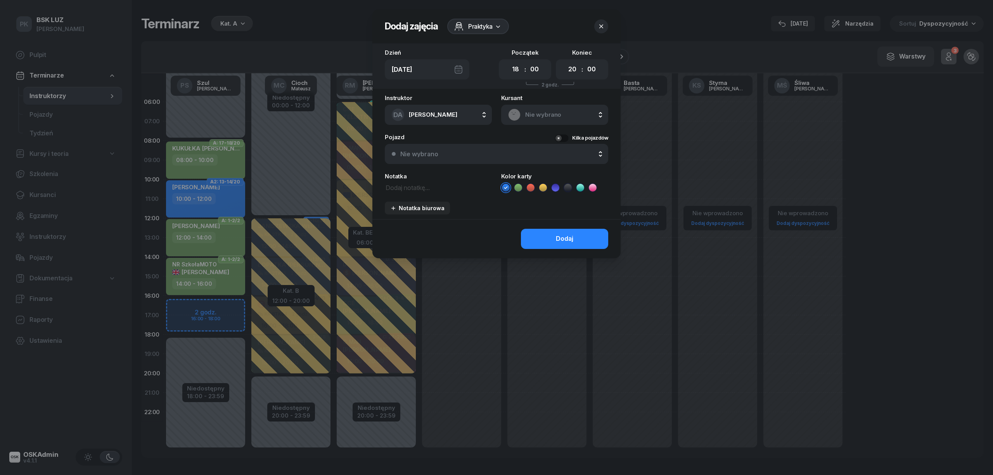
click at [560, 339] on div at bounding box center [496, 237] width 993 height 475
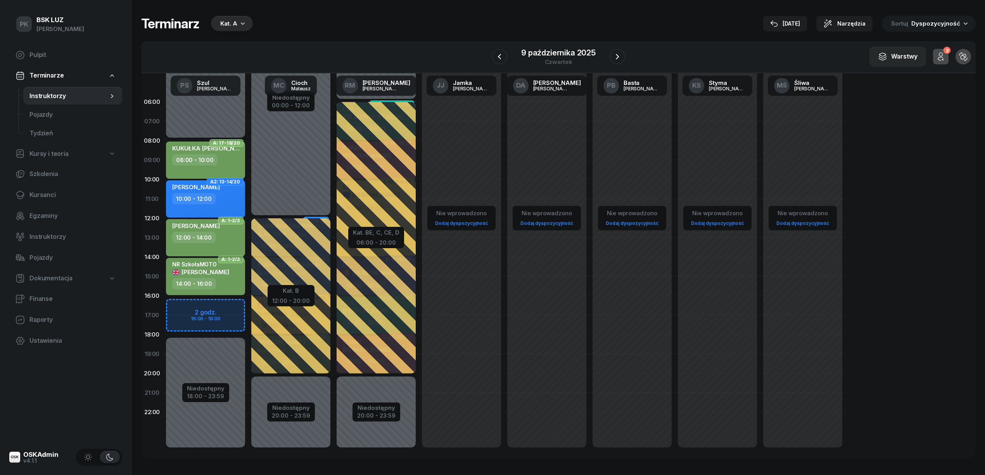
click at [210, 238] on div "12:00 - 14:00" at bounding box center [193, 237] width 43 height 11
select select "12"
select select "14"
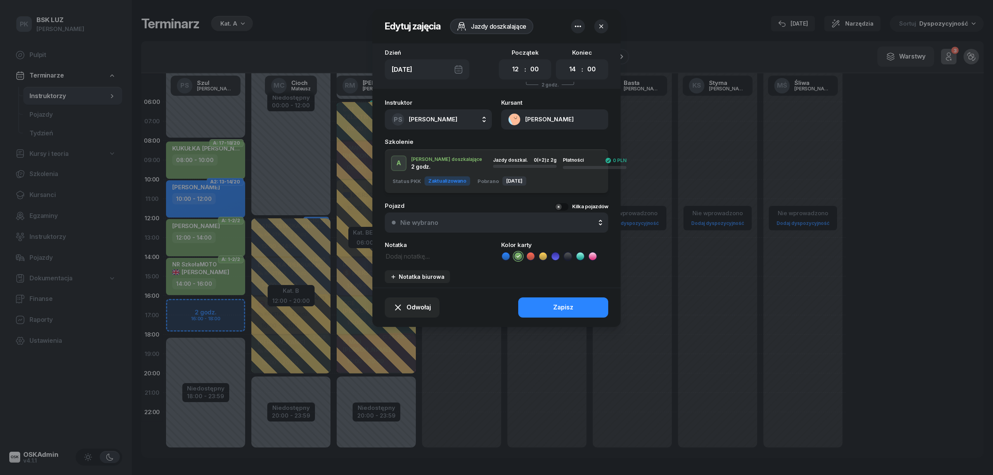
click at [596, 29] on button "button" at bounding box center [601, 26] width 14 height 14
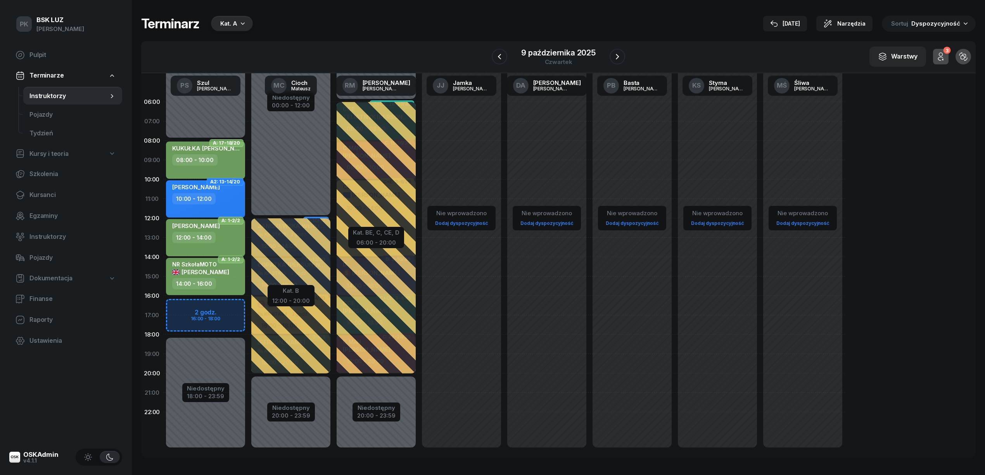
click at [216, 242] on div "12:00 - 14:00" at bounding box center [206, 237] width 68 height 11
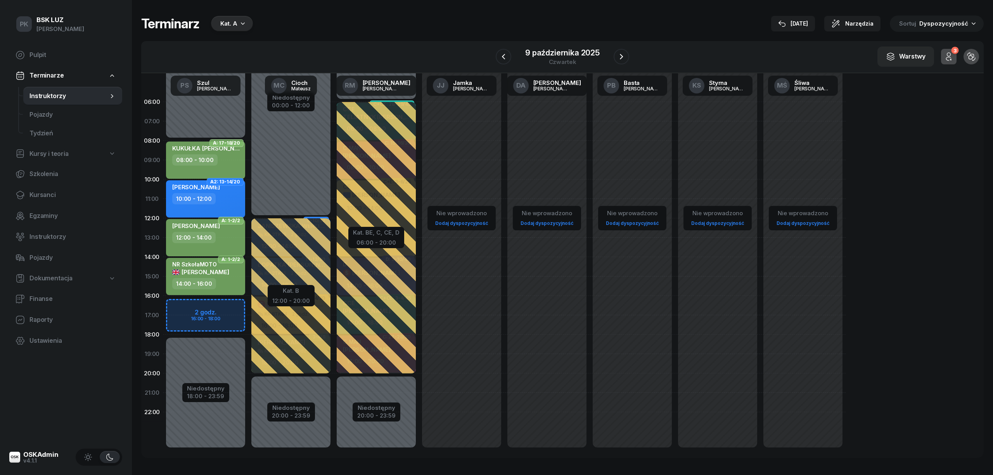
select select "12"
select select "14"
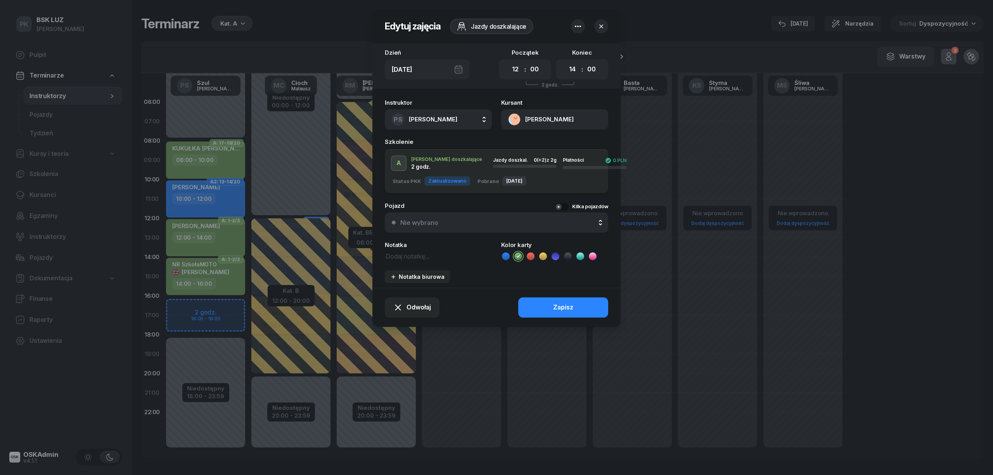
click at [225, 254] on div at bounding box center [496, 237] width 993 height 475
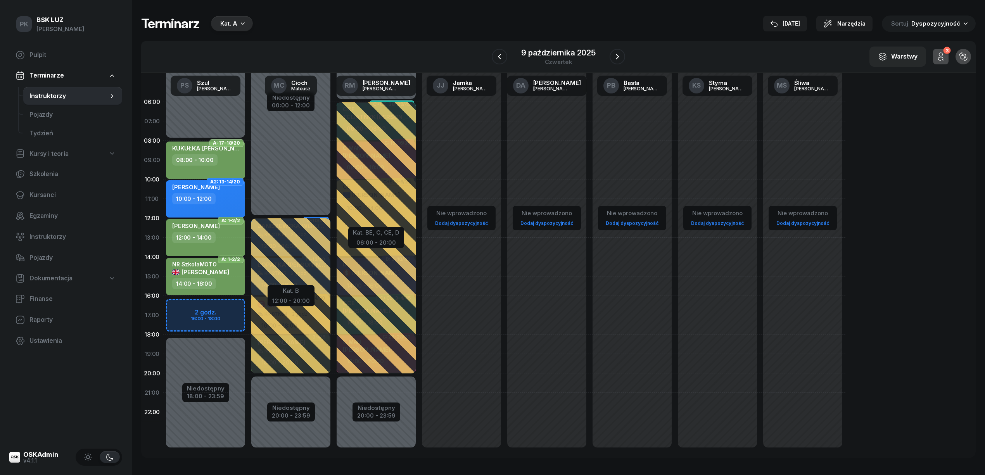
click at [221, 247] on div "WŁODARCZYK DAWID 12:00 - 14:00" at bounding box center [205, 237] width 79 height 37
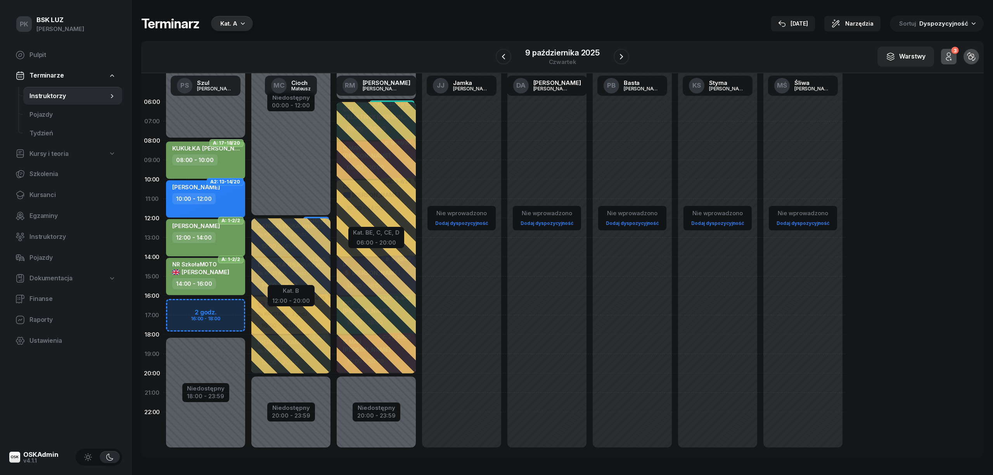
select select "12"
select select "14"
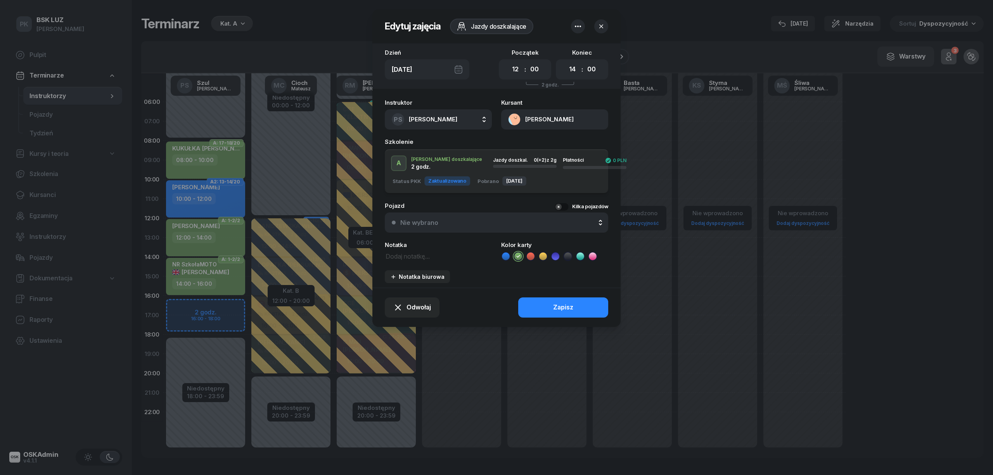
click at [416, 255] on textarea at bounding box center [438, 256] width 107 height 10
type textarea "S"
type textarea "NR BSK, boczny"
click at [561, 303] on div "Zapisz" at bounding box center [563, 307] width 20 height 10
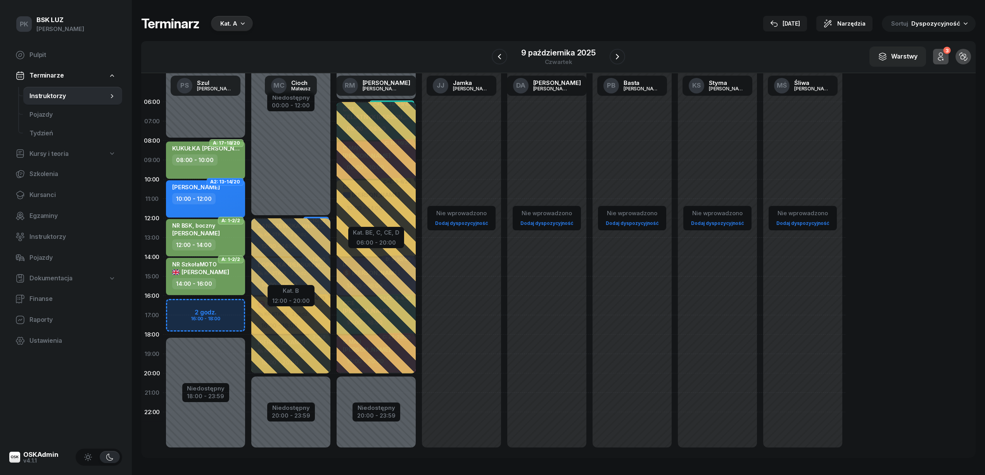
click at [224, 288] on div "14:00 - 16:00" at bounding box center [206, 283] width 68 height 11
select select "14"
select select "16"
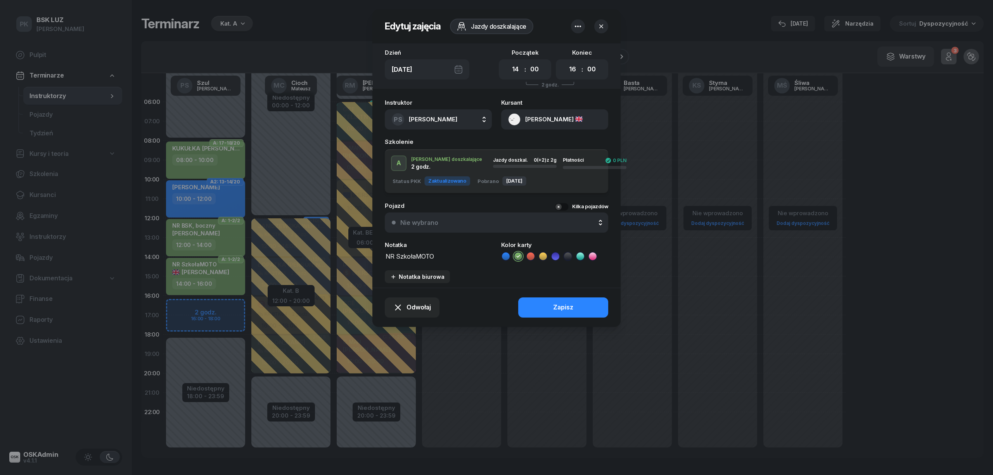
click at [453, 254] on textarea "NR SzkołaMOTO" at bounding box center [438, 256] width 107 height 10
type textarea "NR SzkołaMOTO, boczny"
click at [577, 305] on button "Zapisz" at bounding box center [563, 307] width 90 height 20
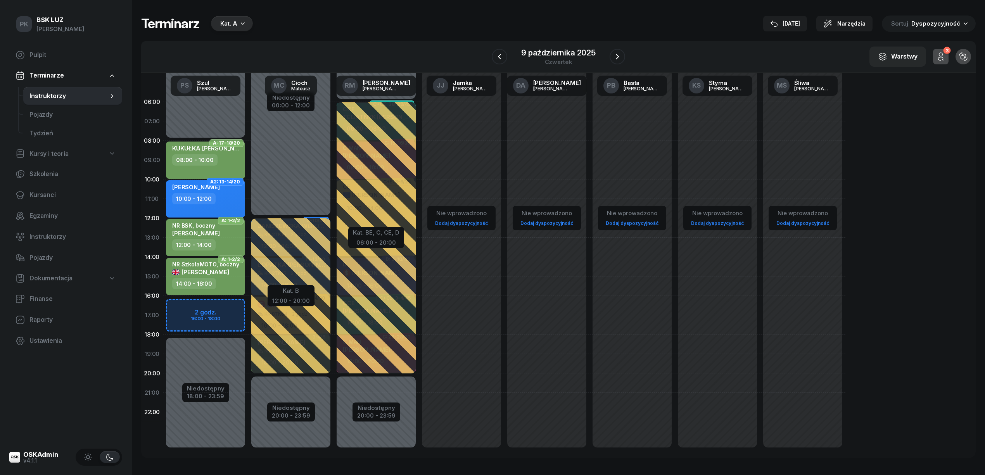
scroll to position [0, 0]
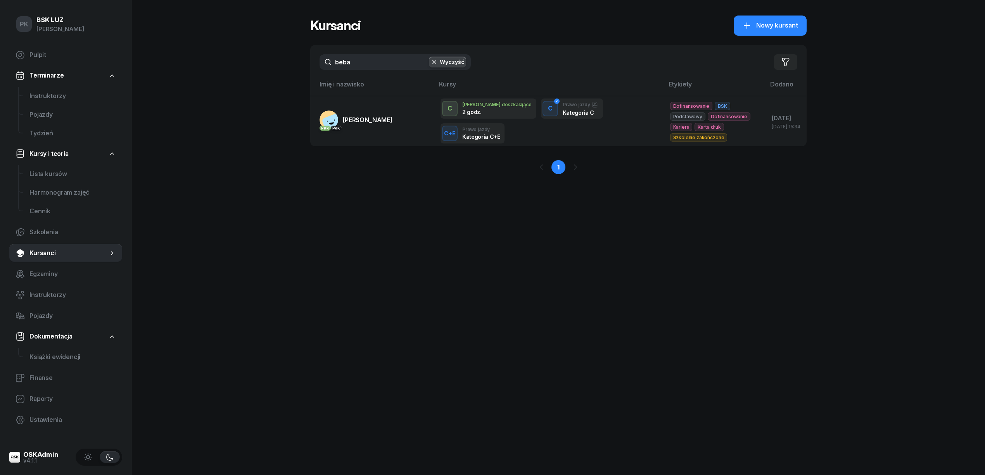
drag, startPoint x: 342, startPoint y: 62, endPoint x: 315, endPoint y: 64, distance: 26.9
click at [316, 64] on div "beba Wyczyść Filtruj" at bounding box center [558, 62] width 496 height 34
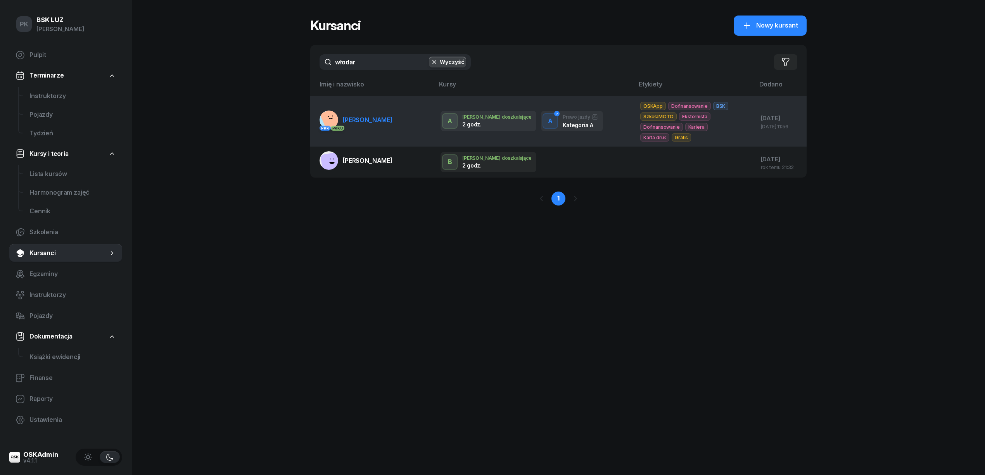
type input "włodar"
click at [360, 128] on link "PKK PKK U [PERSON_NAME]" at bounding box center [356, 120] width 73 height 19
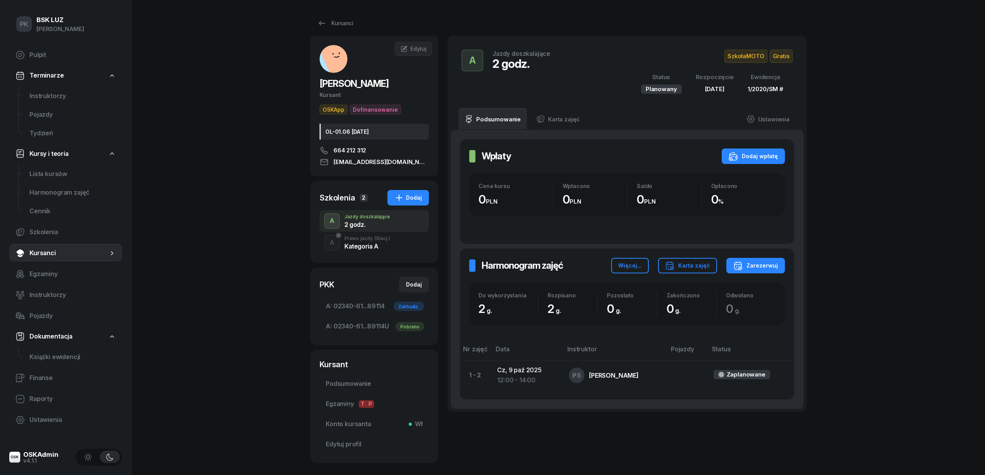
click at [376, 241] on span "(Stacj.)" at bounding box center [382, 238] width 16 height 5
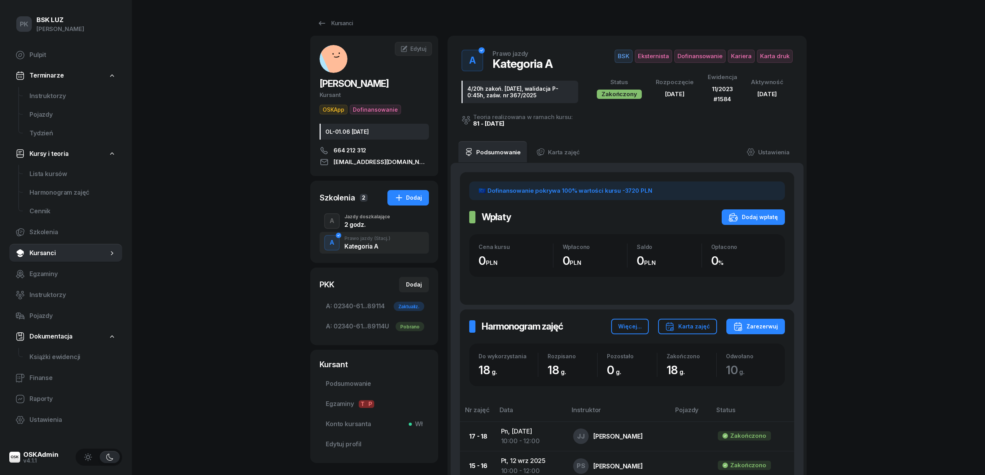
click at [378, 224] on div "2 godz." at bounding box center [367, 224] width 46 height 6
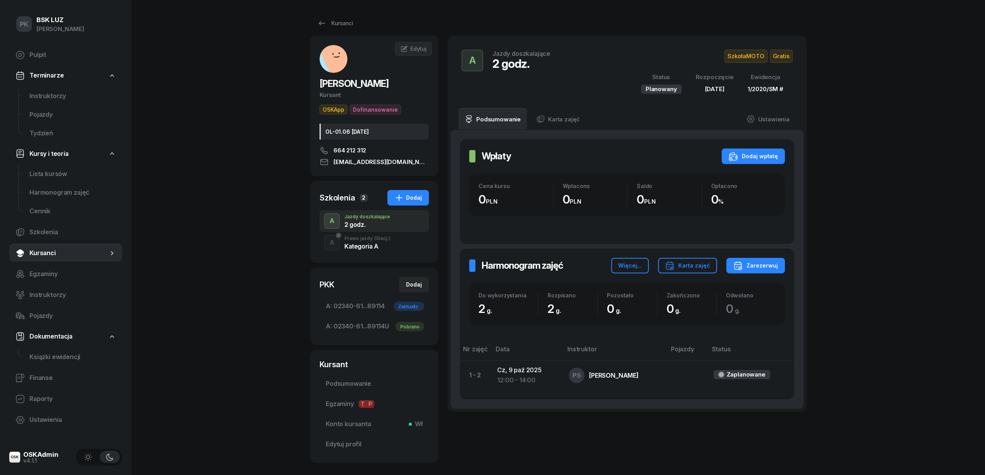
click at [378, 245] on div "Kategoria A" at bounding box center [367, 246] width 46 height 6
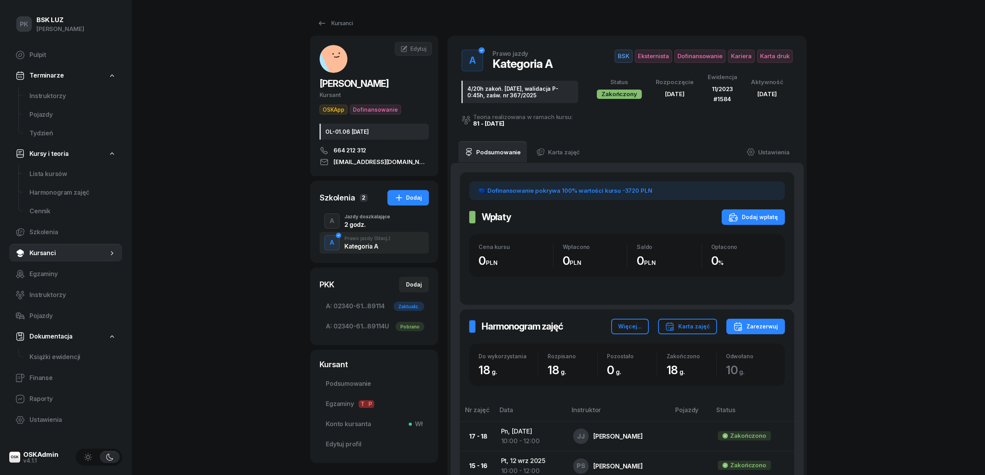
click at [380, 221] on div "2 godz." at bounding box center [367, 223] width 46 height 9
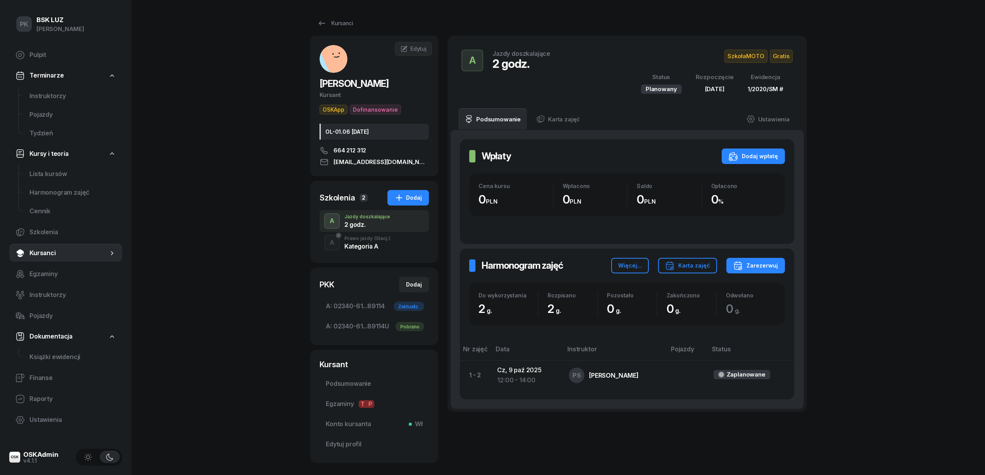
click at [785, 55] on span "Gratis" at bounding box center [781, 56] width 23 height 13
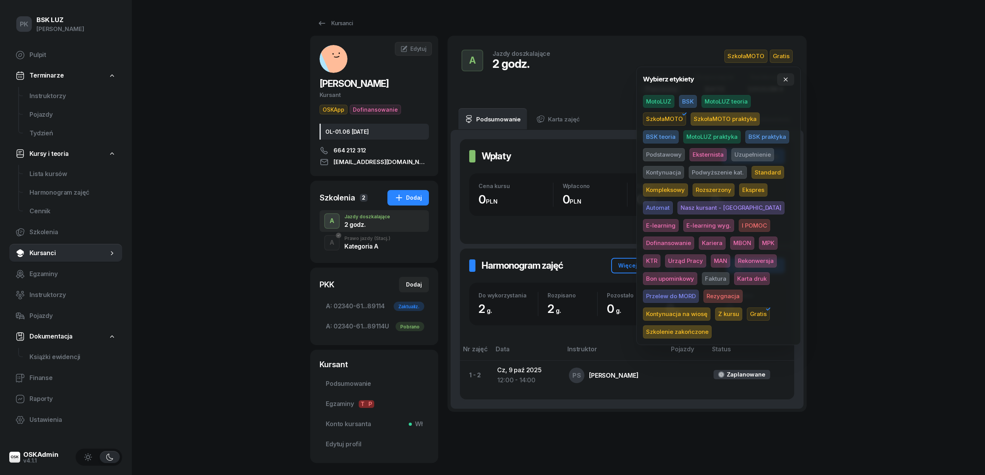
click at [747, 309] on span "Gratis" at bounding box center [758, 313] width 23 height 13
click at [742, 307] on span "Z kursu" at bounding box center [728, 313] width 27 height 13
click at [853, 259] on div "PK BSK [PERSON_NAME] Pulpit Terminarze Instruktorzy Pojazdy Tydzień Kursy i teo…" at bounding box center [492, 258] width 985 height 516
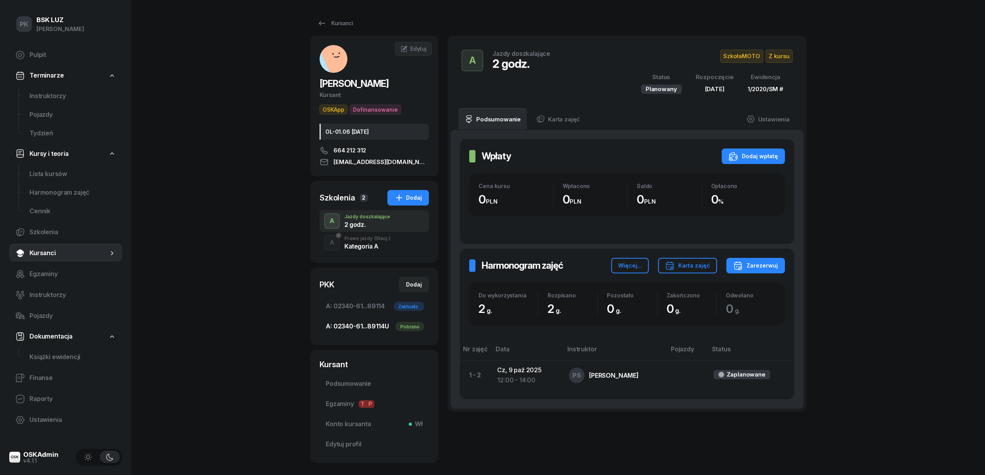
click at [366, 321] on link "A: 02340-61...89114 [GEOGRAPHIC_DATA]" at bounding box center [374, 326] width 109 height 19
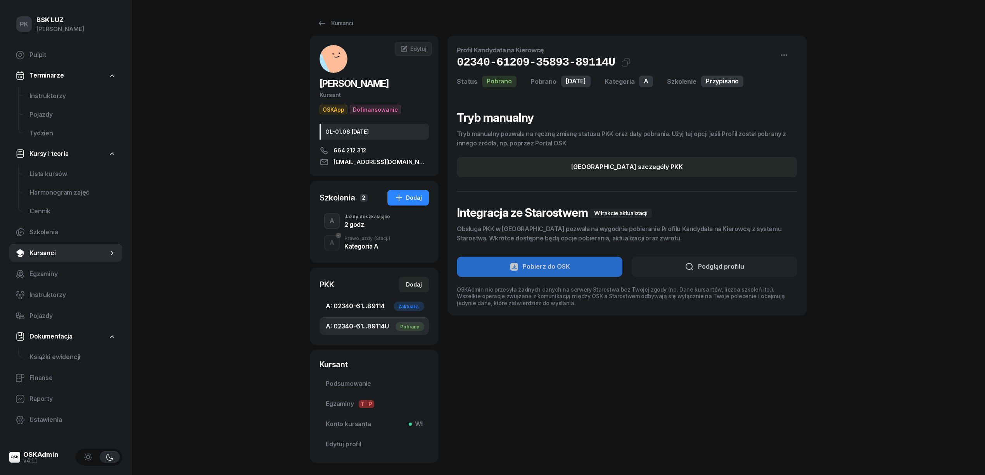
click at [363, 304] on span "A: 02340-61...89114 Zaktualiz." at bounding box center [374, 306] width 97 height 10
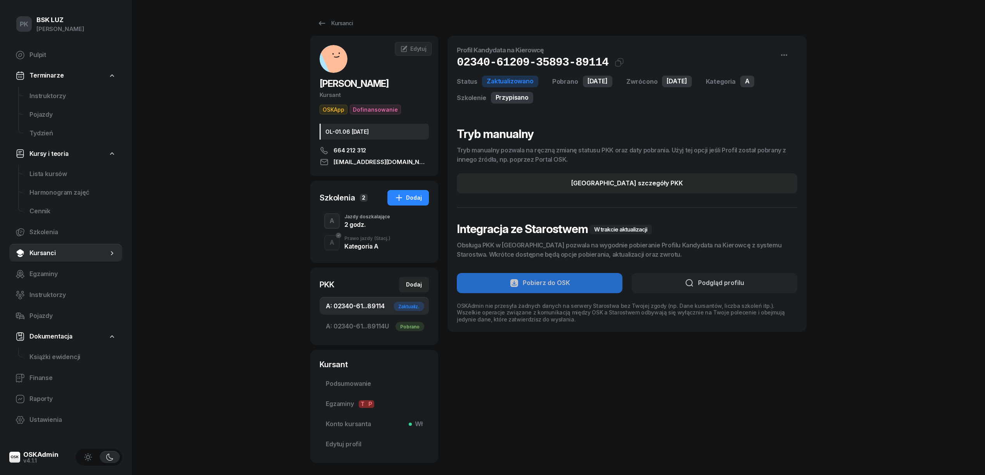
click at [361, 247] on div "Kategoria A" at bounding box center [367, 246] width 46 height 6
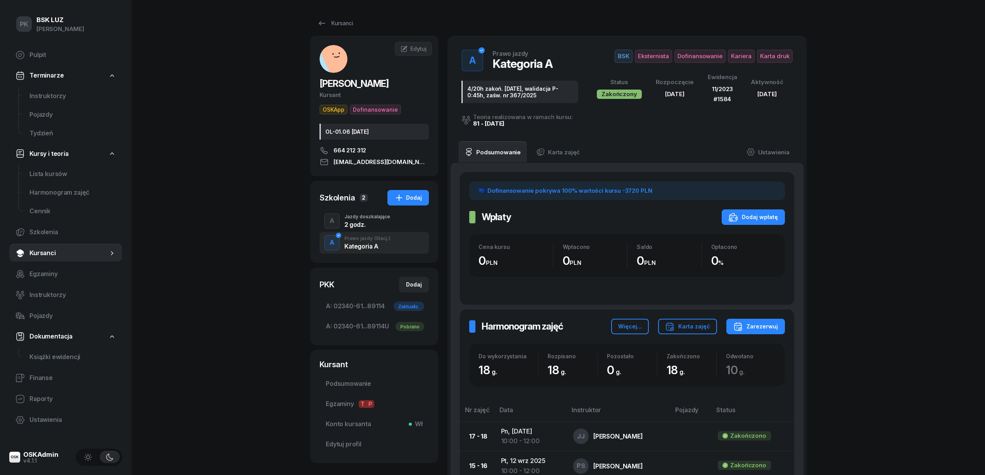
click at [361, 224] on div "2 godz." at bounding box center [367, 224] width 46 height 6
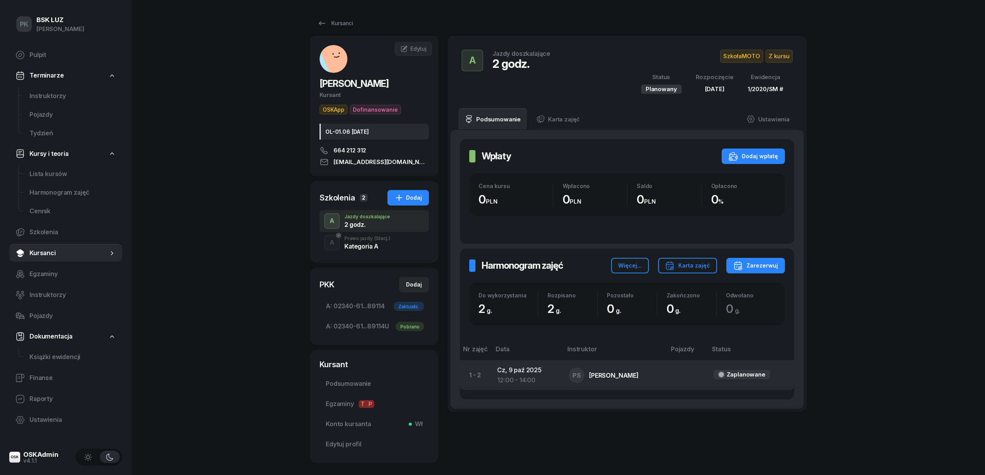
click at [520, 374] on td "[DATE] 12:00 - 14:00" at bounding box center [527, 375] width 72 height 29
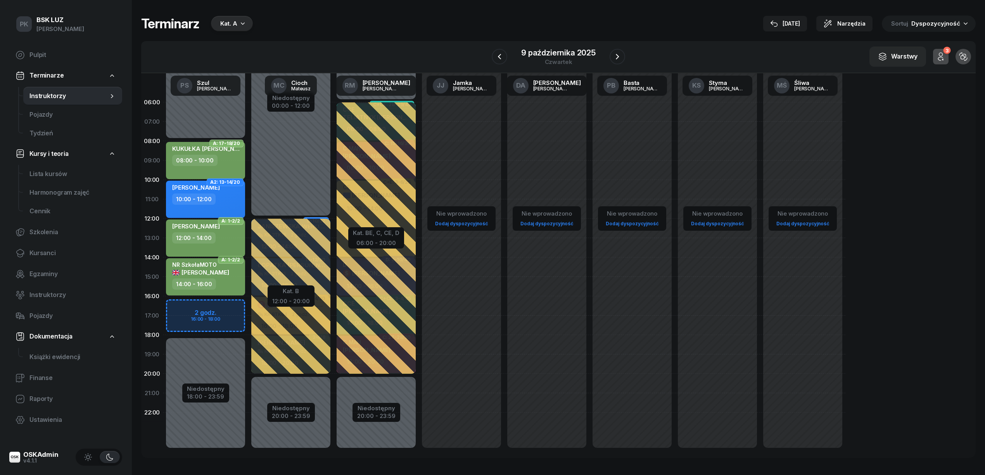
click at [238, 231] on div "WŁODARCZYK DAWID" at bounding box center [206, 228] width 68 height 10
select select "12"
select select "14"
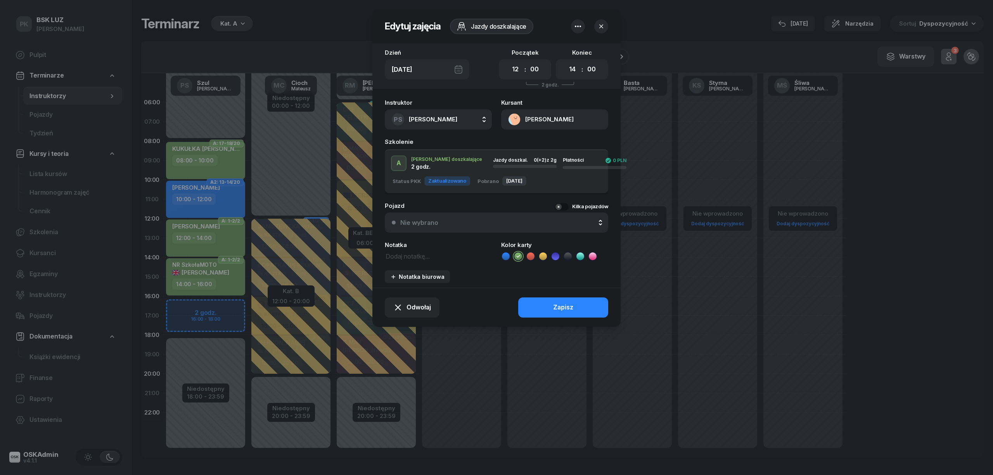
click at [599, 27] on icon "button" at bounding box center [601, 26] width 8 height 8
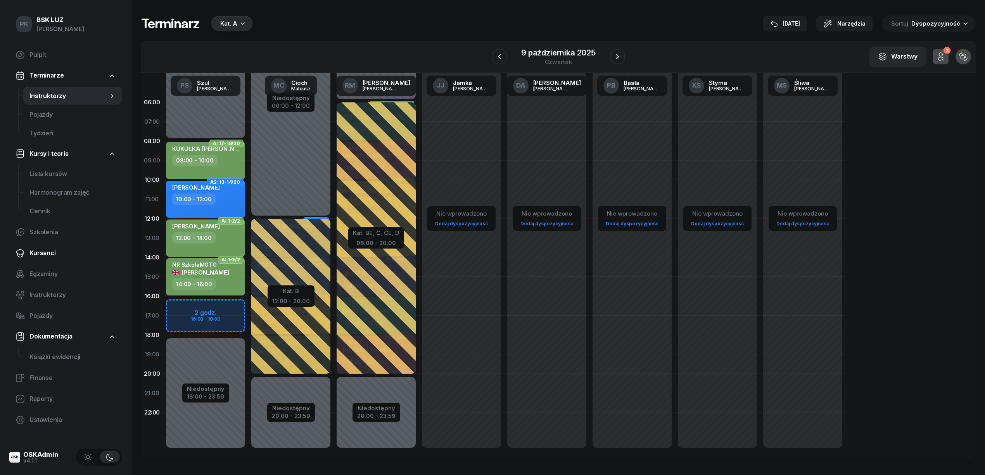
click at [47, 253] on span "Kursanci" at bounding box center [72, 253] width 86 height 10
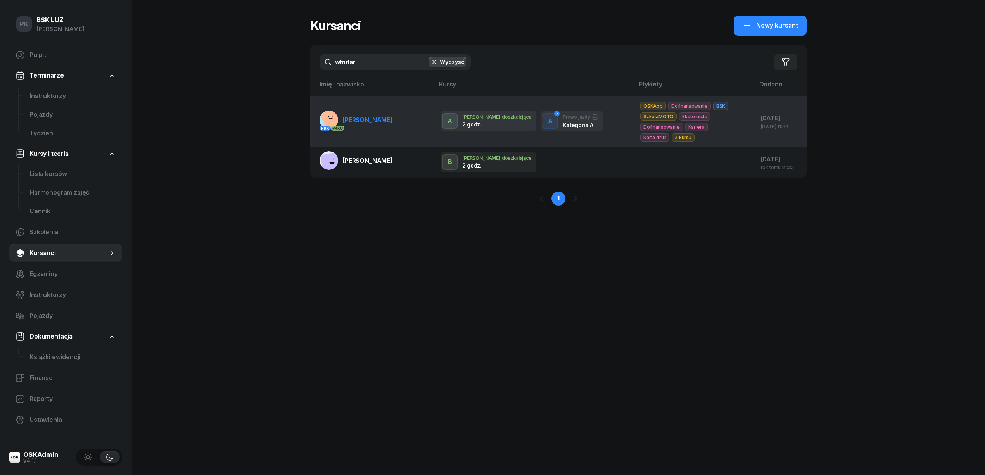
click at [374, 126] on link "PKK PKK U WŁODARCZYK DAWID" at bounding box center [356, 120] width 73 height 19
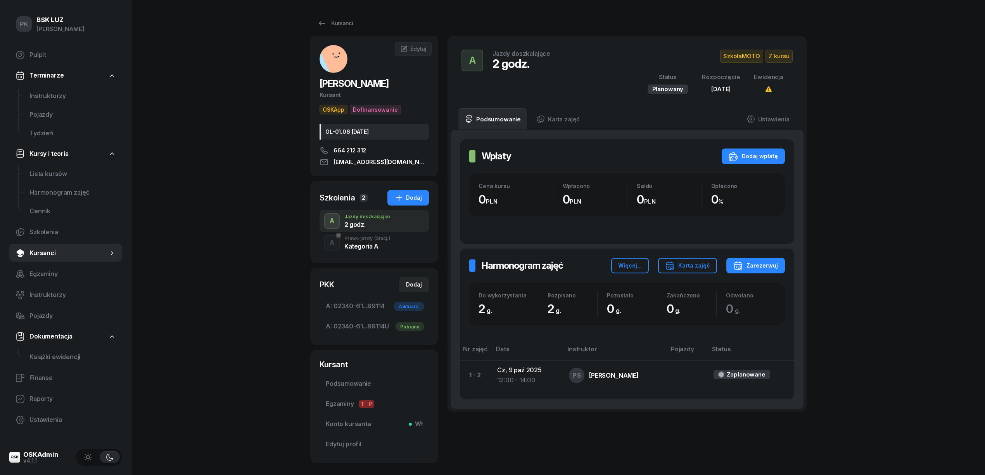
click at [387, 252] on div "A Prawo jazdy (Stacj.) Kategoria A" at bounding box center [374, 243] width 109 height 22
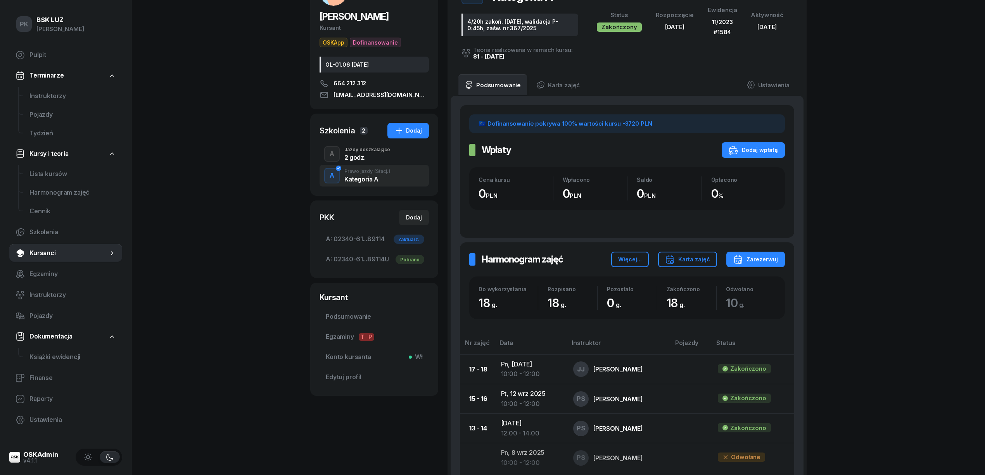
scroll to position [28, 0]
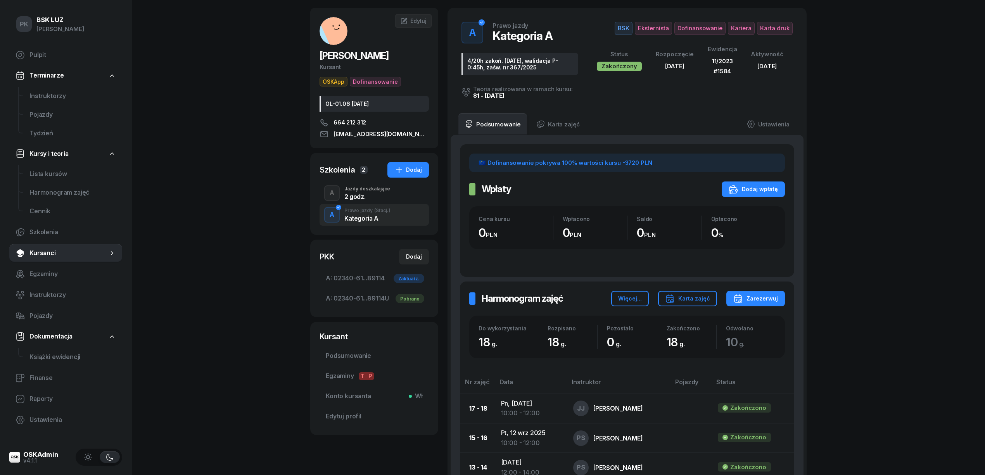
click at [376, 193] on div "2 godz." at bounding box center [367, 195] width 46 height 9
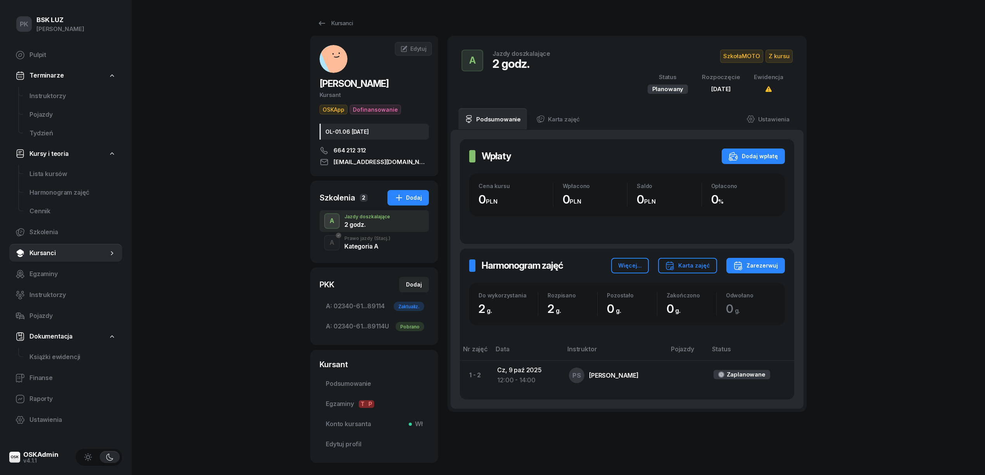
click at [737, 55] on span "SzkołaMOTO" at bounding box center [741, 56] width 43 height 13
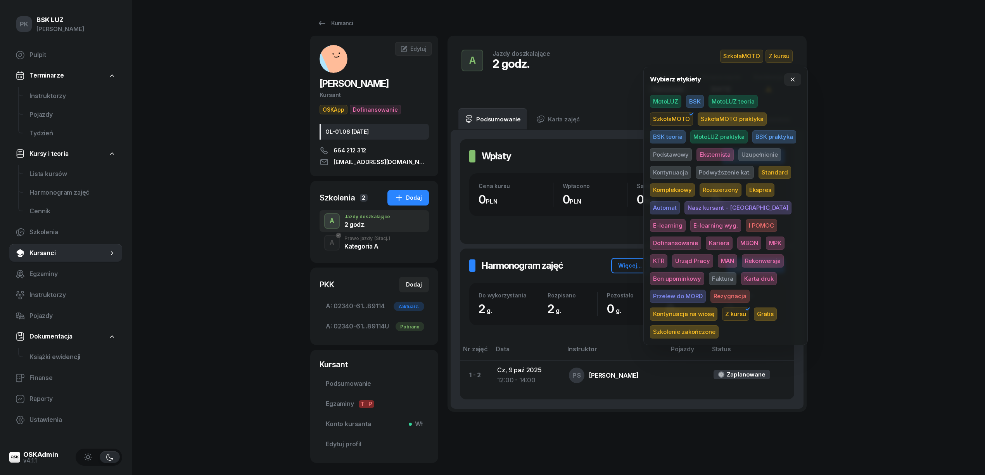
click at [693, 102] on span "BSK" at bounding box center [695, 101] width 18 height 13
click at [673, 120] on span "SzkołaMOTO" at bounding box center [671, 118] width 43 height 13
drag, startPoint x: 879, startPoint y: 93, endPoint x: 879, endPoint y: 104, distance: 10.9
click at [879, 100] on div "PK BSK LUZ Piotr Klimek Pulpit Terminarze Instruktorzy Pojazdy Tydzień Kursy i …" at bounding box center [492, 258] width 985 height 516
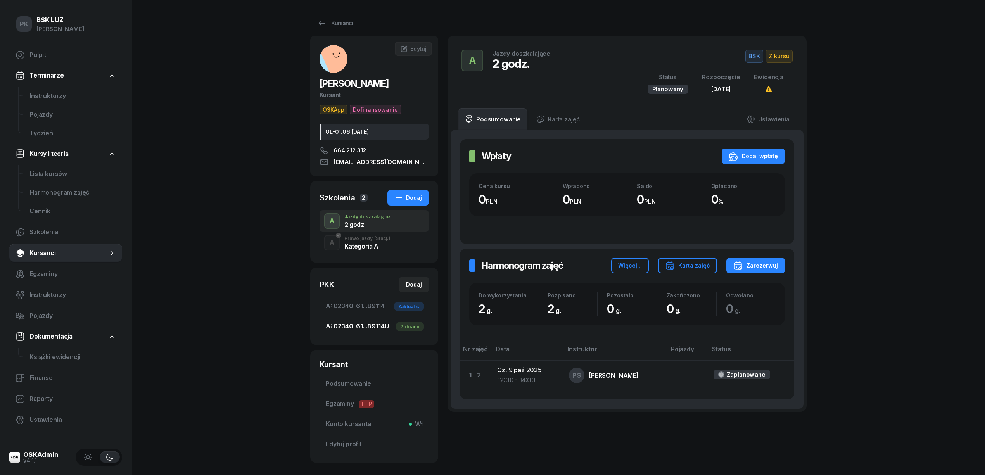
click at [373, 330] on span "A: 02340-61...89114 U Pobrano" at bounding box center [374, 326] width 97 height 10
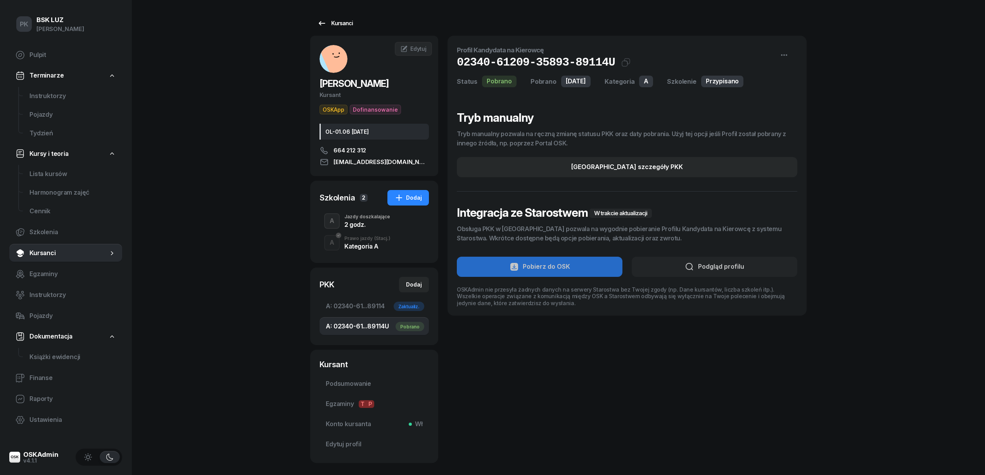
click at [345, 22] on div "Kursanci" at bounding box center [335, 23] width 36 height 9
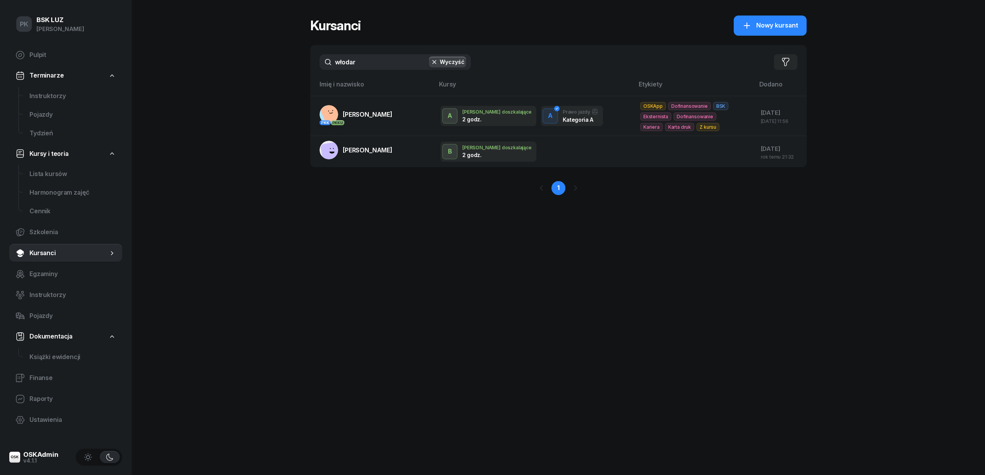
click at [281, 68] on div "PK BSK LUZ Piotr Klimek Pulpit Terminarze Instruktorzy Pojazdy Tydzień Kursy i …" at bounding box center [492, 237] width 985 height 475
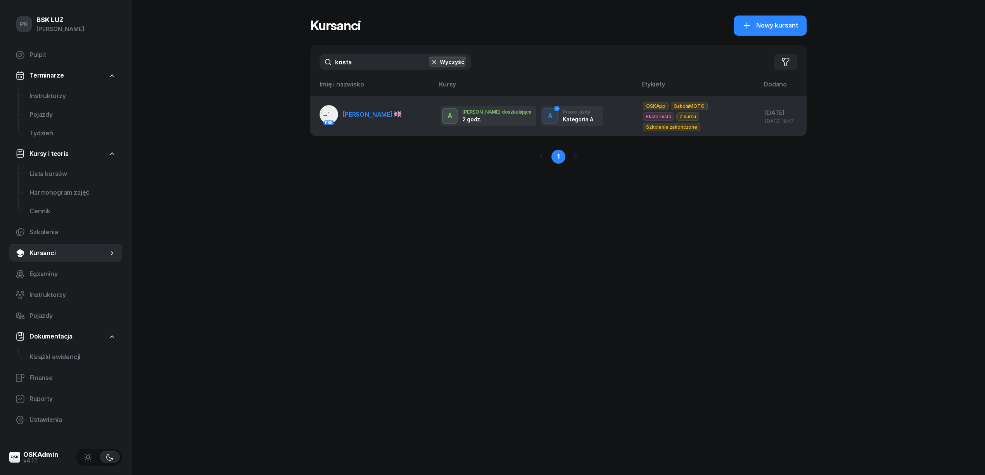
type input "kosta"
click at [348, 128] on td "PKK [PERSON_NAME]" at bounding box center [372, 116] width 124 height 40
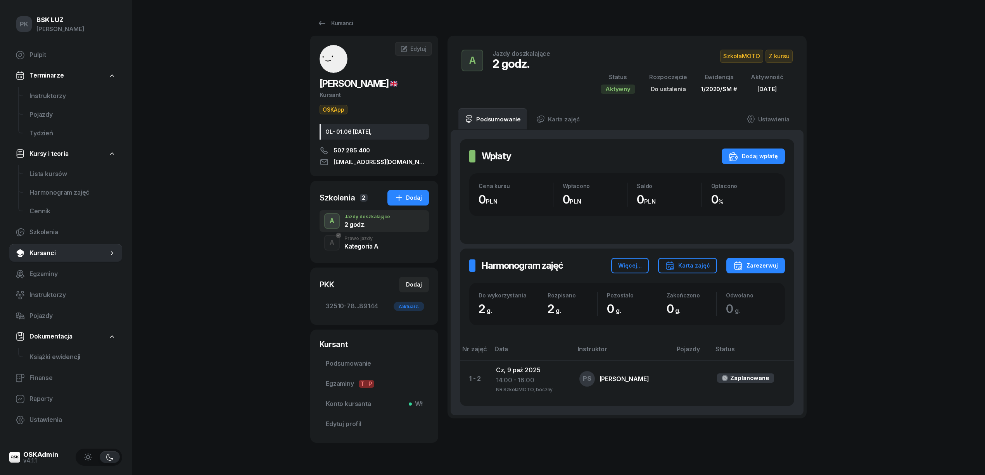
click at [362, 233] on div "A Prawo jazdy Kategoria A" at bounding box center [374, 243] width 109 height 22
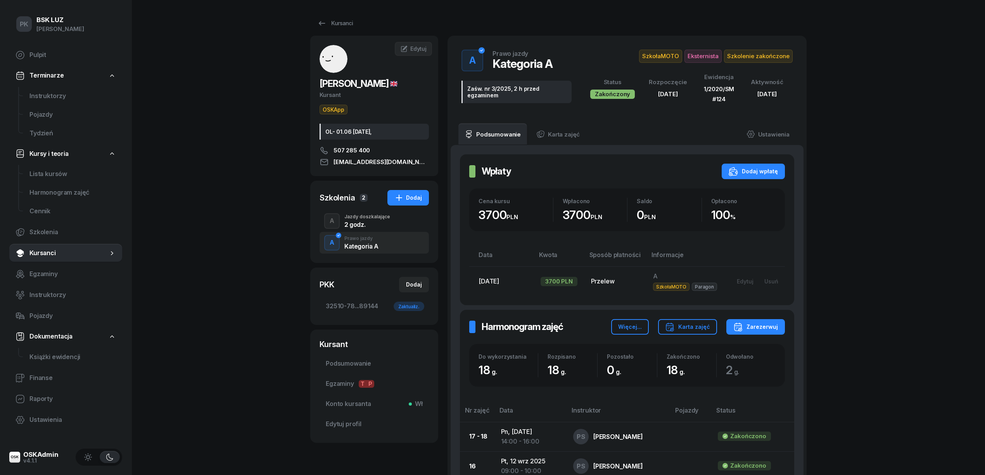
click at [365, 218] on div "Jazdy doszkalające" at bounding box center [367, 216] width 46 height 5
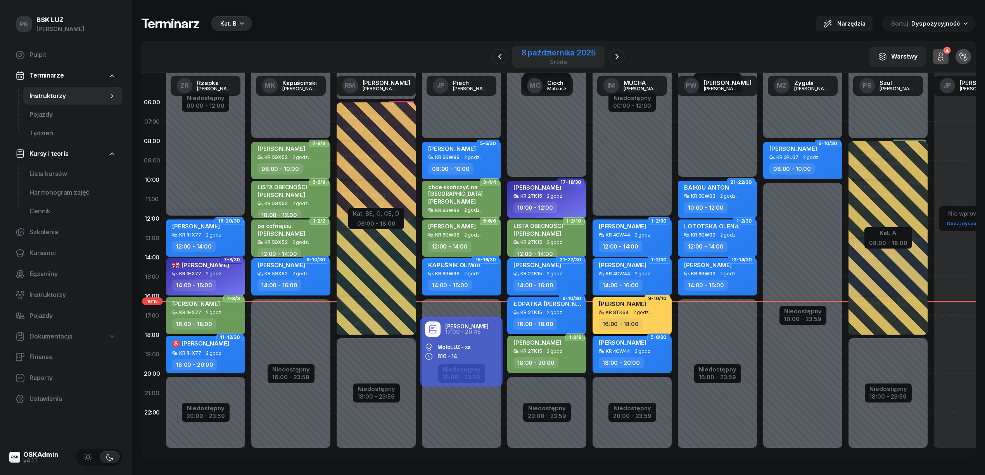
click at [571, 55] on div "8 października 2025" at bounding box center [559, 53] width 74 height 8
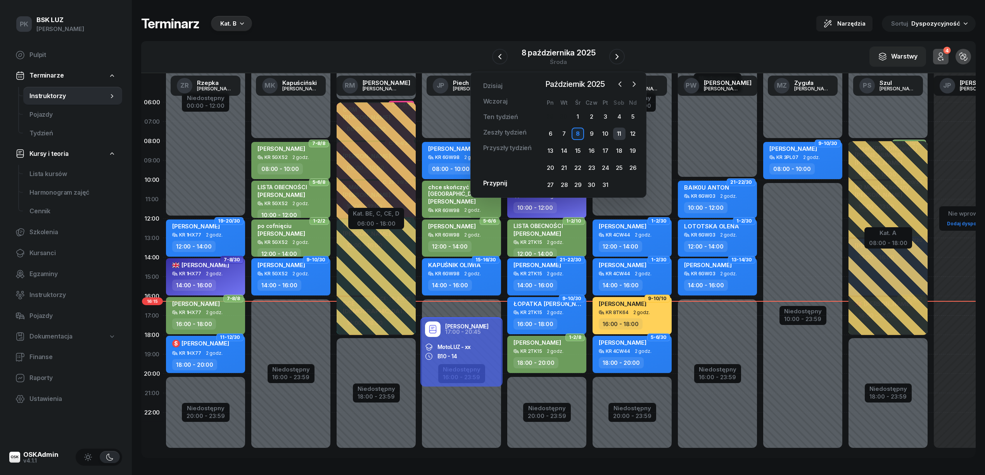
click at [622, 137] on div "11" at bounding box center [619, 134] width 12 height 12
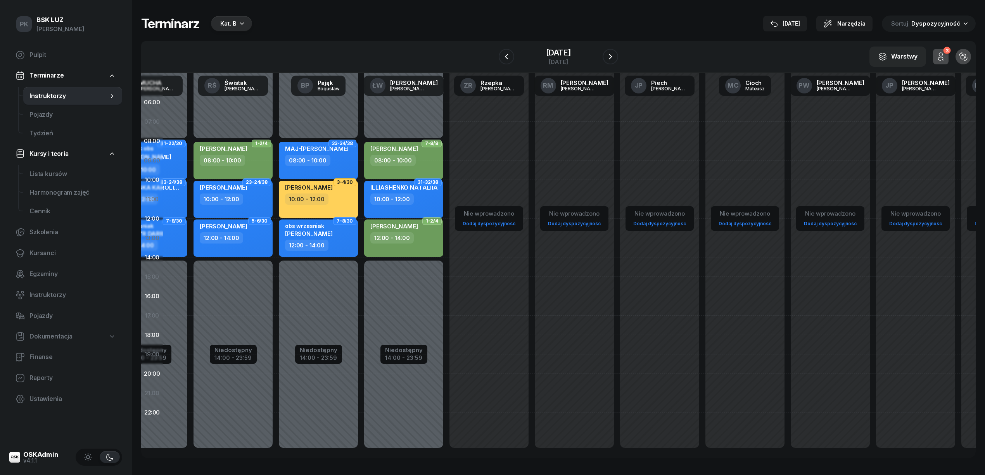
scroll to position [0, 163]
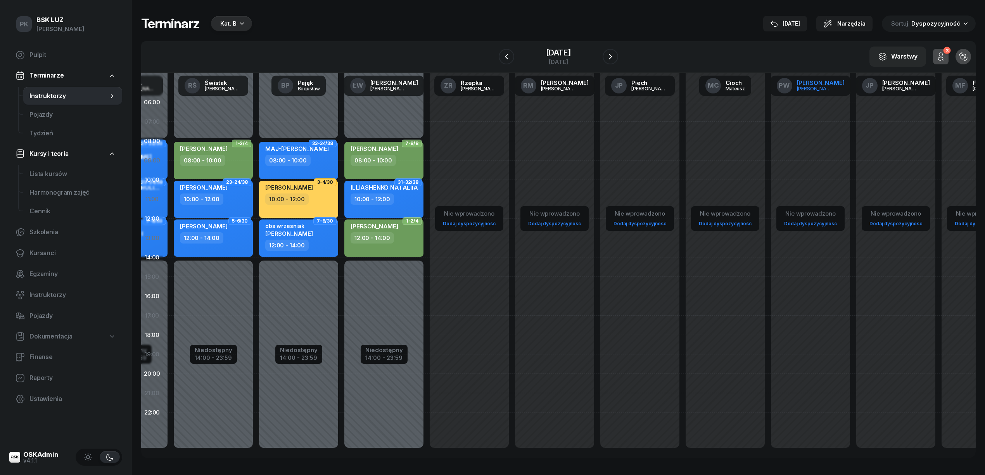
click at [816, 91] on link "PW Widawska Paulina" at bounding box center [810, 86] width 80 height 20
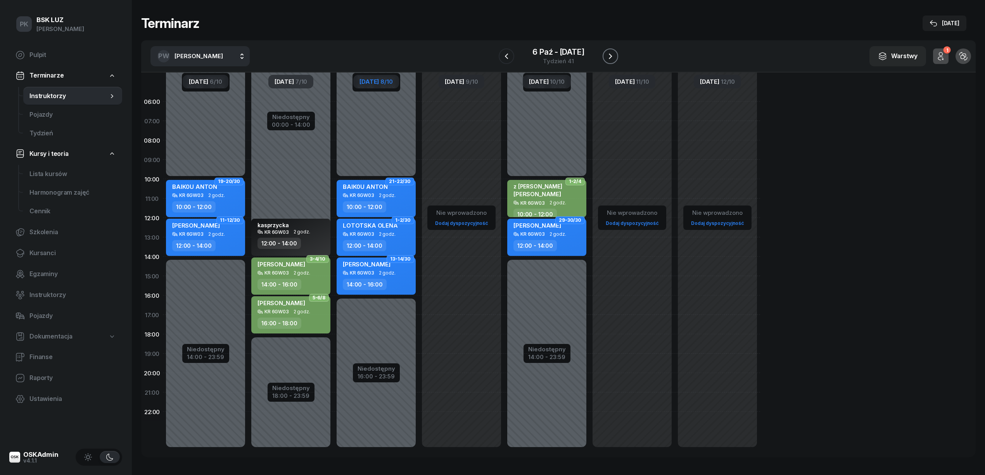
click at [613, 56] on icon "button" at bounding box center [610, 56] width 9 height 9
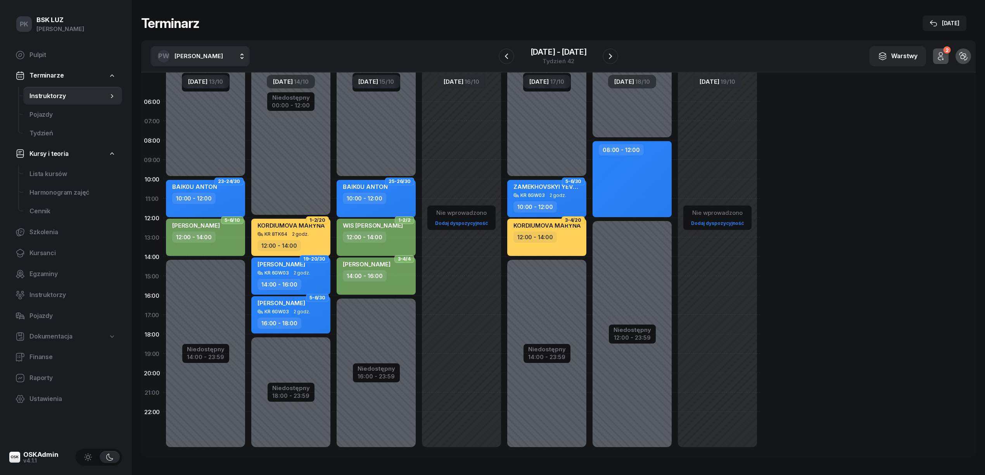
click at [627, 177] on div "08:00 - 12:00" at bounding box center [631, 179] width 79 height 76
select select "08"
select select "12"
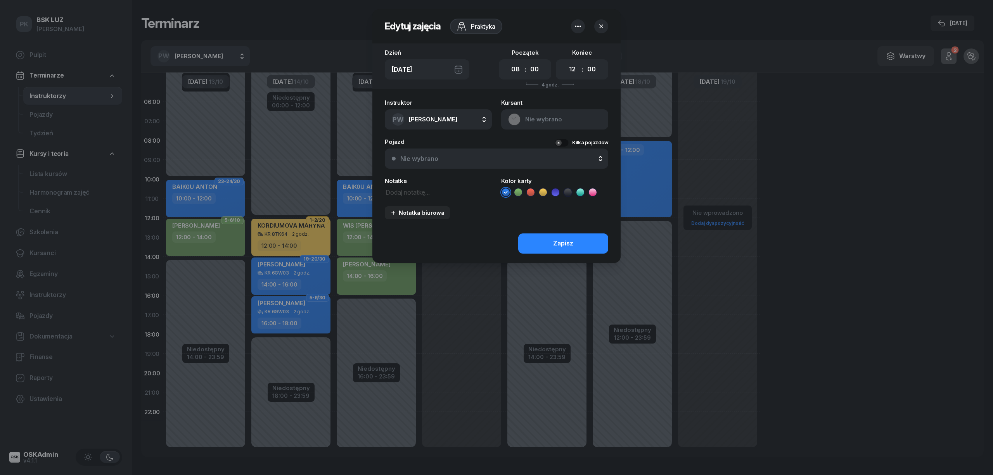
click at [580, 24] on icon "button" at bounding box center [577, 26] width 9 height 9
click at [564, 48] on link "Usuń" at bounding box center [574, 50] width 102 height 19
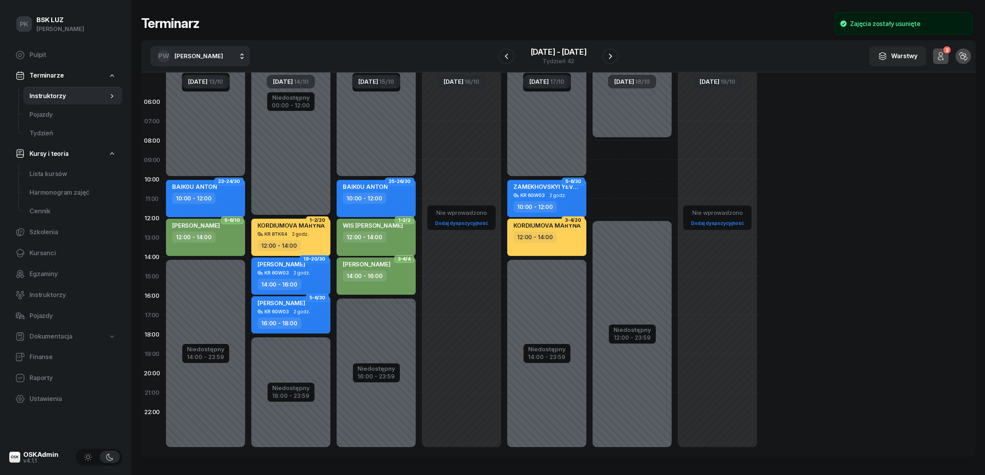
click at [655, 206] on div "Niedostępny 00:00 - 08:00 Niedostępny 12:00 - 23:59" at bounding box center [631, 276] width 85 height 368
select select "11"
select select "13"
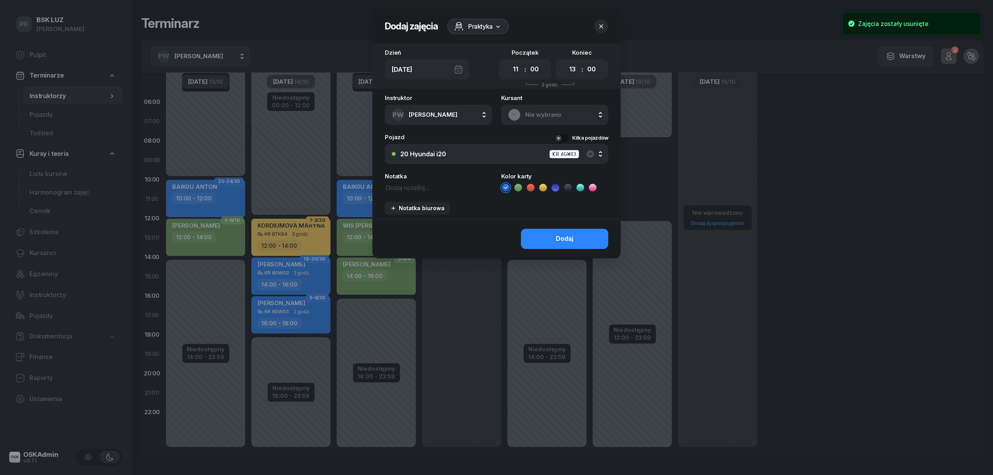
click at [600, 23] on icon "button" at bounding box center [601, 26] width 8 height 8
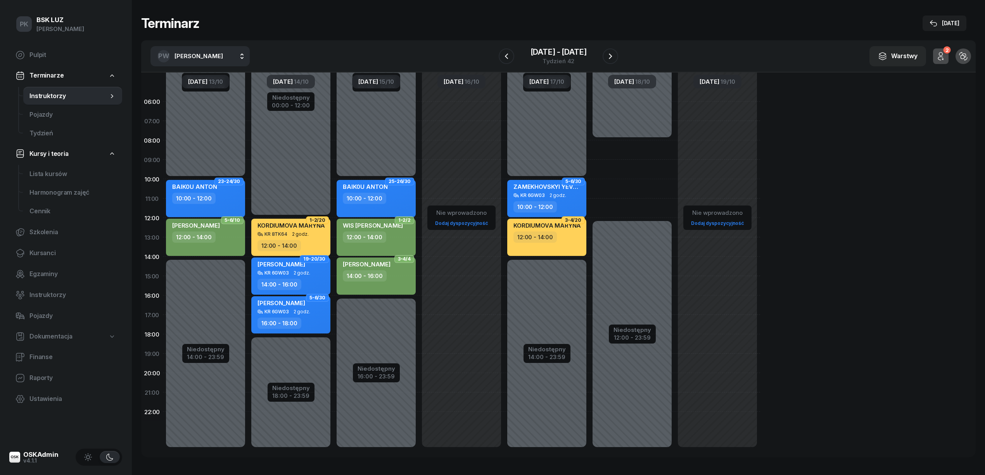
click at [474, 11] on div "Terminarz 8 paź PW Widawska Paulina AK Koryciński Artur BP Pająk Bogusław DA Ar…" at bounding box center [558, 236] width 834 height 473
click at [612, 53] on icon "button" at bounding box center [610, 56] width 9 height 9
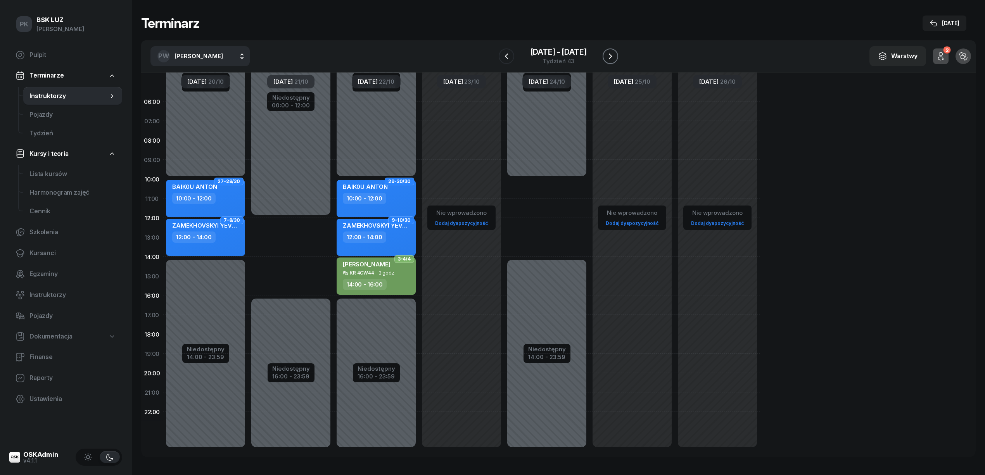
click at [611, 55] on icon "button" at bounding box center [610, 56] width 9 height 9
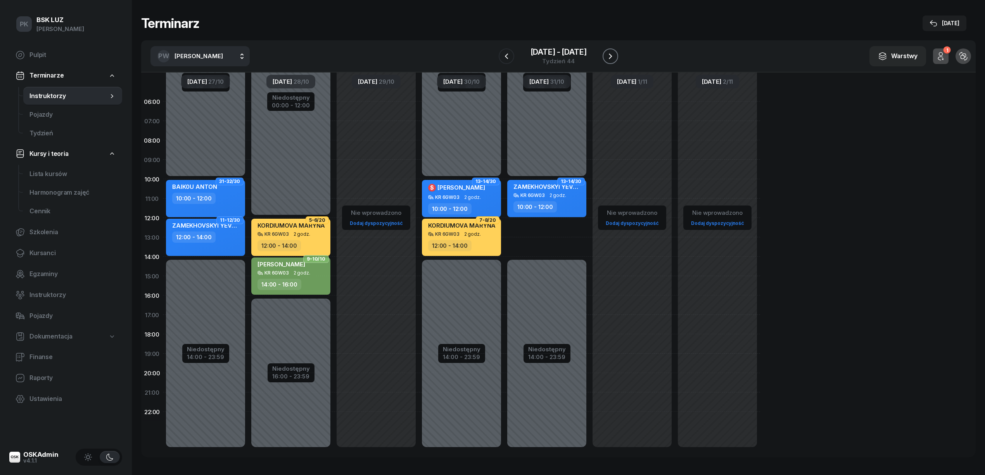
click at [611, 55] on icon "button" at bounding box center [610, 56] width 9 height 9
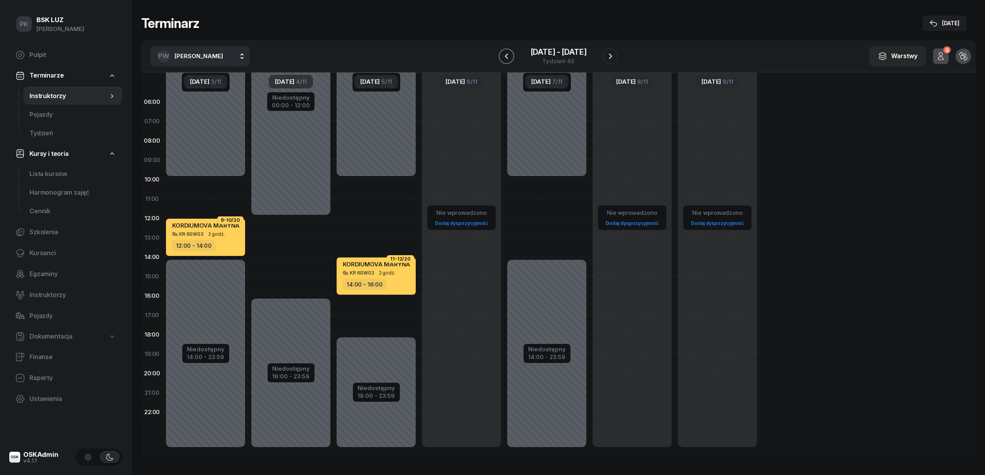
click at [500, 58] on button "button" at bounding box center [507, 56] width 16 height 16
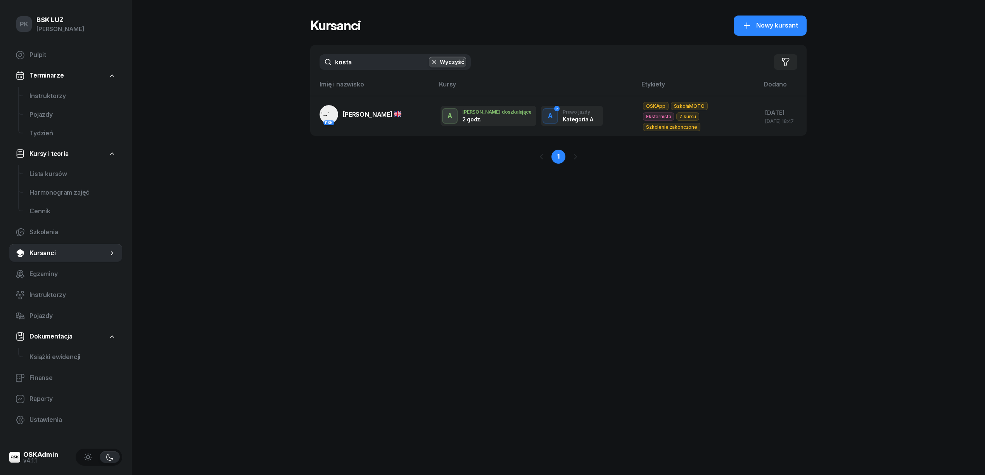
drag, startPoint x: 368, startPoint y: 64, endPoint x: 288, endPoint y: 67, distance: 79.9
click at [288, 67] on div "PK BSK [PERSON_NAME] Pulpit Terminarze Instruktorzy Pojazdy Tydzień Kursy i teo…" at bounding box center [492, 237] width 985 height 475
click at [790, 28] on span "Nowy kursant" at bounding box center [777, 26] width 42 height 10
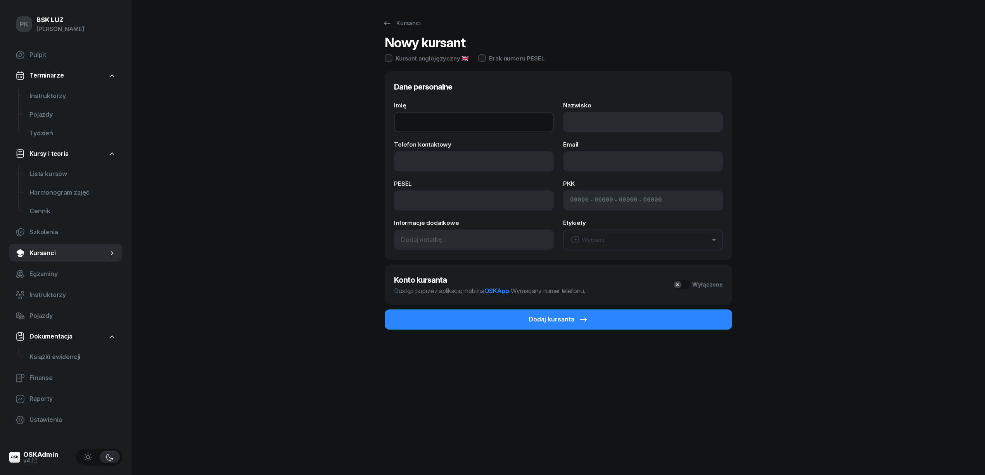
click at [443, 118] on input "Imię" at bounding box center [474, 122] width 160 height 20
type input "[PERSON_NAME]"
click at [587, 118] on input "Nazwisko" at bounding box center [643, 122] width 160 height 20
type input "[PERSON_NAME]"
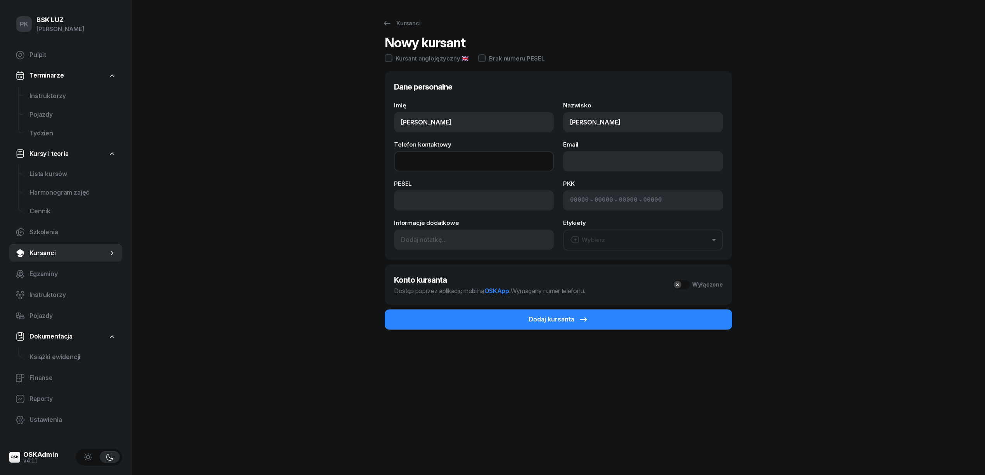
click at [450, 163] on input "Telefon kontaktowy" at bounding box center [474, 161] width 160 height 20
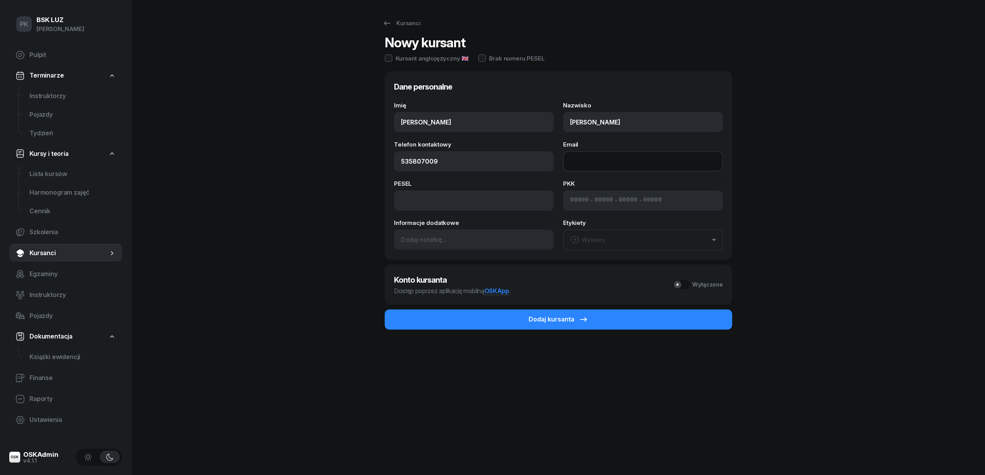
type input "535 807 009"
click at [596, 162] on input "Email" at bounding box center [643, 161] width 160 height 20
type input "[EMAIL_ADDRESS][DOMAIN_NAME]"
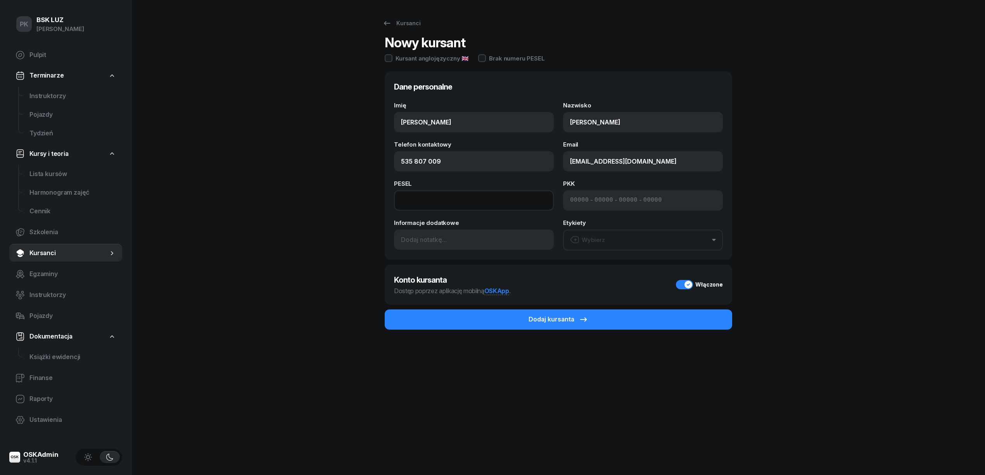
click at [411, 201] on input at bounding box center [474, 200] width 160 height 20
type input "05240704657"
click at [596, 244] on div "Wybierz" at bounding box center [587, 240] width 35 height 10
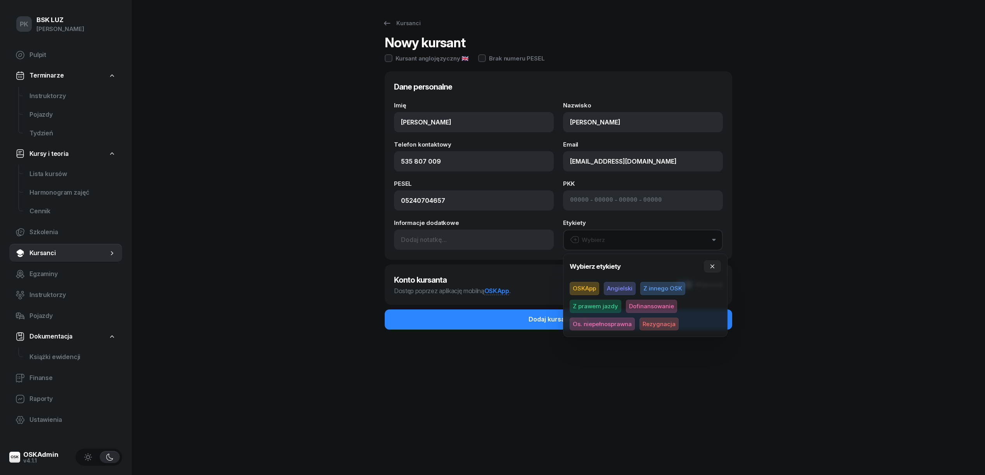
click at [829, 247] on div "PK BSK [PERSON_NAME] Pulpit Terminarze Instruktorzy Pojazdy Tydzień Kursy i teo…" at bounding box center [492, 237] width 985 height 475
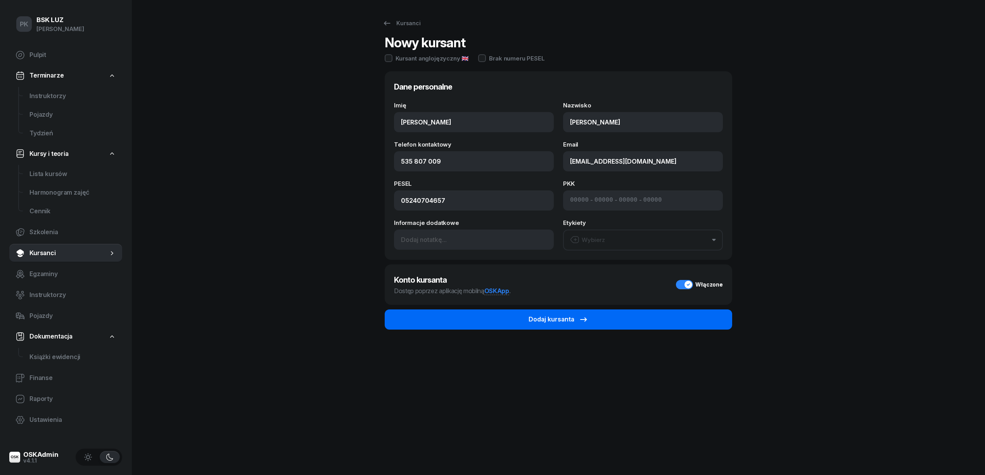
click at [640, 315] on button "Dodaj kursanta" at bounding box center [558, 319] width 347 height 20
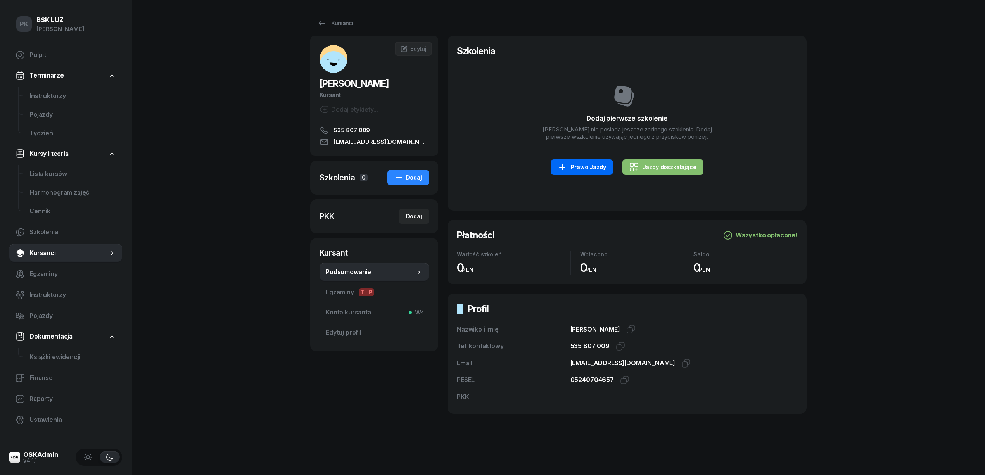
click at [565, 167] on icon at bounding box center [562, 167] width 6 height 6
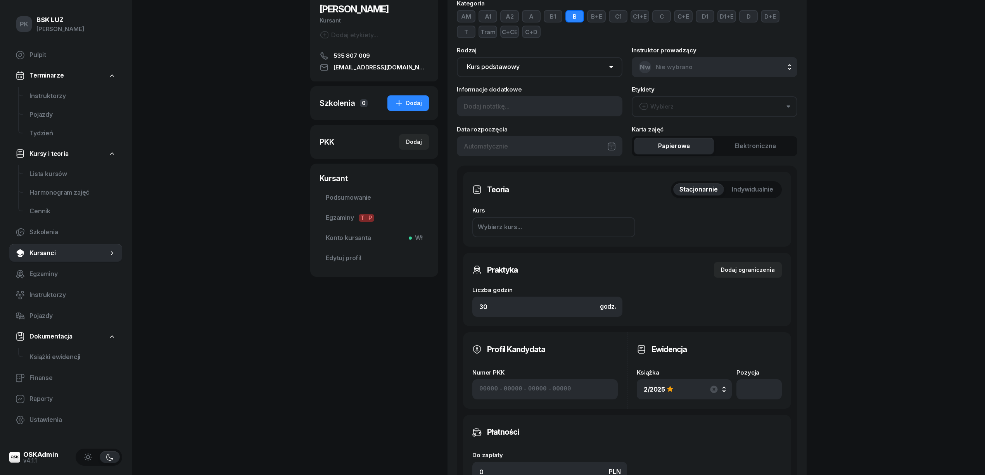
scroll to position [207, 0]
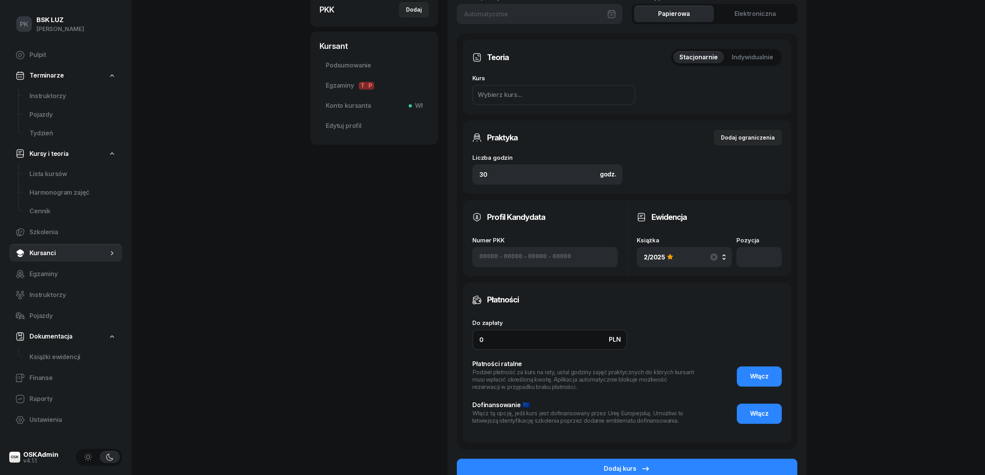
drag, startPoint x: 498, startPoint y: 336, endPoint x: 440, endPoint y: 348, distance: 59.0
click at [440, 348] on div "[PERSON_NAME] etykiety... 535 807 009 [EMAIL_ADDRESS][DOMAIN_NAME] MB [PERSON_N…" at bounding box center [558, 168] width 496 height 678
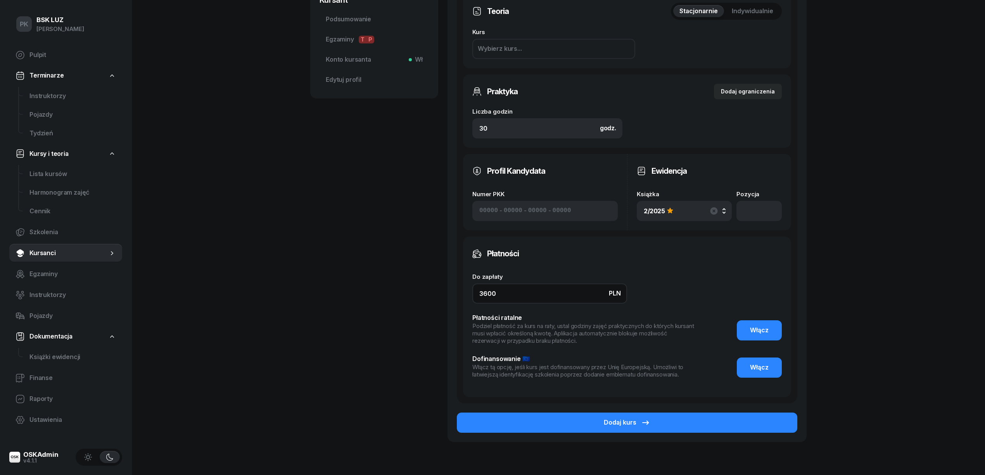
scroll to position [290, 0]
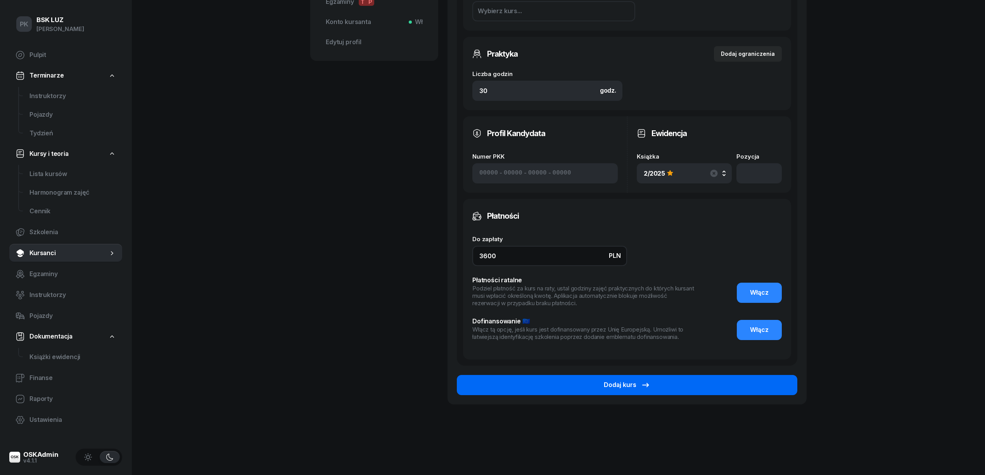
type input "3600"
click at [622, 382] on div "Dodaj kurs" at bounding box center [627, 385] width 47 height 10
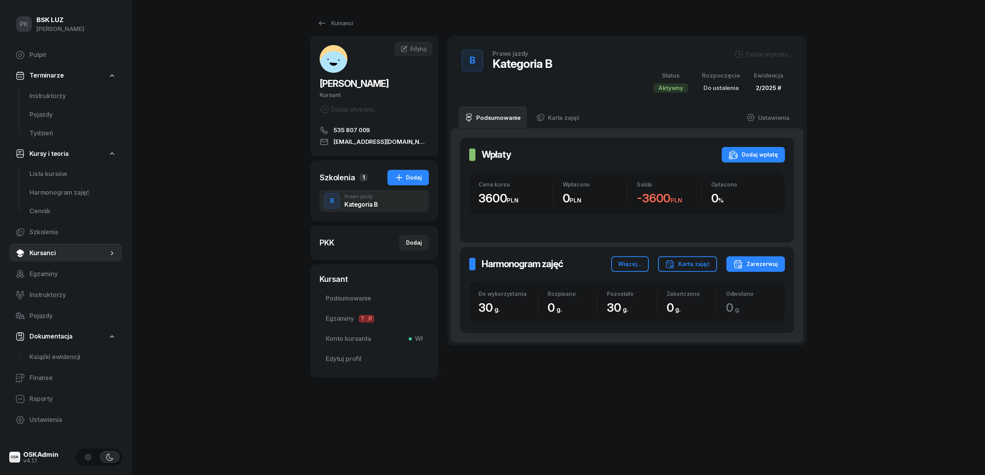
click at [770, 53] on div "Dodaj etykiety..." at bounding box center [763, 54] width 59 height 9
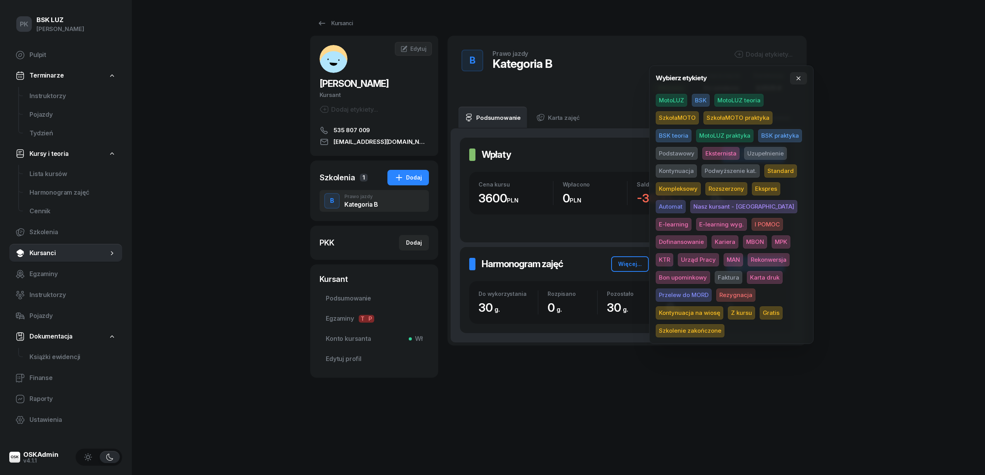
click at [675, 100] on span "MotoLUZ" at bounding box center [671, 100] width 31 height 13
click at [689, 152] on span "Podstawowy" at bounding box center [677, 154] width 42 height 13
click at [781, 171] on span "Standard" at bounding box center [780, 172] width 33 height 13
click at [896, 157] on div "PK BSK LUZ Piotr Klimek Pulpit Terminarze Instruktorzy Pojazdy Tydzień Kursy i …" at bounding box center [492, 237] width 985 height 475
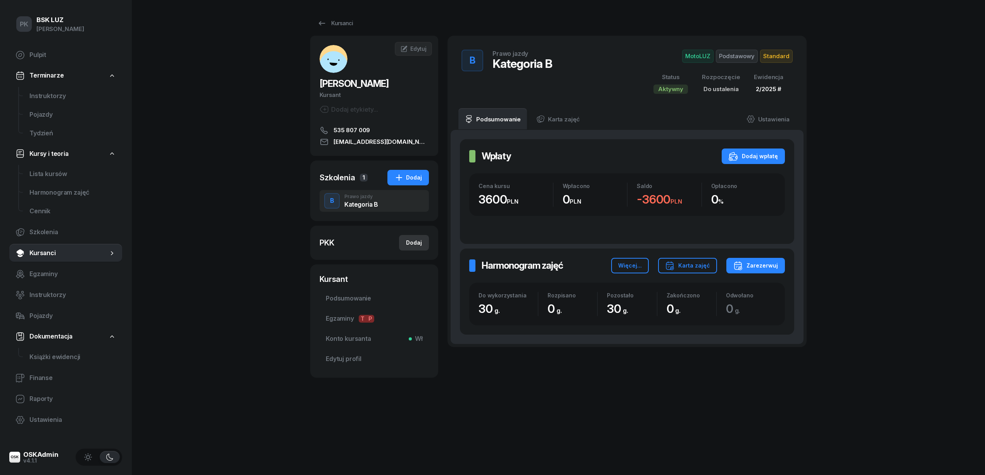
click at [413, 240] on div "Dodaj" at bounding box center [414, 242] width 16 height 9
select select
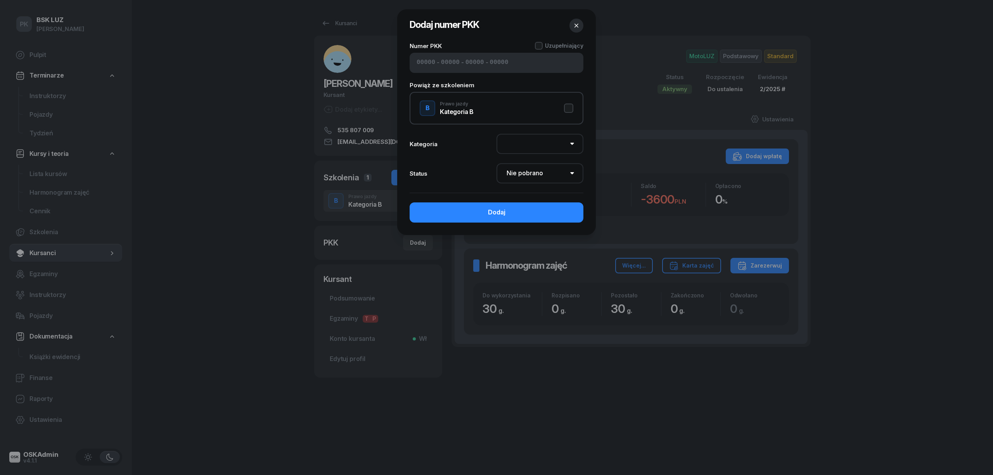
click at [424, 61] on input at bounding box center [425, 63] width 19 height 10
type input "72571"
type input "09066"
type input "44433"
type input "89122"
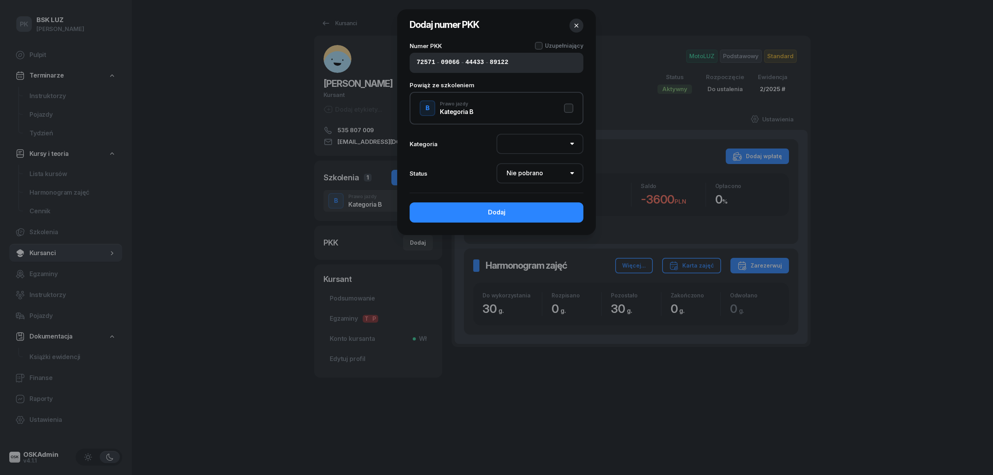
click at [565, 112] on button "B Prawo jazdy Kategoria B" at bounding box center [497, 108] width 154 height 16
select select "B"
click at [553, 176] on select "Nie pobrano Pobrano Zwrócono Zaktualizowano" at bounding box center [539, 173] width 87 height 20
select select "Get"
click at [496, 163] on select "Nie pobrano Pobrano Zwrócono Zaktualizowano" at bounding box center [539, 173] width 87 height 20
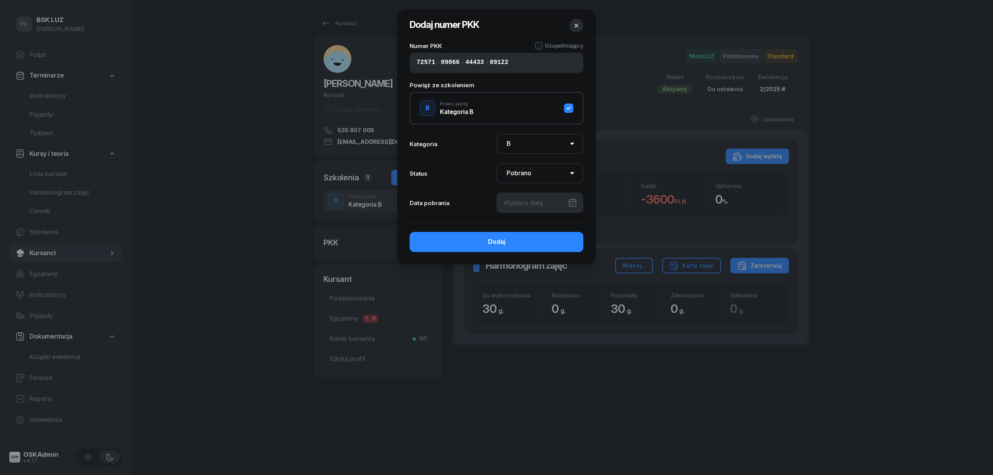
click at [548, 212] on div "Numer PKK Uzupełniający 72571 - 09066 - 44433 - 89122 Powiąż ze szkoleniem B Pr…" at bounding box center [496, 153] width 199 height 223
click at [558, 175] on select "Nie pobrano Pobrano Zwrócono Zaktualizowano" at bounding box center [539, 173] width 87 height 20
select select
click at [496, 163] on select "Nie pobrano Pobrano Zwrócono Zaktualizowano" at bounding box center [539, 173] width 87 height 20
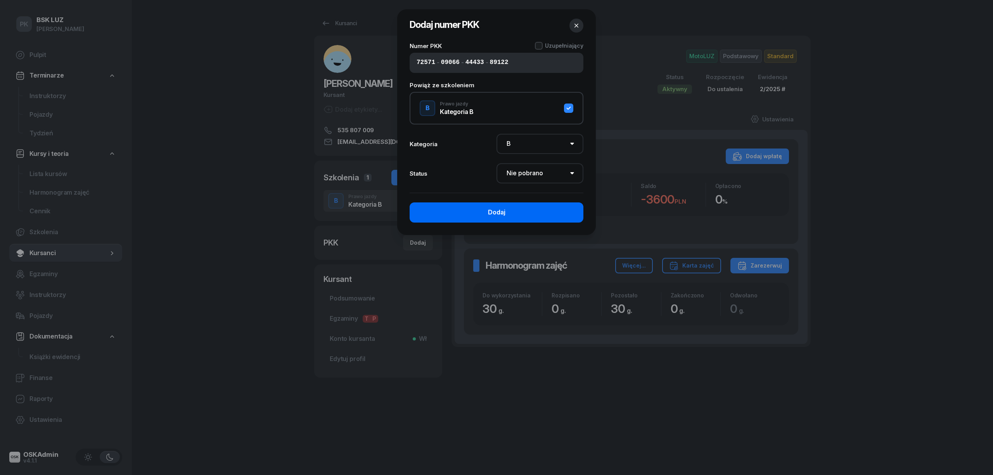
click at [554, 219] on button "Dodaj" at bounding box center [496, 212] width 174 height 20
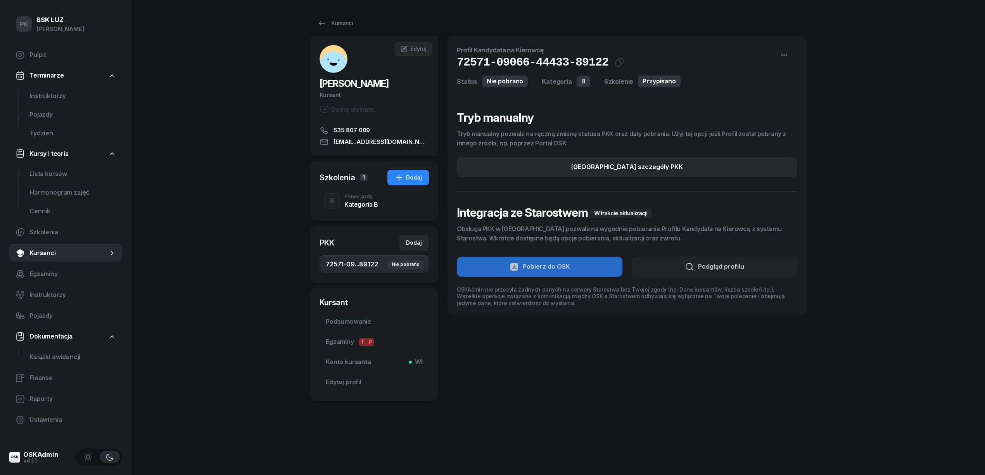
click at [368, 207] on div "Kategoria B" at bounding box center [361, 204] width 34 height 6
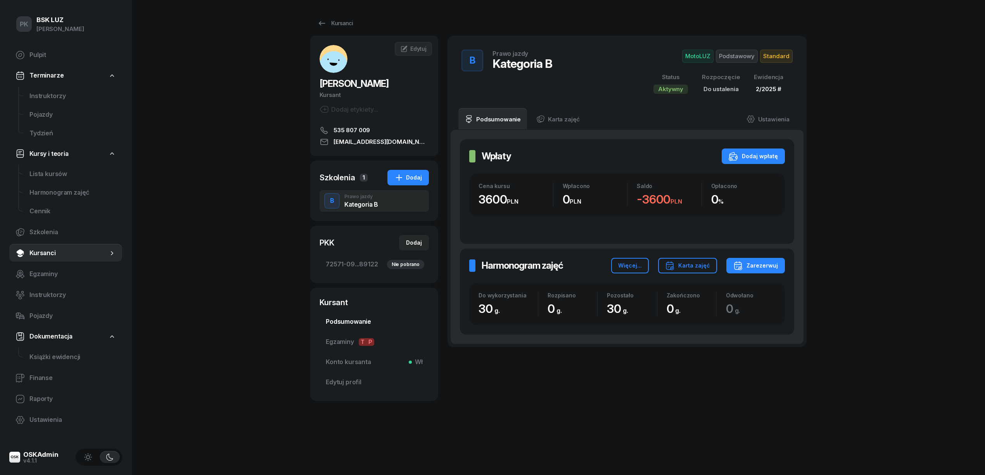
click at [351, 320] on span "Podsumowanie" at bounding box center [374, 322] width 97 height 10
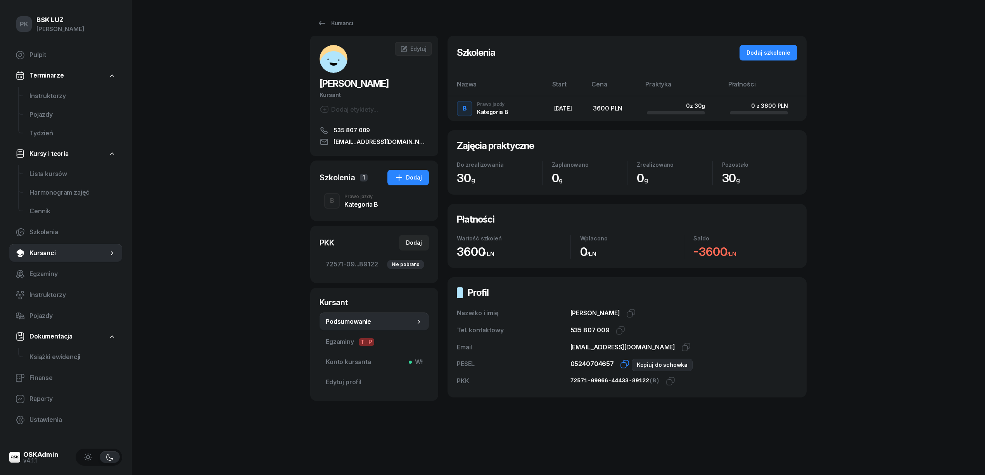
click at [620, 364] on icon "button" at bounding box center [624, 363] width 9 height 9
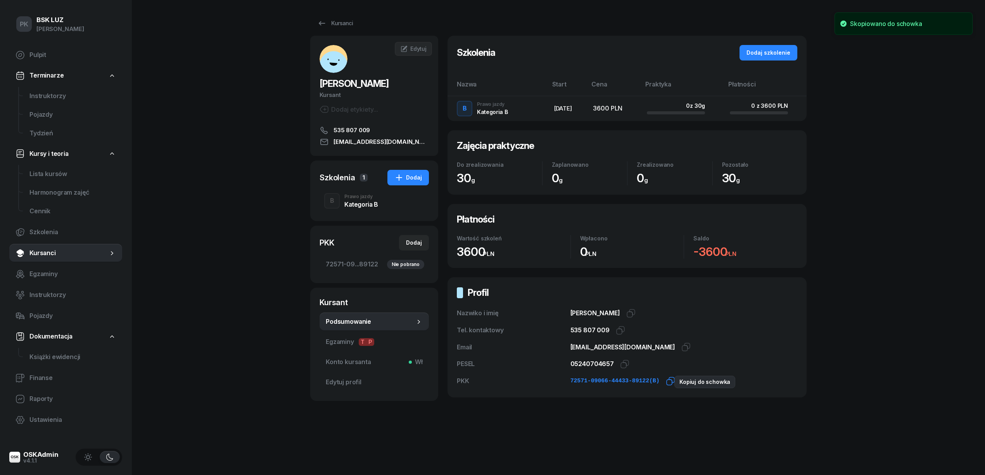
click at [666, 383] on icon "button" at bounding box center [670, 381] width 9 height 9
click at [407, 47] on icon at bounding box center [404, 49] width 8 height 8
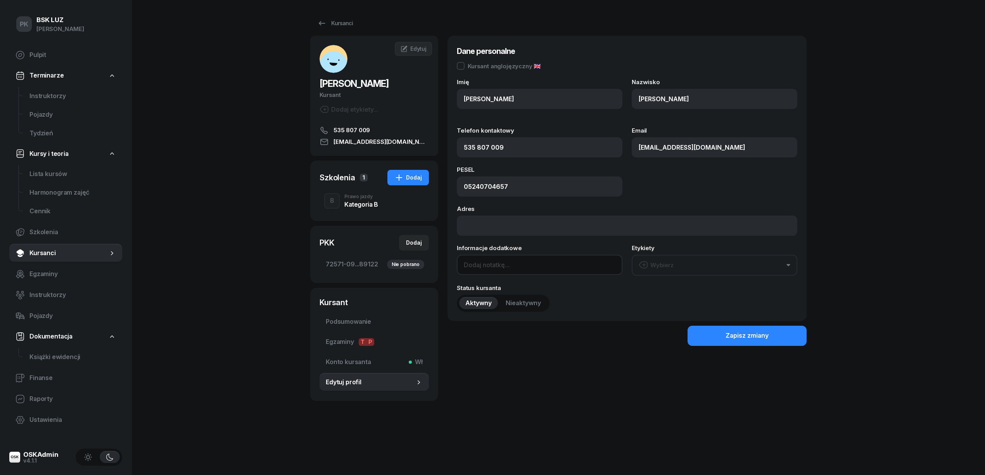
click at [492, 266] on input at bounding box center [540, 265] width 166 height 20
click at [405, 51] on icon at bounding box center [404, 49] width 6 height 6
click at [503, 268] on input at bounding box center [540, 265] width 166 height 20
paste input "2040-10-02"
type input "OL-brak 2040-10-02"
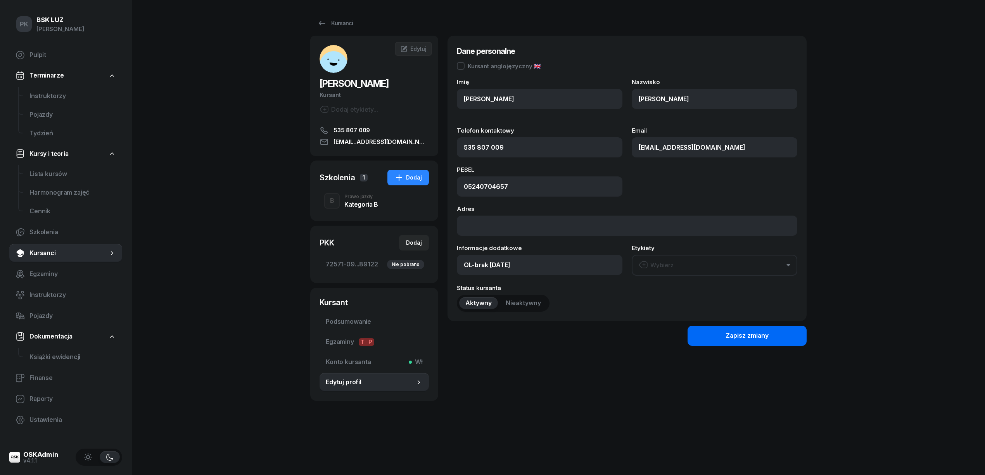
click at [731, 333] on div "Zapisz zmiany" at bounding box center [746, 336] width 43 height 10
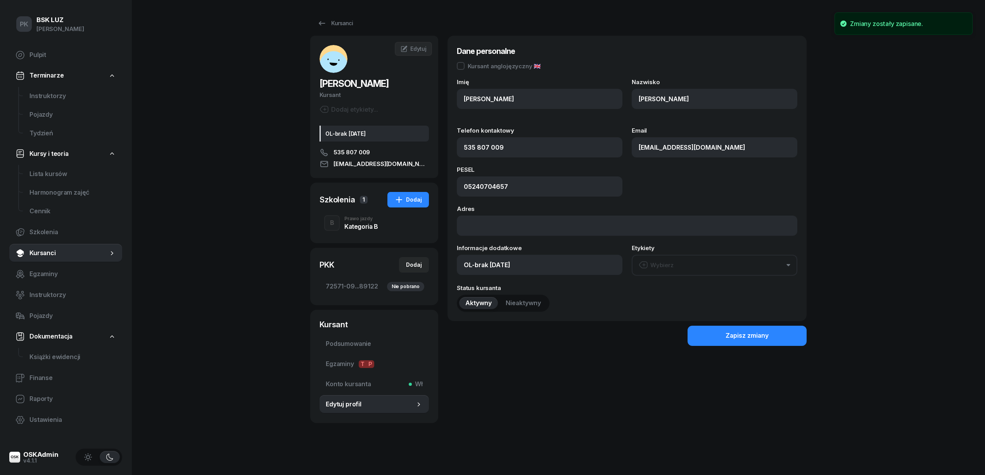
click at [360, 224] on div "Kategoria B" at bounding box center [361, 226] width 34 height 6
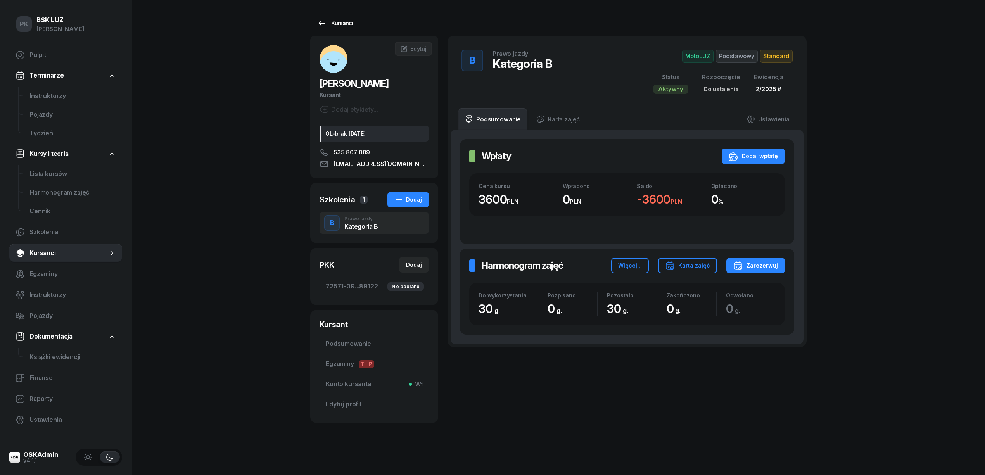
click at [331, 24] on div "Kursanci" at bounding box center [335, 23] width 36 height 9
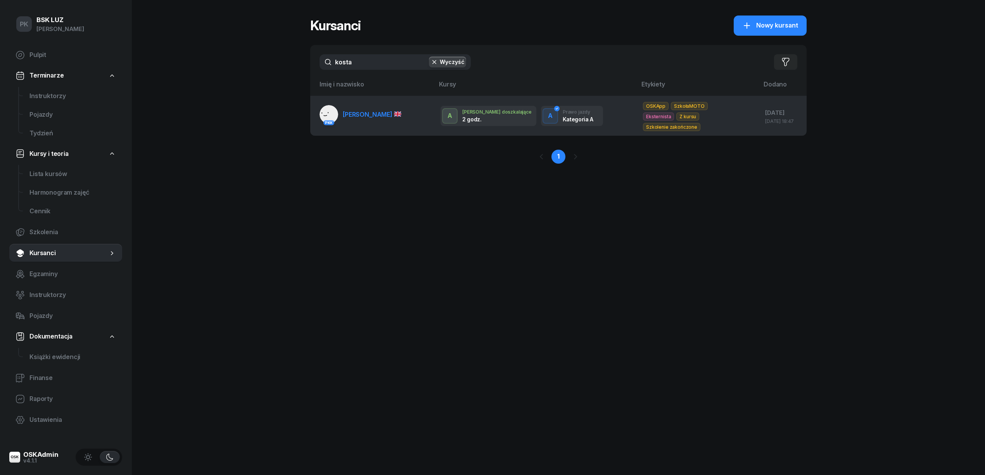
click at [370, 109] on link "PKK KOSTADINOV VASIL" at bounding box center [361, 114] width 82 height 19
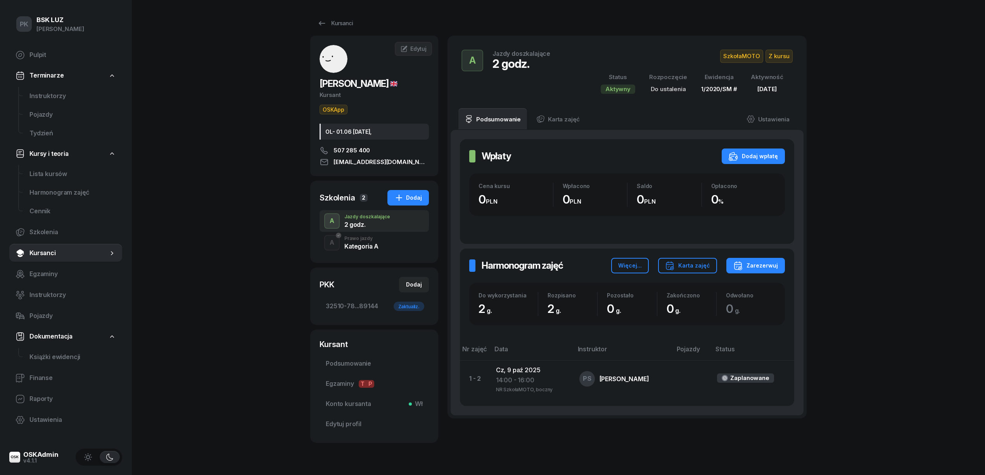
click at [46, 257] on span "Kursanci" at bounding box center [68, 253] width 79 height 10
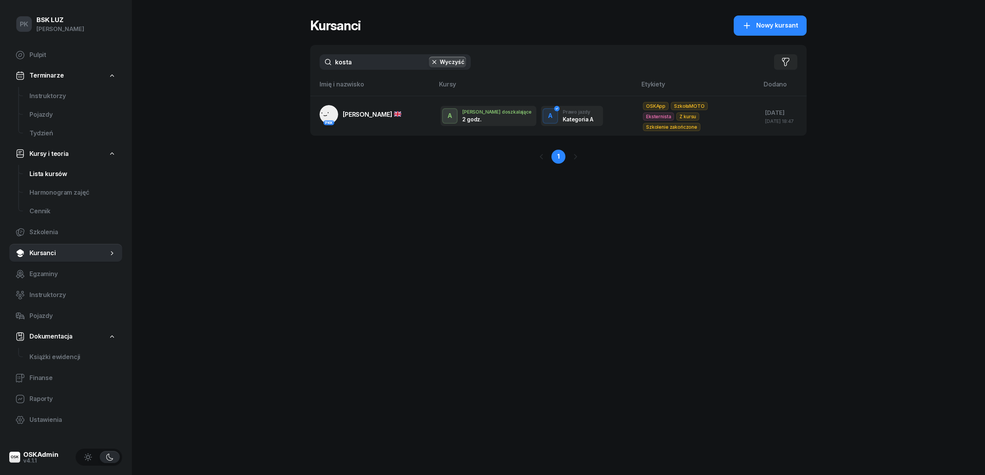
click at [51, 174] on span "Lista kursów" at bounding box center [72, 174] width 86 height 10
select select
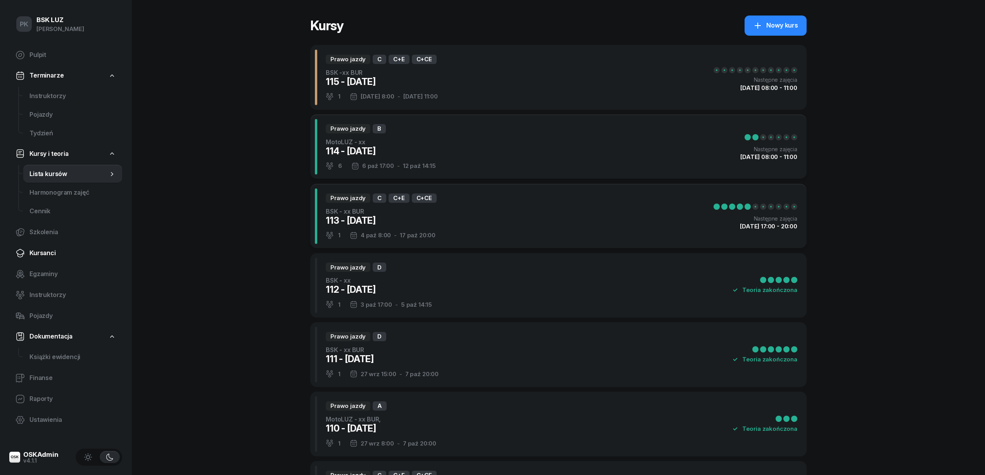
click at [49, 250] on span "Kursanci" at bounding box center [72, 253] width 86 height 10
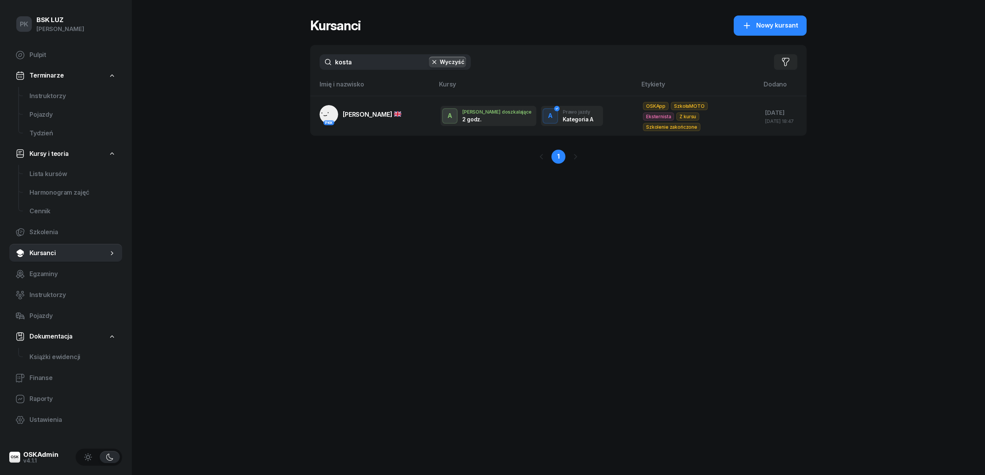
click at [449, 61] on button "Wyczyść" at bounding box center [447, 62] width 37 height 11
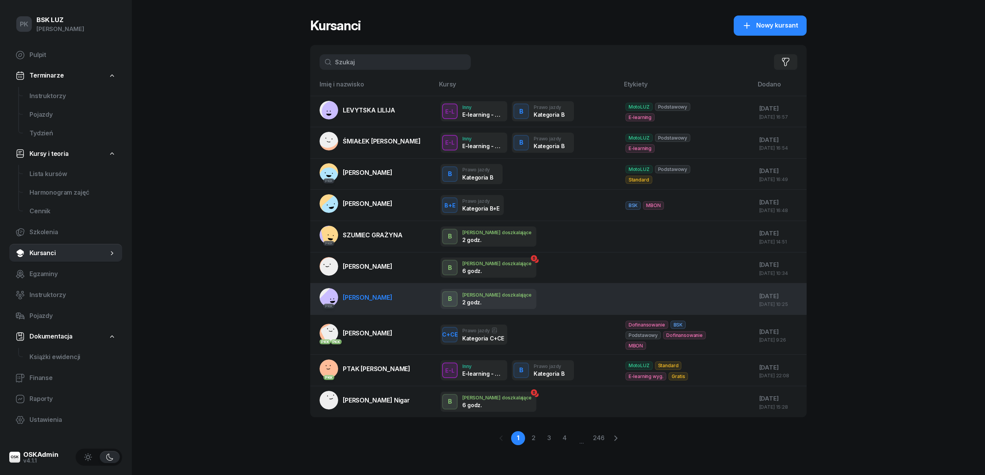
click at [594, 292] on div "B J. doszkalające 2 godz." at bounding box center [526, 299] width 173 height 20
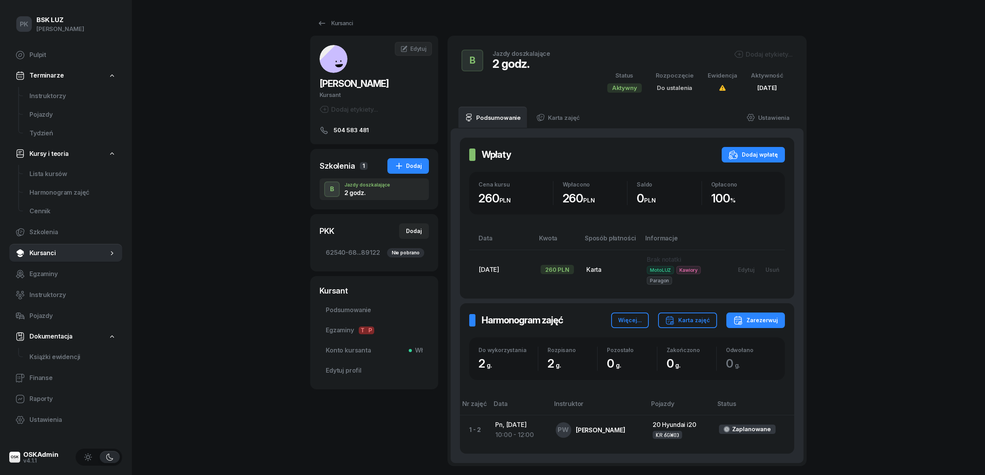
click at [751, 48] on div "B Jazdy doszkalające 2 godz. Dodaj etykiety... Status Aktywny Rozpoczęcie Do us…" at bounding box center [627, 71] width 340 height 52
click at [748, 52] on div "Dodaj etykiety..." at bounding box center [763, 54] width 59 height 9
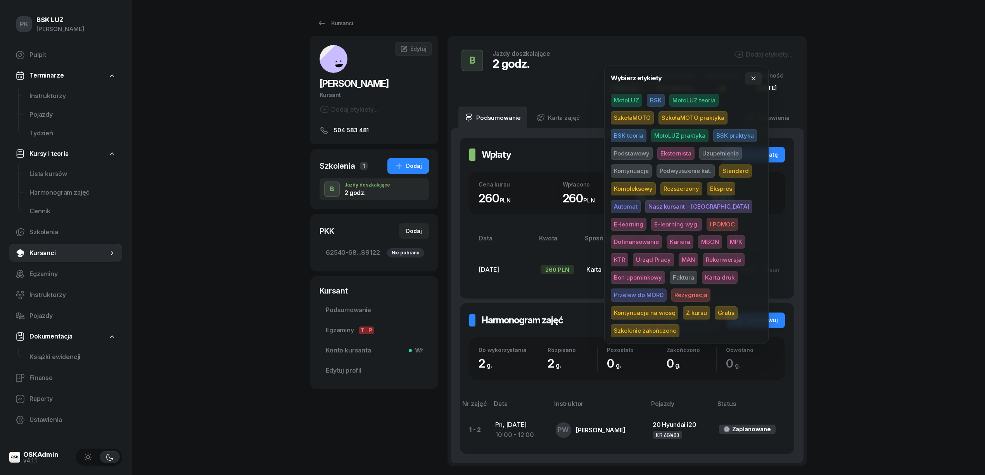
click at [633, 97] on span "MotoLUZ" at bounding box center [626, 100] width 31 height 13
click at [717, 152] on span "Uzupełnienie" at bounding box center [720, 154] width 43 height 13
click at [858, 134] on div "PK BSK LUZ Piotr Klimek Pulpit Terminarze Instruktorzy Pojazdy Tydzień Kursy i …" at bounding box center [492, 272] width 985 height 544
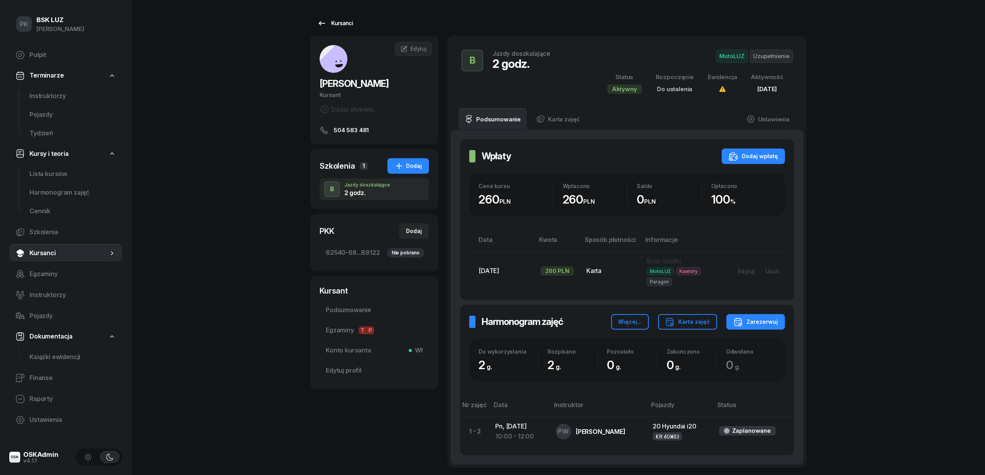
click at [337, 21] on div "Kursanci" at bounding box center [335, 23] width 36 height 9
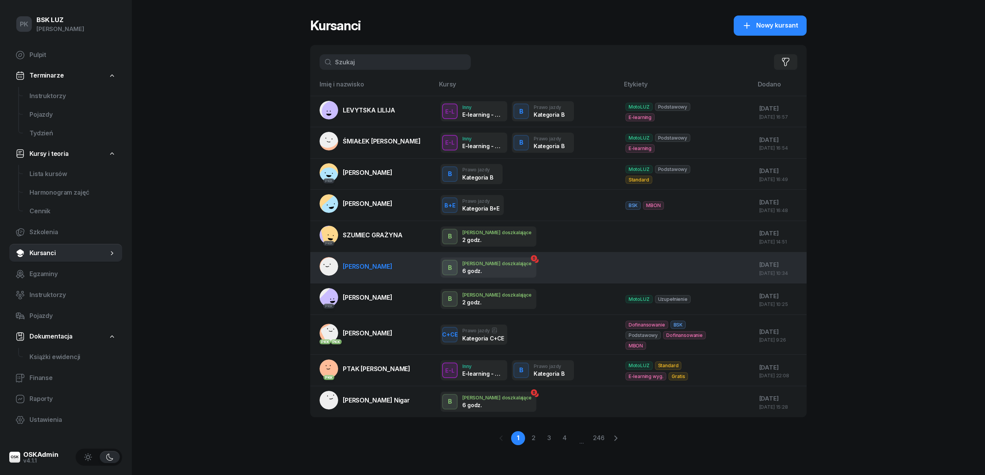
click at [637, 263] on div at bounding box center [671, 268] width 93 height 10
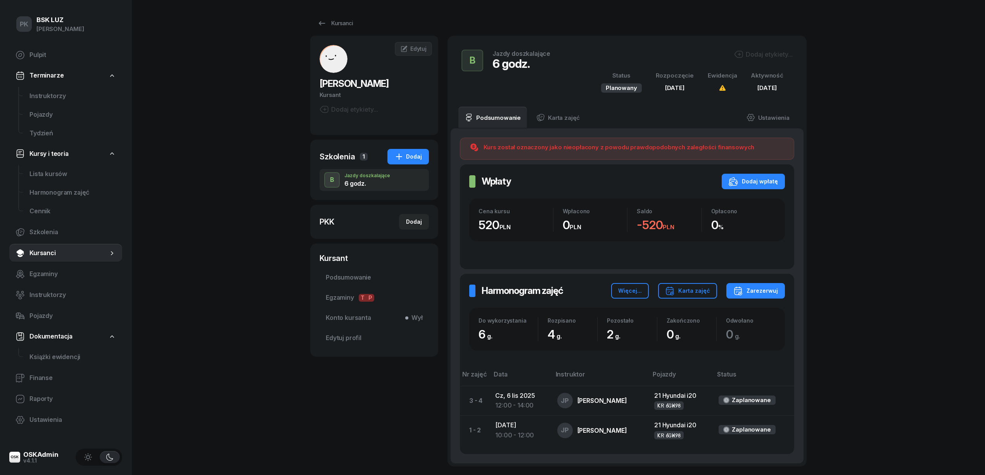
click at [757, 50] on div "Dodaj etykiety..." at bounding box center [763, 54] width 59 height 9
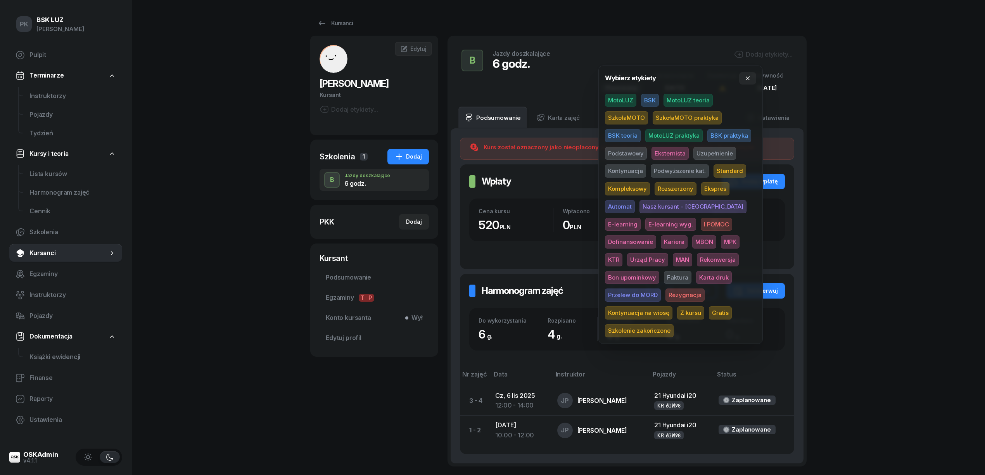
click at [622, 101] on span "MotoLUZ" at bounding box center [620, 100] width 31 height 13
click at [706, 156] on span "Uzupełnienie" at bounding box center [714, 154] width 43 height 13
click at [857, 155] on div "PK BSK LUZ Piotr Klimek Pulpit Terminarze Instruktorzy Pojazdy Tydzień Kursy i …" at bounding box center [492, 272] width 985 height 544
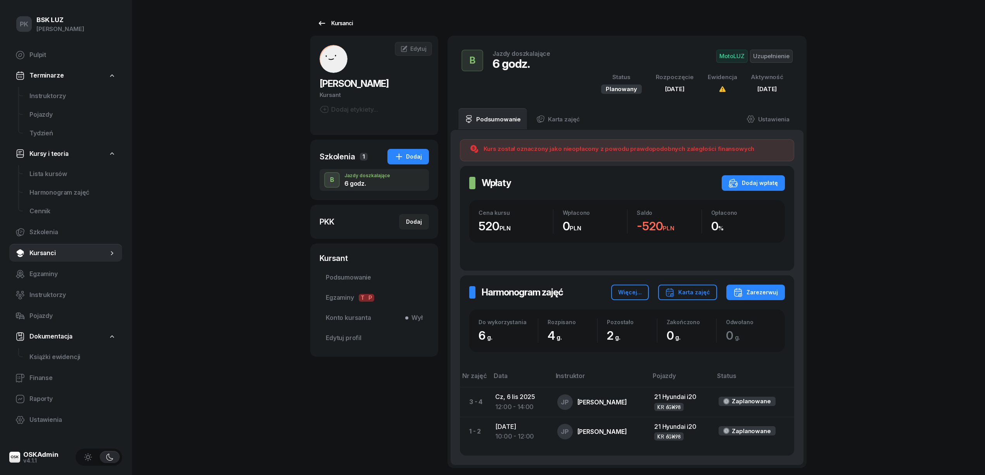
click at [351, 21] on link "Kursanci" at bounding box center [335, 24] width 50 height 16
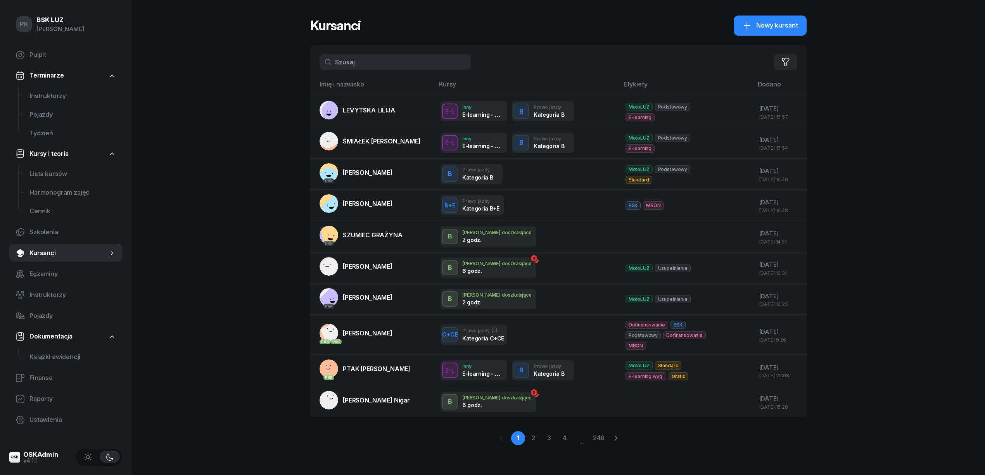
click at [664, 236] on div at bounding box center [671, 236] width 93 height 10
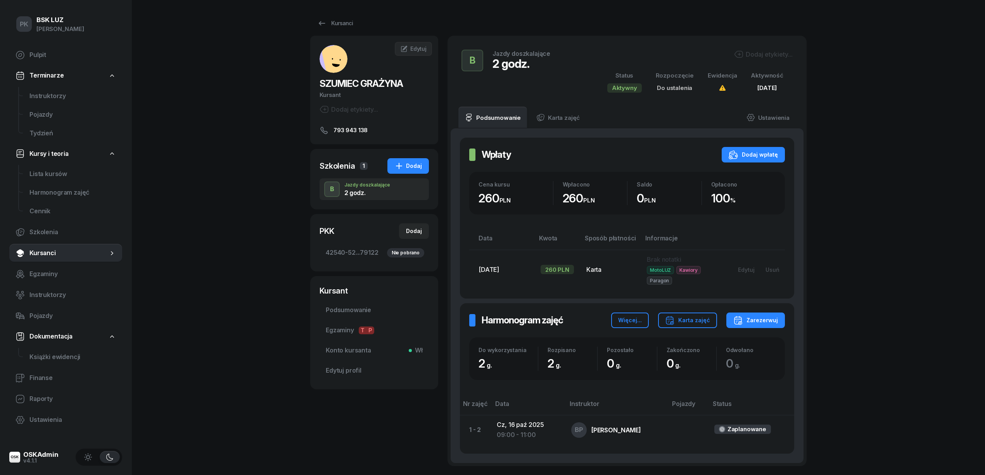
click at [772, 59] on div "Dodaj etykiety..." at bounding box center [695, 56] width 195 height 12
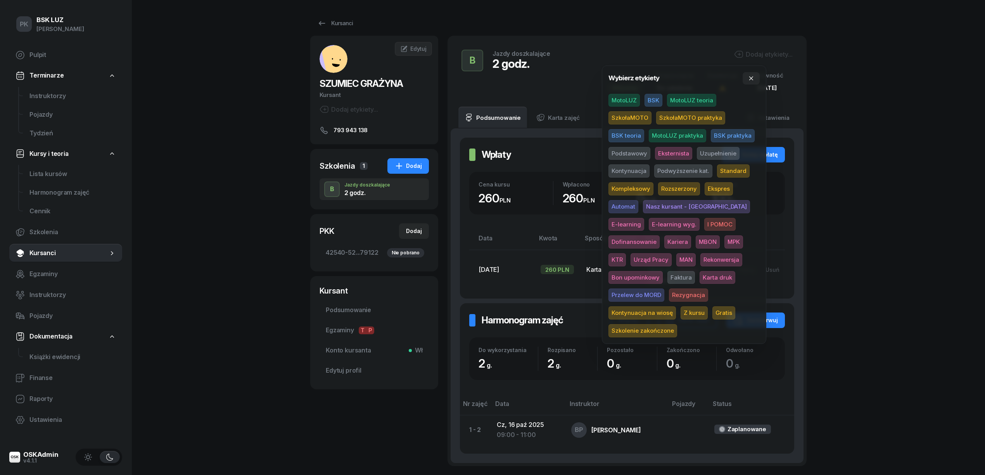
click at [619, 100] on span "MotoLUZ" at bounding box center [623, 100] width 31 height 13
click at [720, 152] on span "Uzupełnienie" at bounding box center [718, 154] width 43 height 13
click at [826, 140] on div "PK BSK LUZ Piotr Klimek Pulpit Terminarze Instruktorzy Pojazdy Tydzień Kursy i …" at bounding box center [492, 272] width 985 height 544
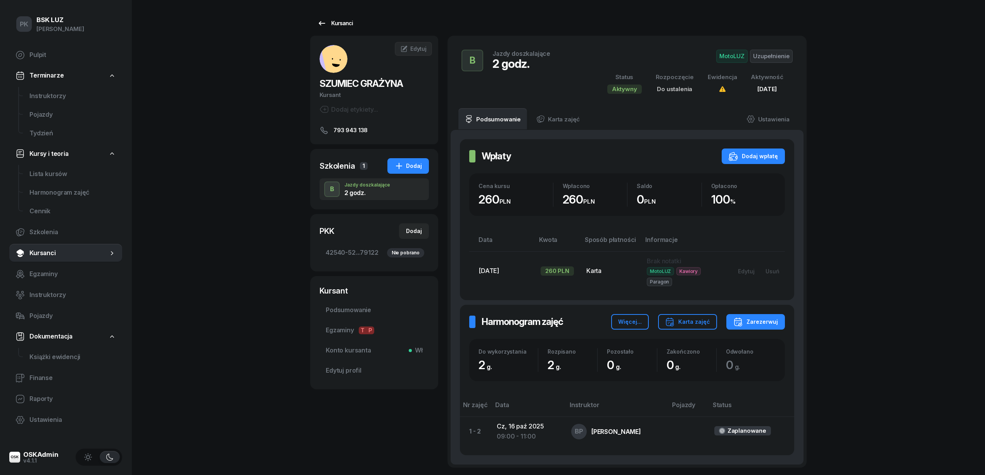
click at [345, 22] on div "Kursanci" at bounding box center [335, 23] width 36 height 9
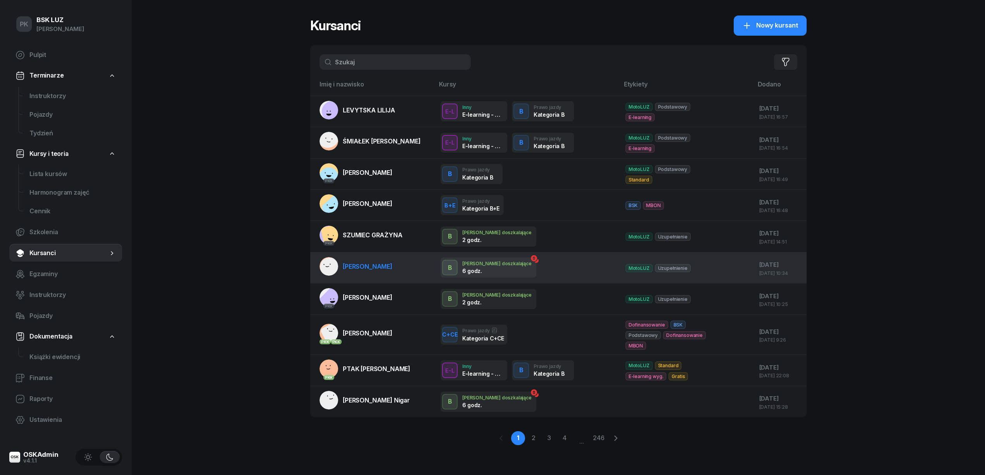
click at [387, 259] on td "Godny Paulina" at bounding box center [372, 267] width 124 height 31
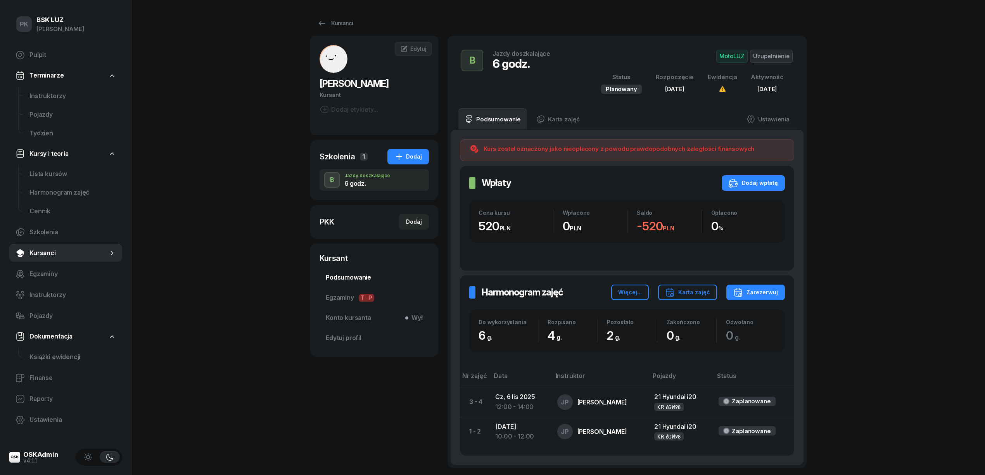
click at [361, 280] on span "Podsumowanie" at bounding box center [374, 278] width 97 height 10
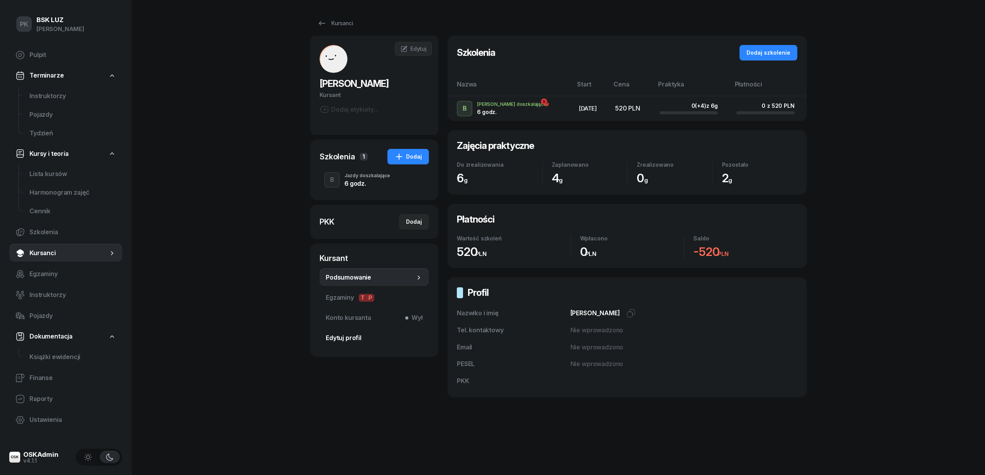
click at [360, 336] on span "Edytuj profil" at bounding box center [374, 338] width 97 height 10
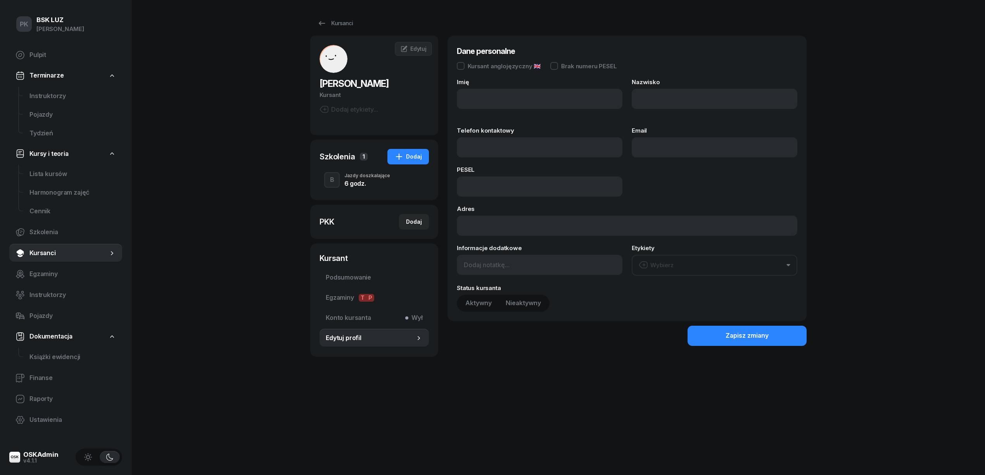
type input "Paulina"
type input "Godny"
drag, startPoint x: 492, startPoint y: 97, endPoint x: 424, endPoint y: 102, distance: 68.5
click at [424, 102] on div "Godny Paulina Kursant Dodaj etykiety... PG Paulina Godny Kursant Edytuj Szkolen…" at bounding box center [558, 200] width 496 height 329
type input "PAULINA"
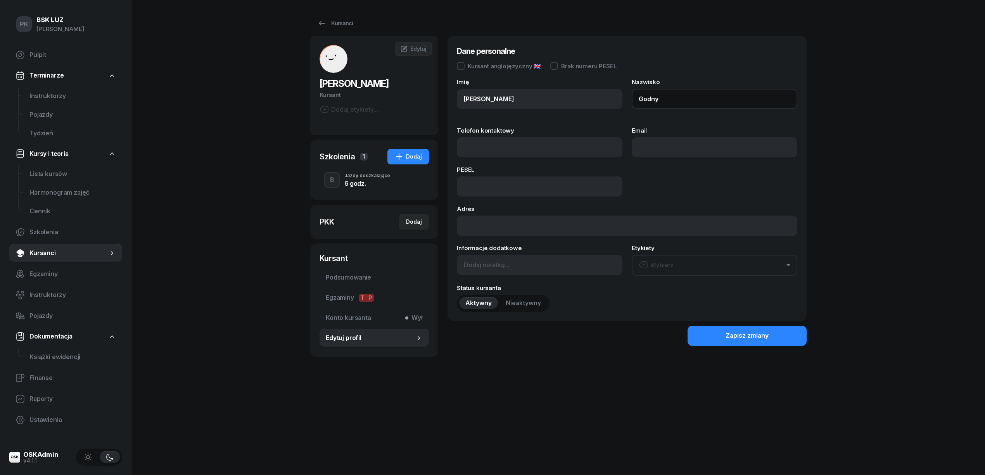
click at [682, 104] on input "Godny" at bounding box center [715, 99] width 166 height 20
drag, startPoint x: 679, startPoint y: 98, endPoint x: 594, endPoint y: 102, distance: 84.7
click at [594, 102] on div "Imię PAULINA Nazwisko Godny" at bounding box center [627, 98] width 340 height 39
type input "GODNY"
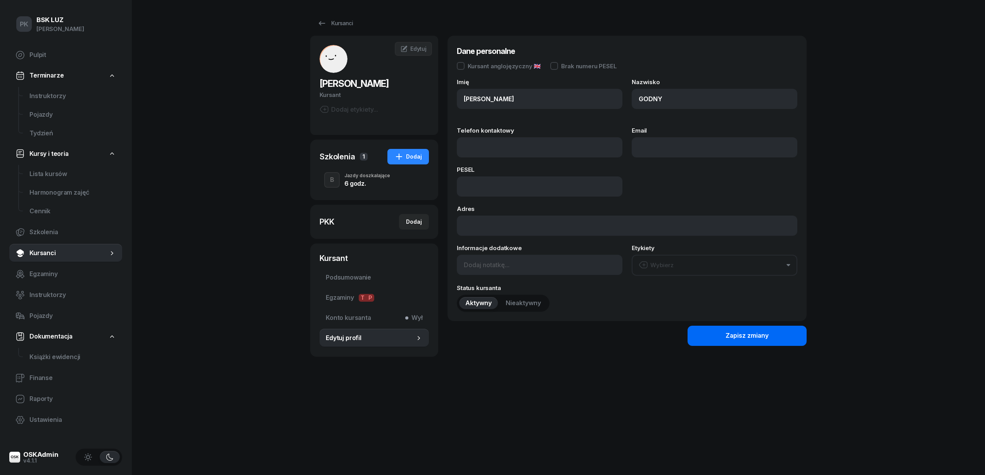
drag, startPoint x: 749, startPoint y: 327, endPoint x: 747, endPoint y: 334, distance: 7.0
click at [748, 334] on button "Zapisz zmiany" at bounding box center [746, 336] width 119 height 20
click at [341, 21] on div "Kursanci" at bounding box center [335, 23] width 36 height 9
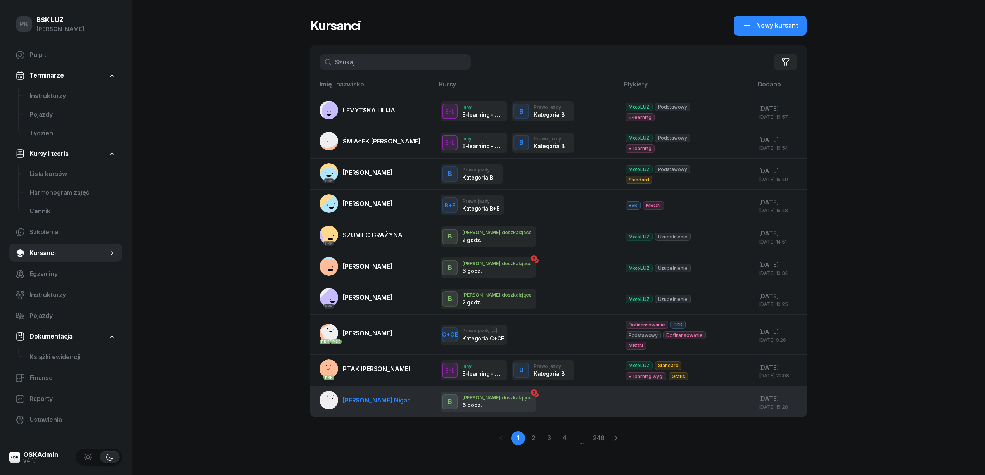
click at [382, 406] on link "Gulamaliyeva Nigar" at bounding box center [365, 400] width 90 height 19
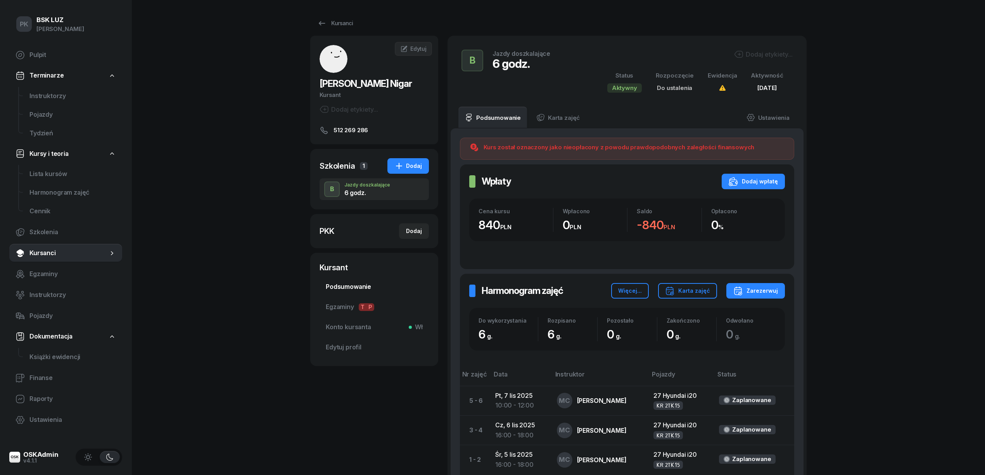
click at [366, 286] on span "Podsumowanie" at bounding box center [374, 287] width 97 height 10
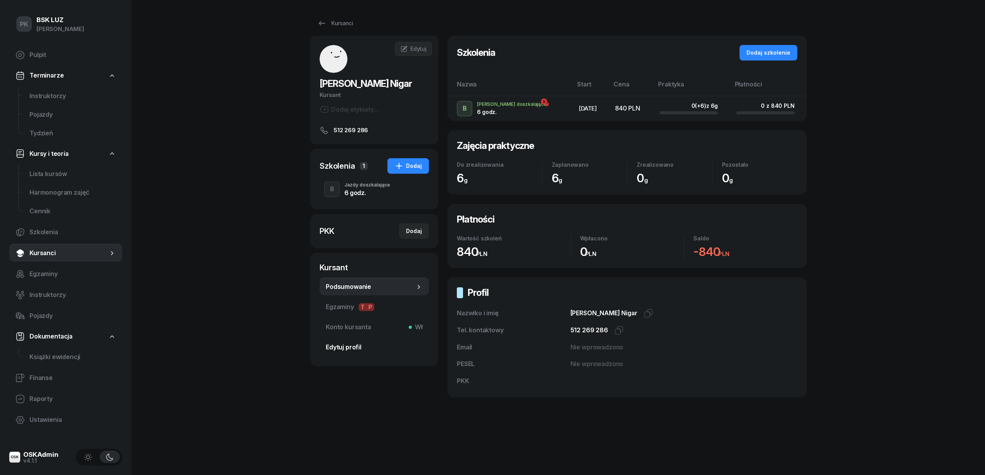
click at [354, 346] on span "Edytuj profil" at bounding box center [374, 347] width 97 height 10
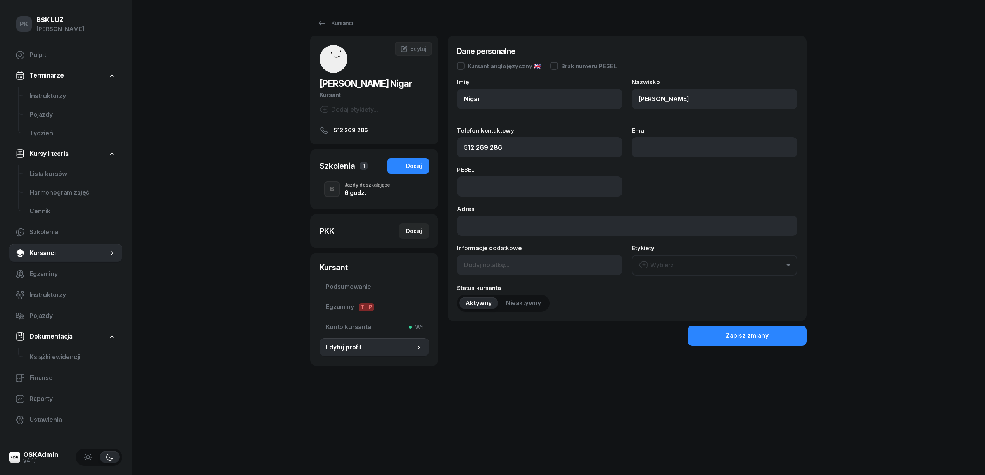
click at [352, 194] on div "6 godz." at bounding box center [367, 193] width 46 height 6
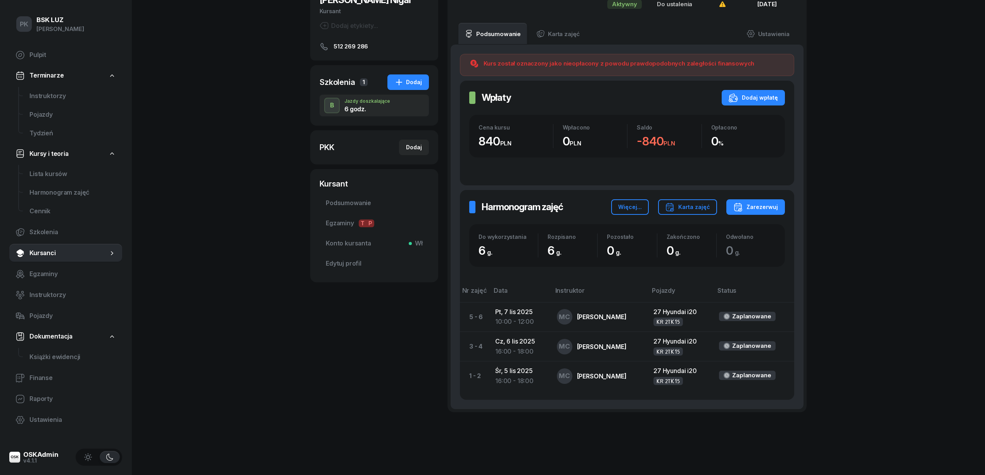
scroll to position [46, 0]
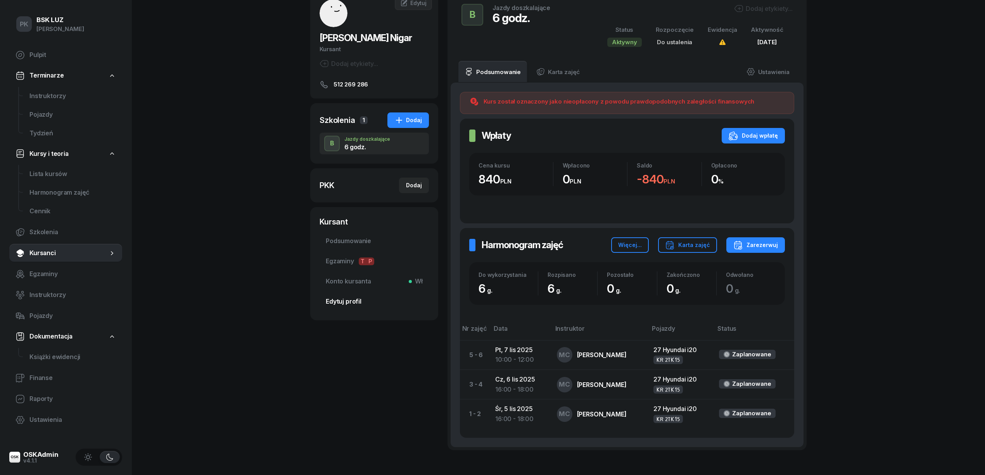
click at [340, 301] on span "Edytuj profil" at bounding box center [374, 302] width 97 height 10
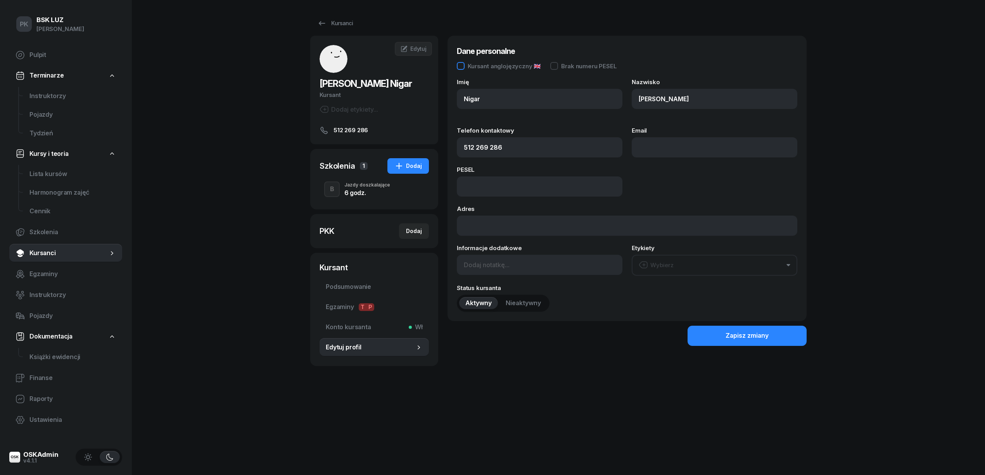
click at [497, 66] on div "Kursant anglojęzyczny 🇬🇧" at bounding box center [504, 66] width 73 height 6
click at [701, 335] on button "Zapisz zmiany" at bounding box center [746, 336] width 119 height 20
click at [354, 278] on link "Podsumowanie" at bounding box center [374, 287] width 109 height 19
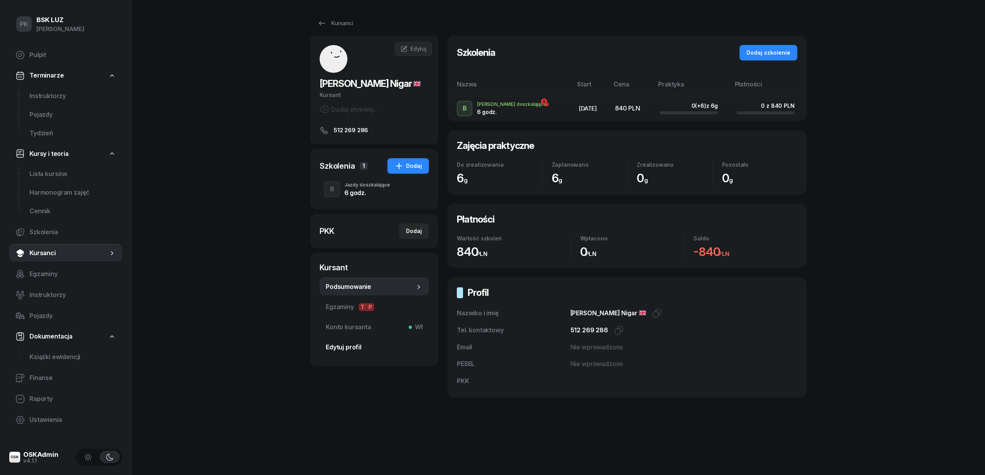
click at [346, 349] on span "Edytuj profil" at bounding box center [374, 347] width 97 height 10
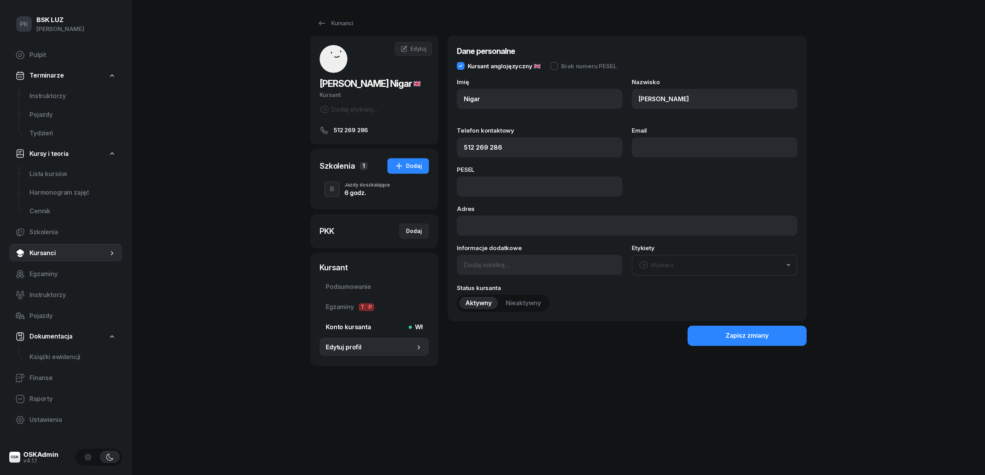
click at [357, 323] on span "Konto kursanta Wł" at bounding box center [374, 327] width 97 height 10
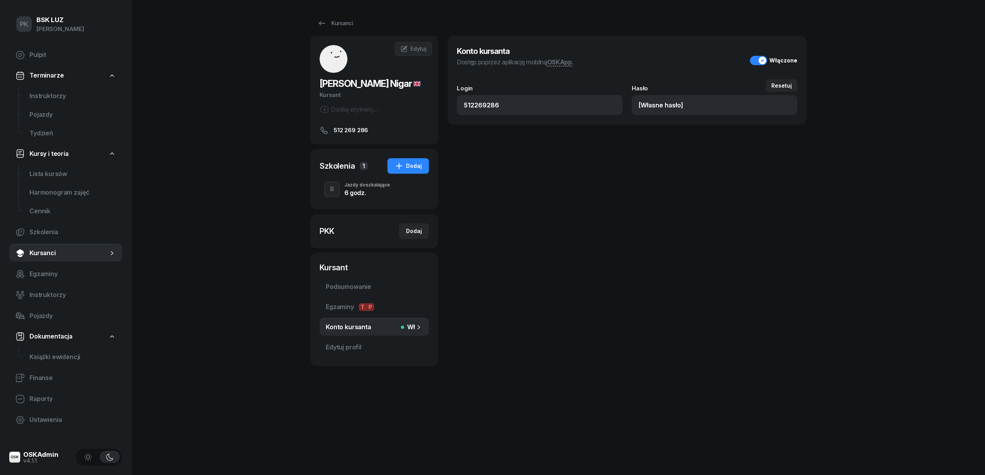
click at [354, 233] on div "PKK Dodaj" at bounding box center [374, 231] width 109 height 16
click at [352, 288] on span "Podsumowanie" at bounding box center [374, 287] width 97 height 10
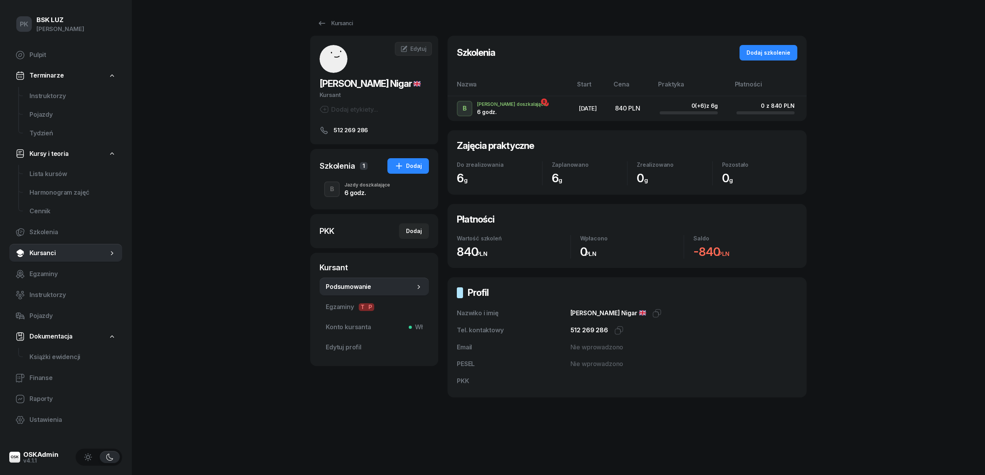
click at [354, 185] on div "Jazdy doszkalające" at bounding box center [367, 185] width 46 height 5
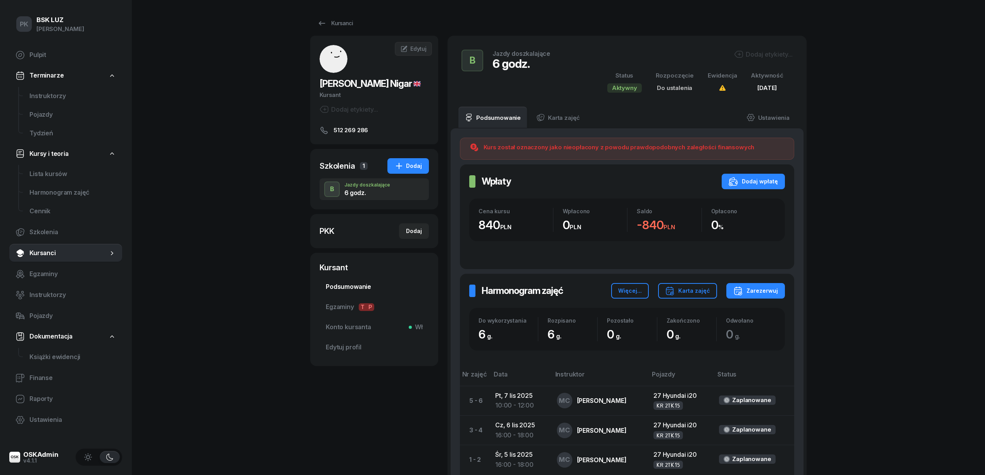
click at [351, 289] on span "Podsumowanie" at bounding box center [374, 287] width 97 height 10
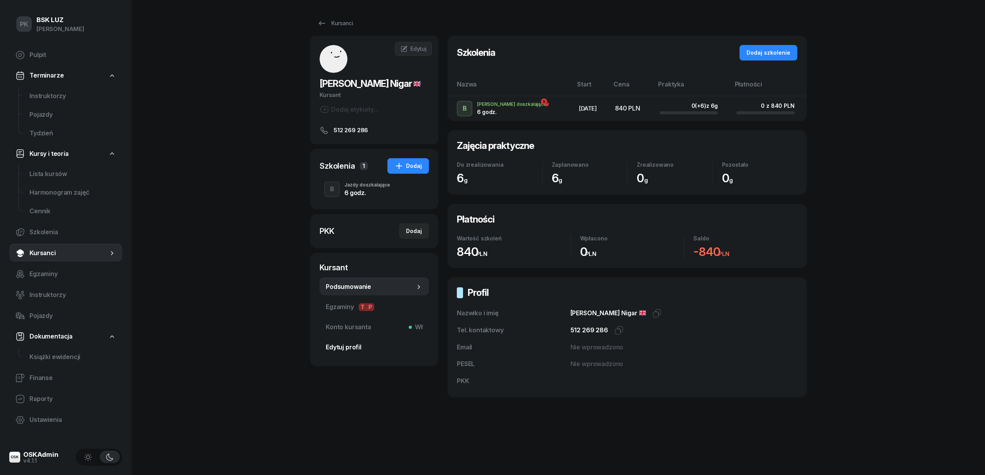
click at [348, 344] on span "Edytuj profil" at bounding box center [374, 347] width 97 height 10
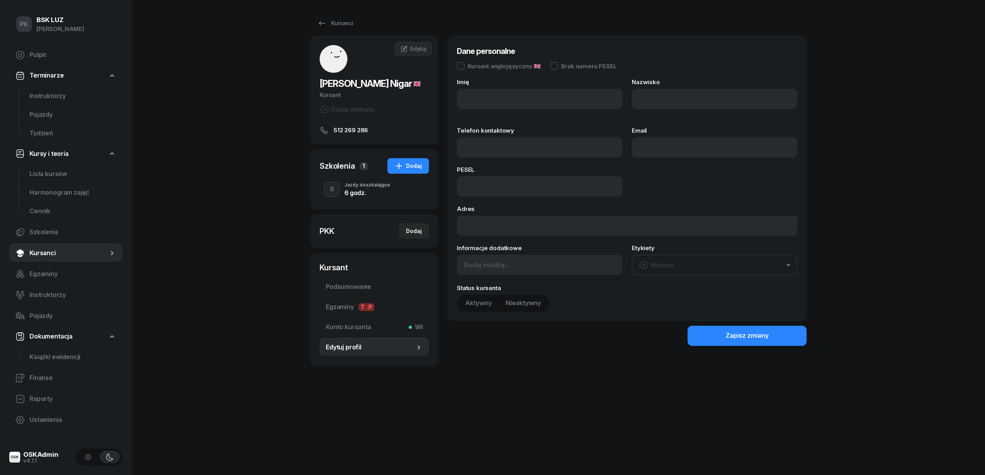
type input "Nigar"
type input "Gulamaliyeva"
type input "512 269 286"
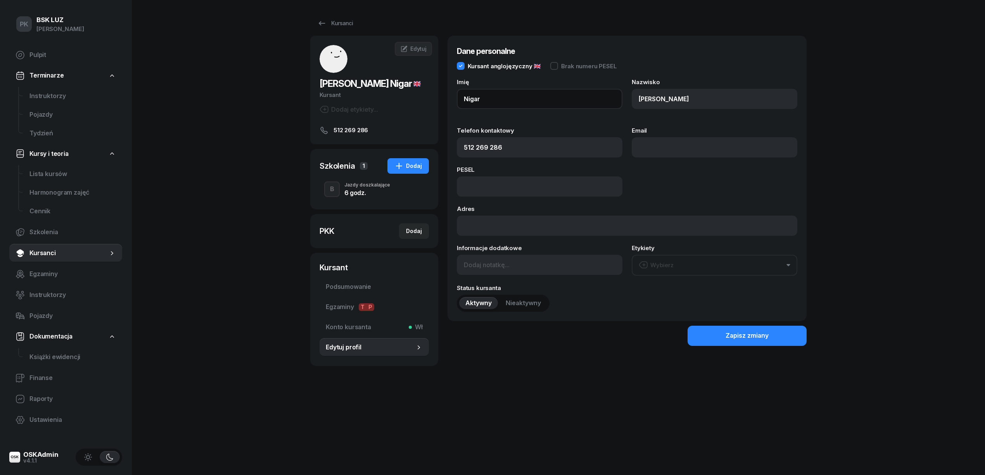
drag, startPoint x: 497, startPoint y: 101, endPoint x: 396, endPoint y: 104, distance: 101.3
click at [396, 104] on div "Gulamaliyeva Nigar Kursant Dodaj etykiety... 512 269 286 NG Nigar Gulamaliyeva …" at bounding box center [558, 201] width 496 height 330
click at [494, 97] on input "Nigar" at bounding box center [540, 99] width 166 height 20
click at [480, 97] on input "Nigar NIGAR" at bounding box center [540, 99] width 166 height 20
type input "NIGAR"
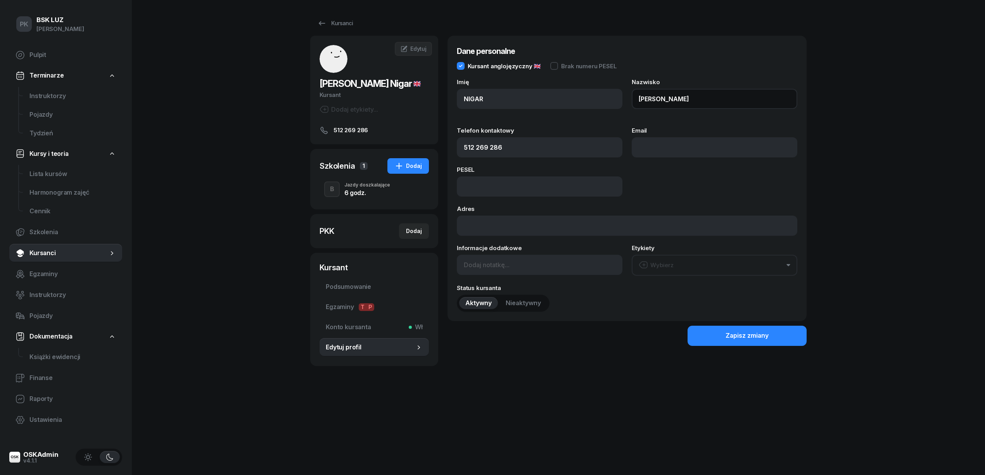
click at [692, 102] on input "Gulamaliyeva" at bounding box center [715, 99] width 166 height 20
drag, startPoint x: 679, startPoint y: 98, endPoint x: 537, endPoint y: 115, distance: 142.5
click at [537, 115] on div "Imię NIGAR Nazwisko Gulamaliyeva GULAMALIYEVA" at bounding box center [627, 98] width 340 height 39
type input "GULAMALIYEVA"
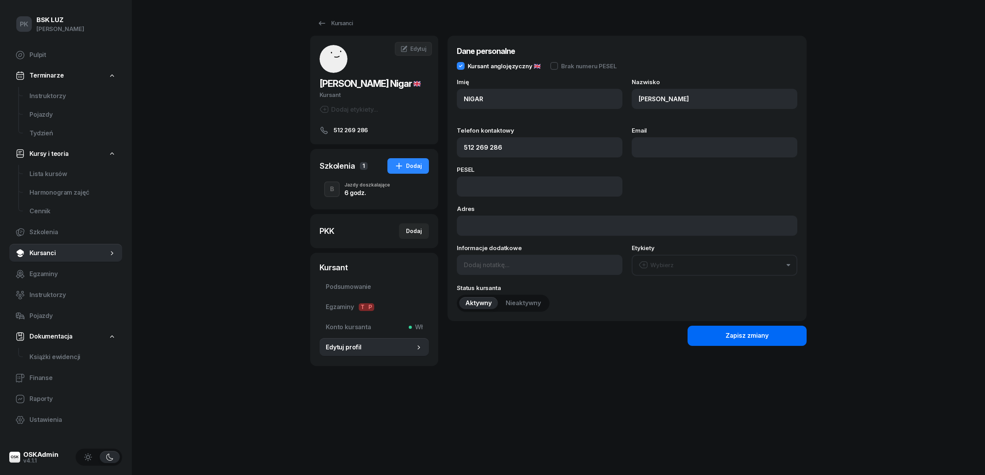
click at [751, 337] on div "Zapisz zmiany" at bounding box center [746, 336] width 43 height 10
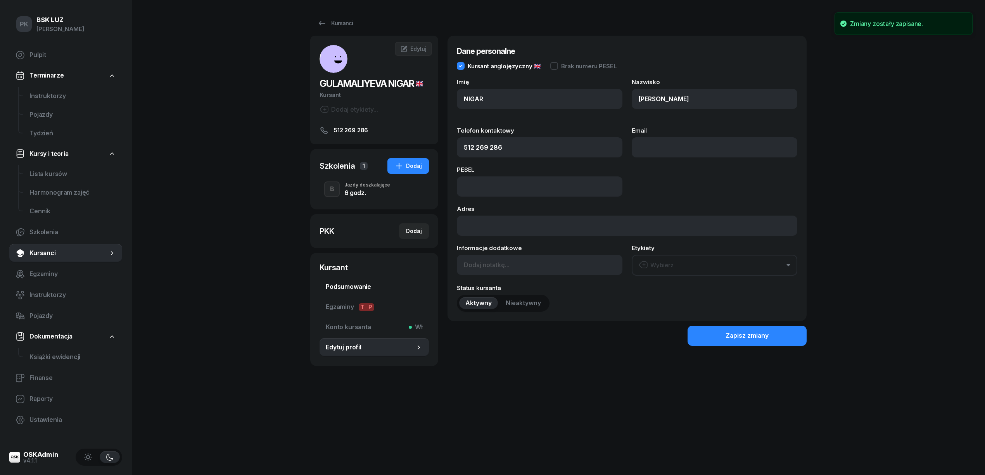
click at [344, 286] on span "Podsumowanie" at bounding box center [374, 287] width 97 height 10
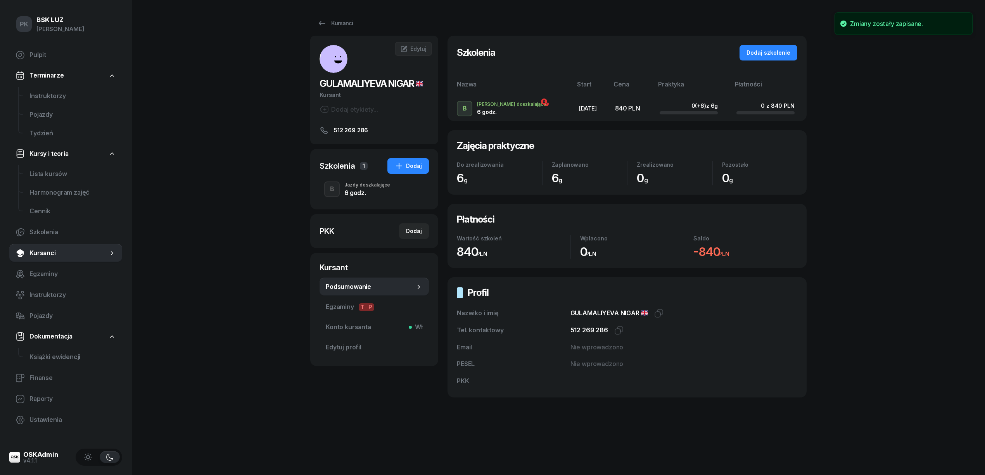
click at [35, 256] on span "Kursanci" at bounding box center [68, 253] width 79 height 10
